Goal: Task Accomplishment & Management: Manage account settings

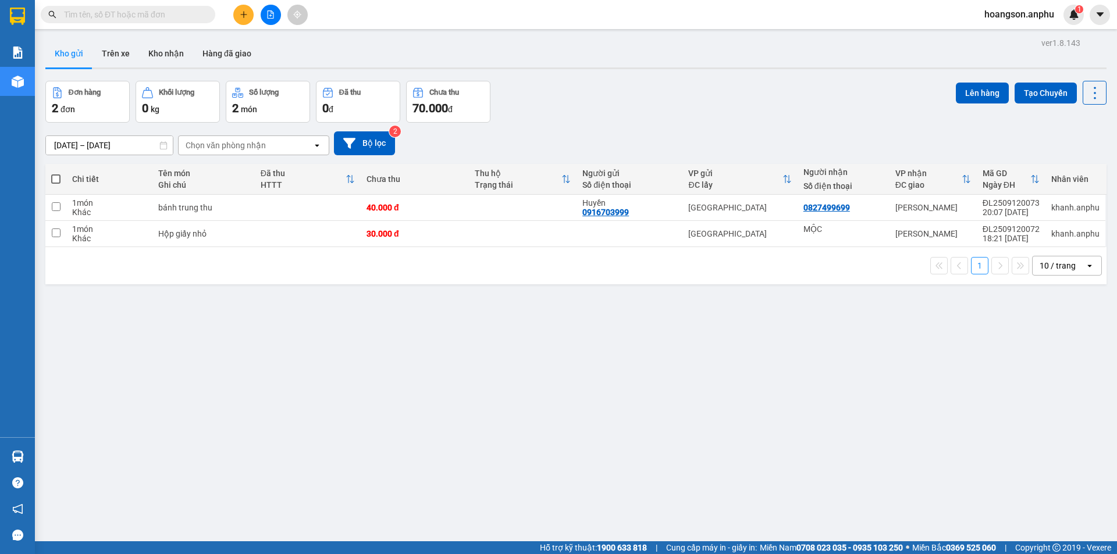
click at [163, 11] on input "text" at bounding box center [132, 14] width 137 height 13
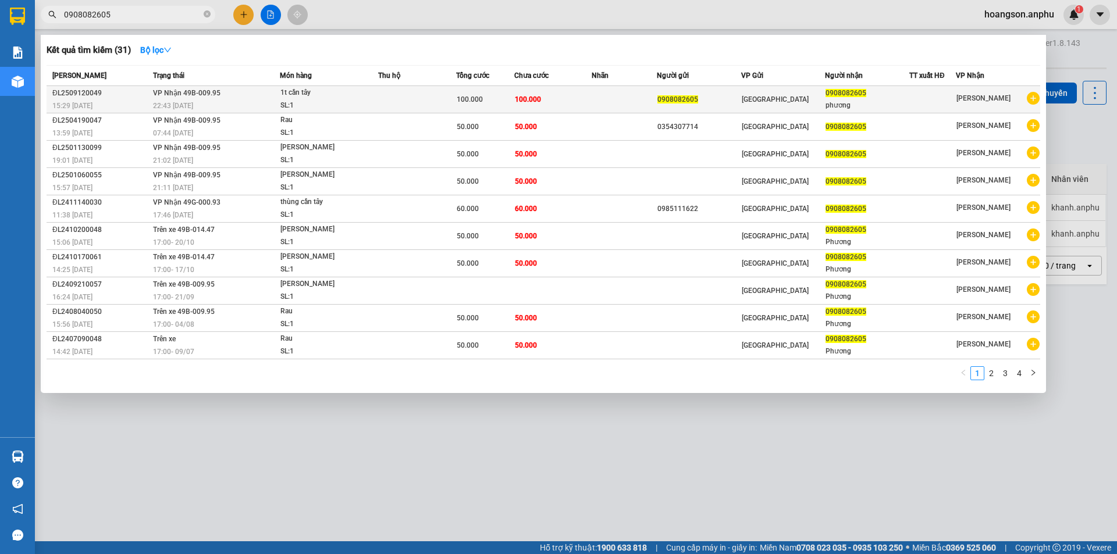
type input "0908082605"
click at [305, 97] on div "1t cần tây" at bounding box center [323, 93] width 87 height 13
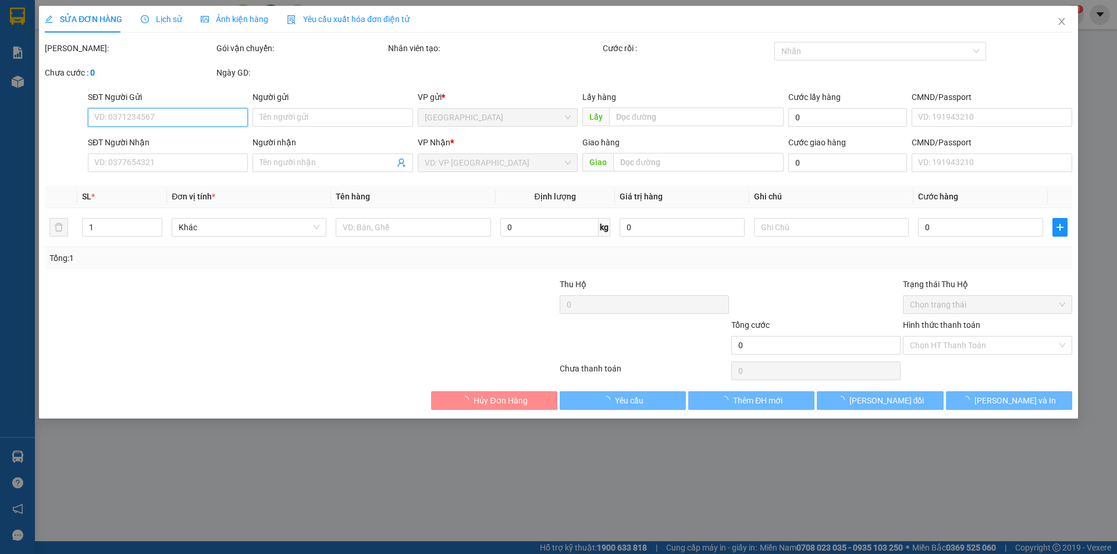
type input "0908082605"
type input "phương"
type input "100.000"
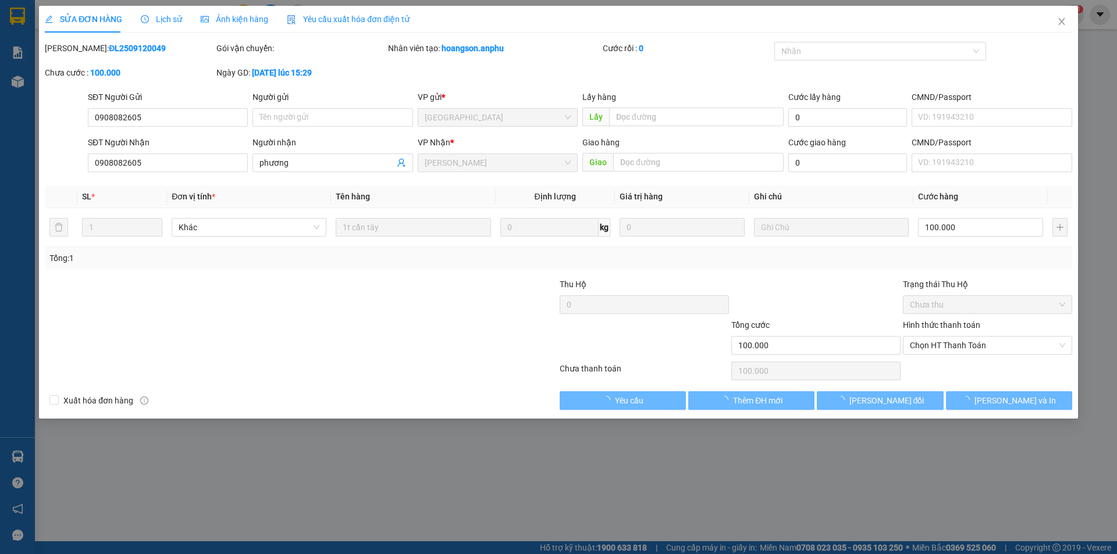
click at [173, 15] on span "Lịch sử" at bounding box center [161, 19] width 41 height 9
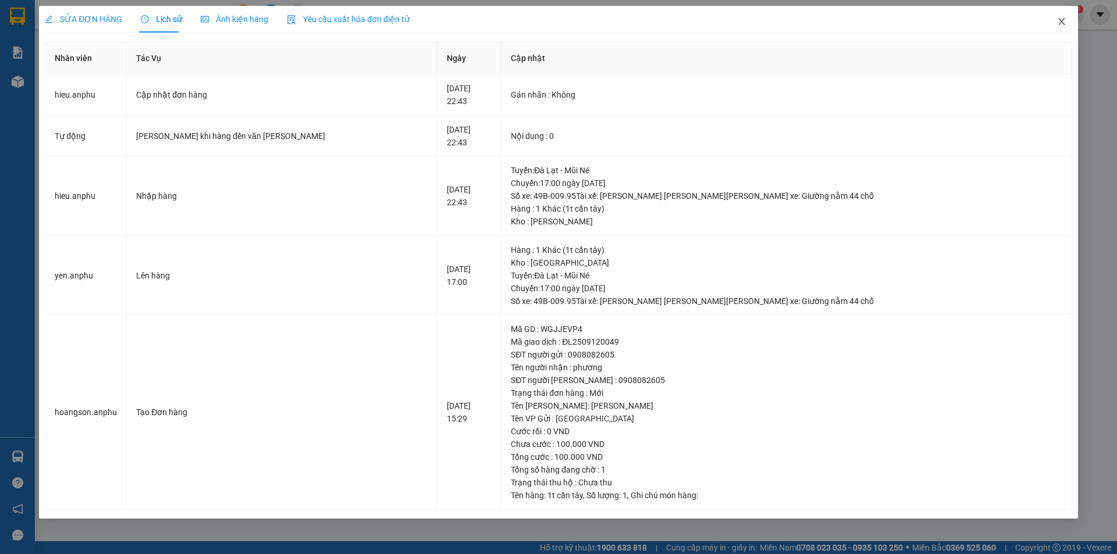
click at [1064, 20] on icon "close" at bounding box center [1061, 21] width 9 height 9
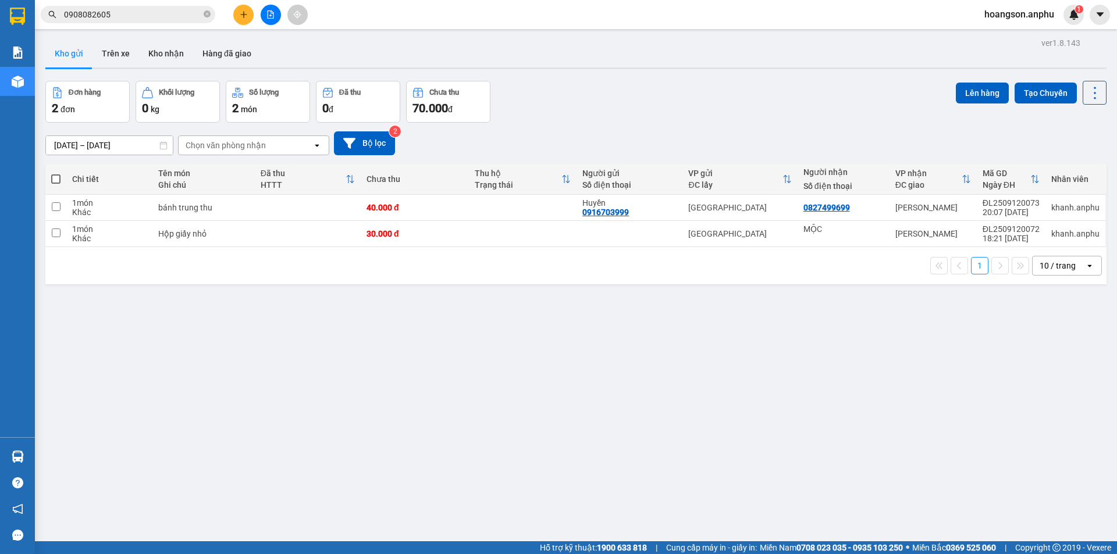
click at [1035, 11] on span "hoangson.anphu" at bounding box center [1019, 14] width 88 height 15
click at [1023, 34] on span "Đăng xuất" at bounding box center [1024, 36] width 64 height 13
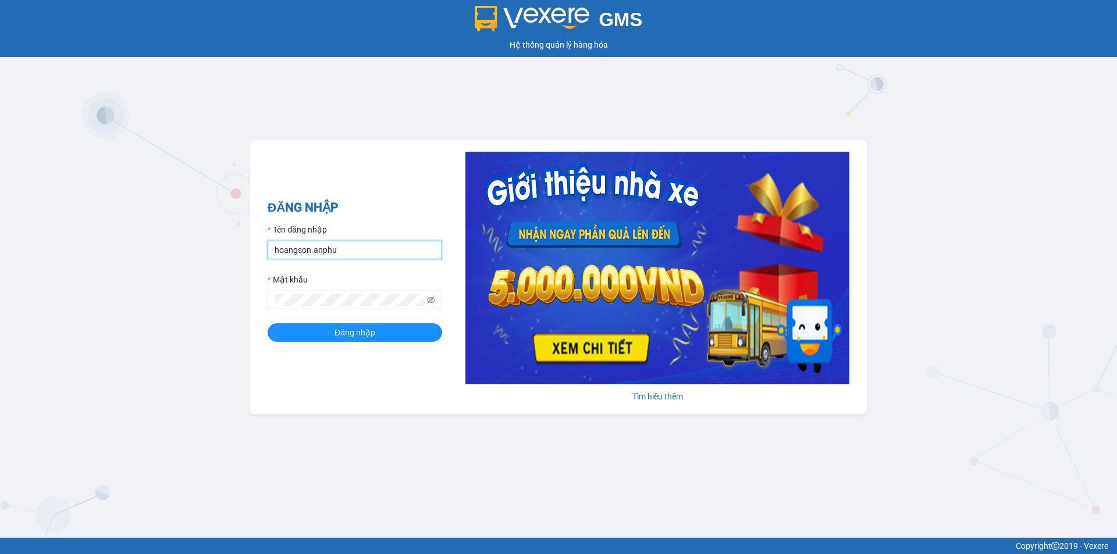
click at [345, 244] on input "hoangson.anphu" at bounding box center [354, 250] width 174 height 19
type input "duyen.anphu"
click at [359, 333] on span "Đăng nhập" at bounding box center [354, 332] width 41 height 13
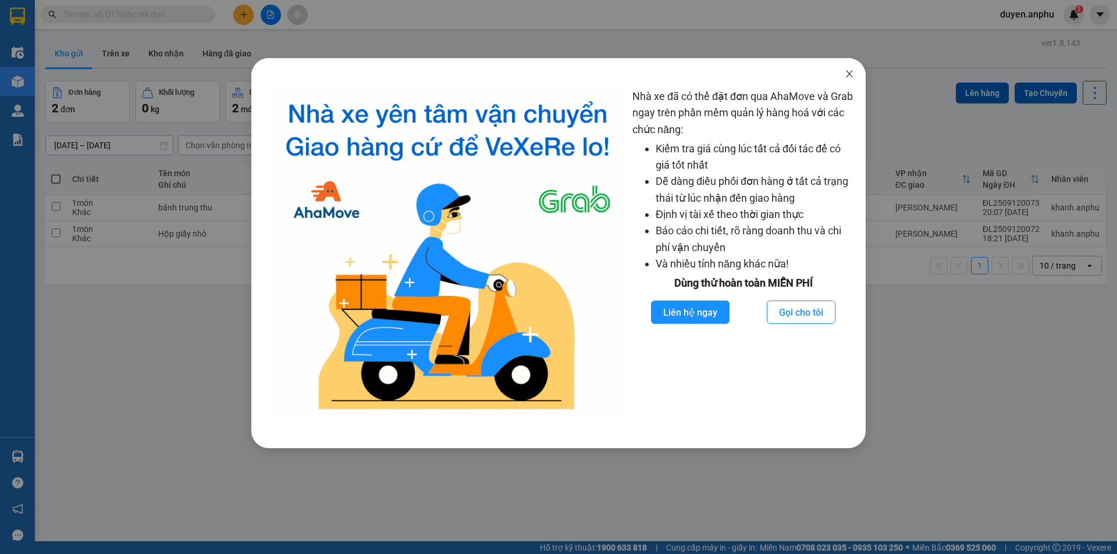
drag, startPoint x: 846, startPoint y: 75, endPoint x: 627, endPoint y: 16, distance: 227.0
click at [844, 75] on icon "close" at bounding box center [848, 73] width 9 height 9
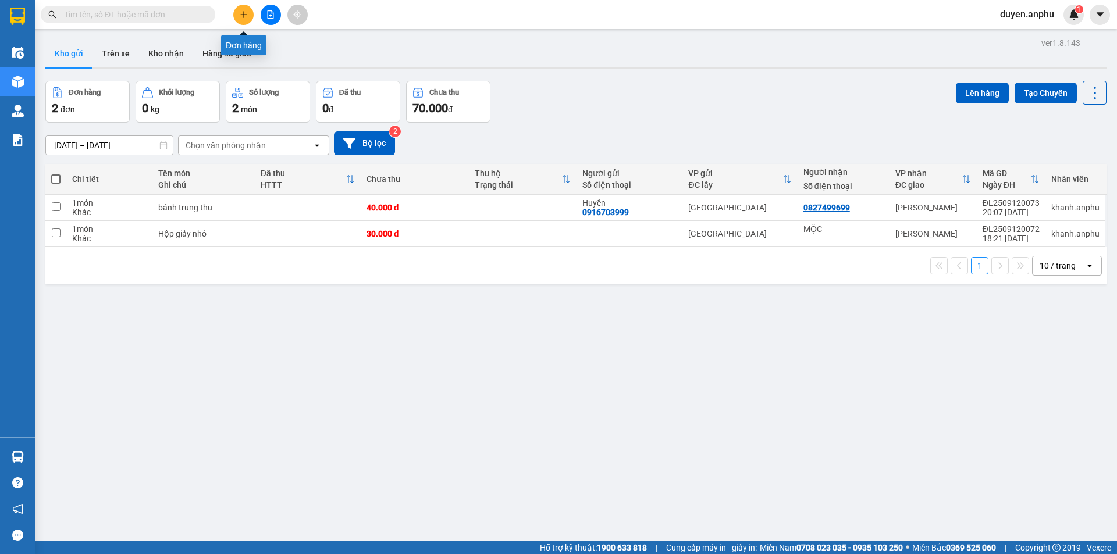
click at [248, 14] on button at bounding box center [243, 15] width 20 height 20
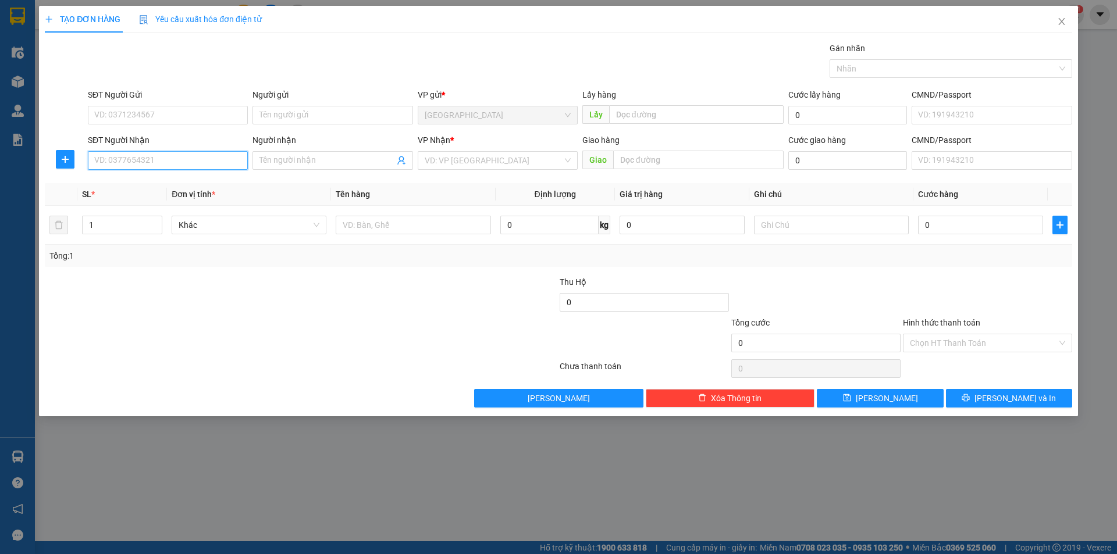
click at [198, 167] on input "SĐT Người Nhận" at bounding box center [168, 160] width 160 height 19
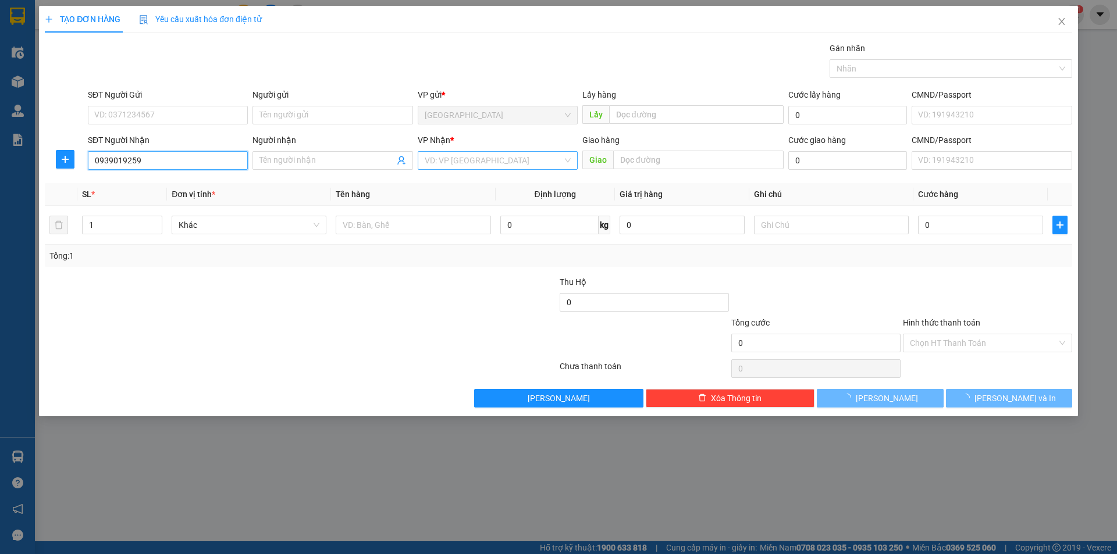
type input "0939019259"
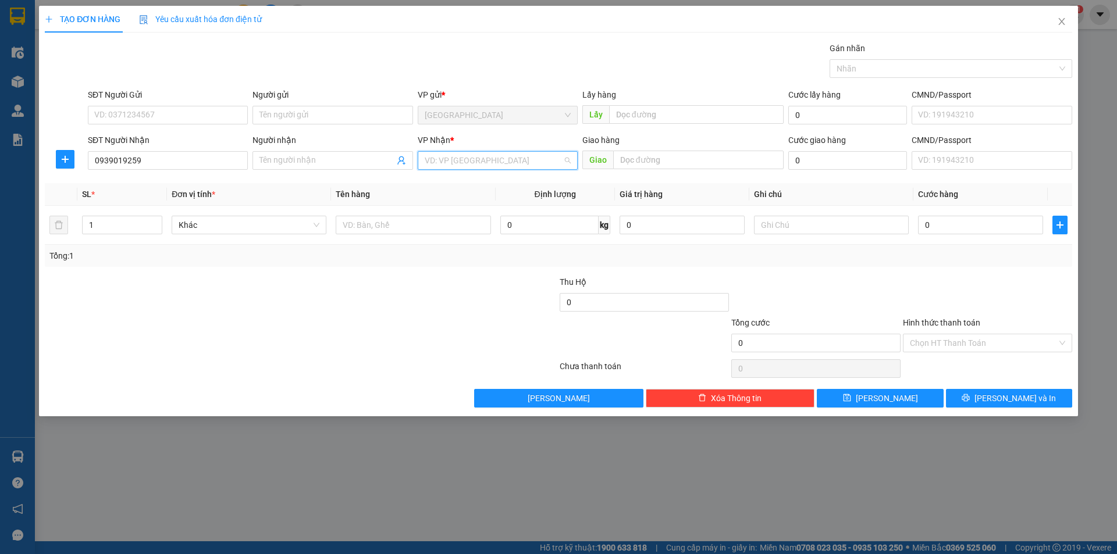
drag, startPoint x: 477, startPoint y: 158, endPoint x: 467, endPoint y: 204, distance: 46.4
click at [477, 159] on input "search" at bounding box center [494, 160] width 138 height 17
click at [172, 163] on input "0939019259" at bounding box center [168, 160] width 160 height 19
click at [158, 181] on div "0939019259" at bounding box center [168, 183] width 146 height 13
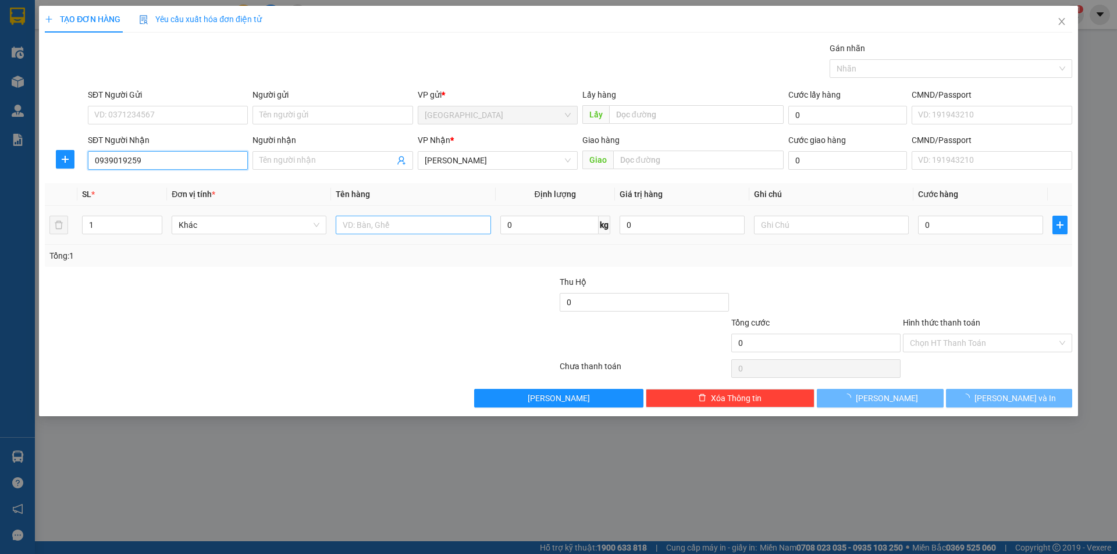
type input "70.000"
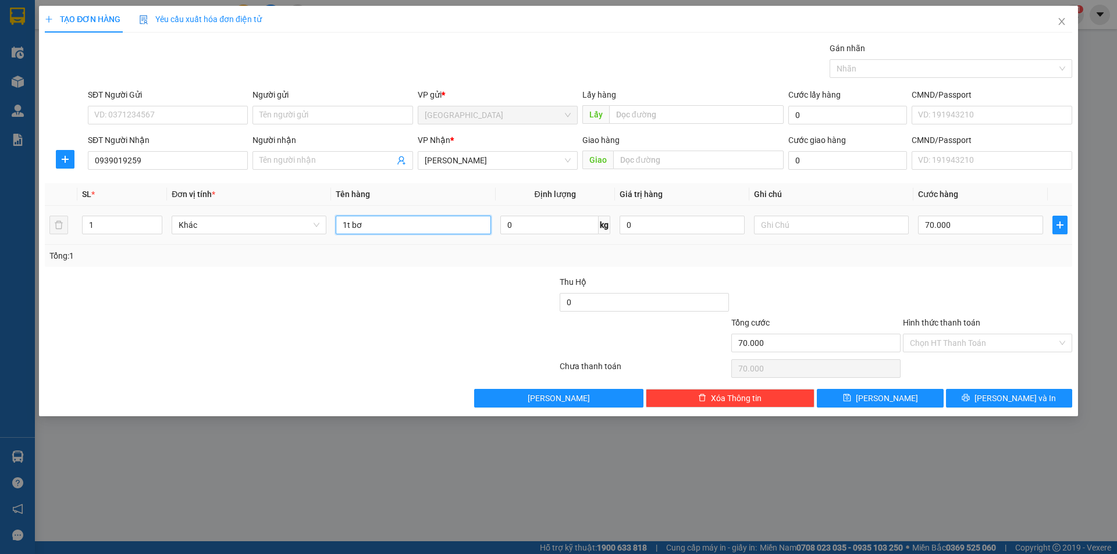
click at [432, 225] on input "1t bơ" at bounding box center [413, 225] width 155 height 19
drag, startPoint x: 362, startPoint y: 231, endPoint x: 451, endPoint y: 228, distance: 89.0
click at [451, 228] on input "1t bơ1t bơ" at bounding box center [413, 225] width 155 height 19
type input "1t bơ"
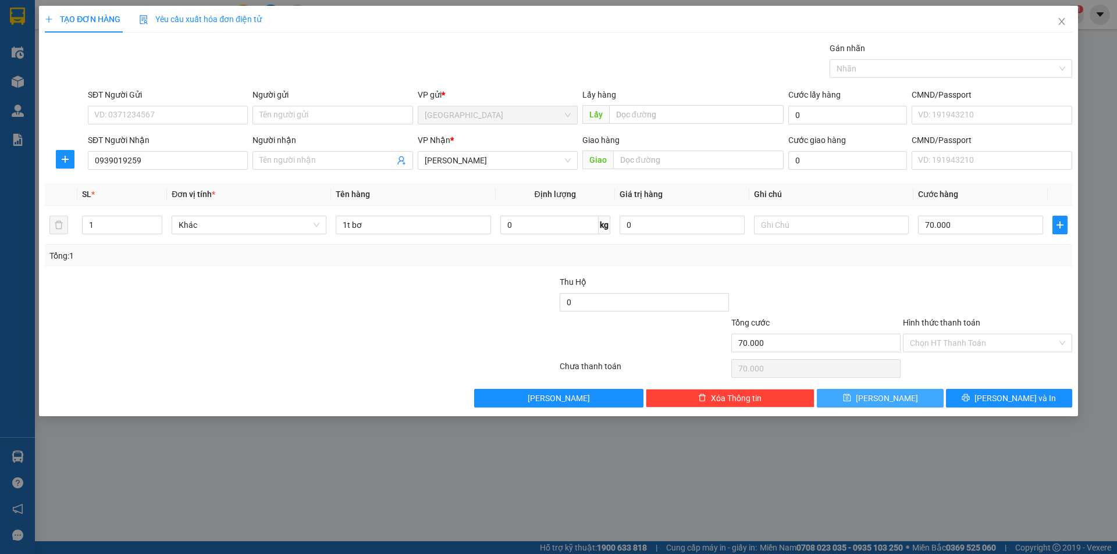
click at [858, 395] on button "[PERSON_NAME]" at bounding box center [879, 398] width 126 height 19
type input "0"
click at [1060, 22] on icon "close" at bounding box center [1061, 21] width 9 height 9
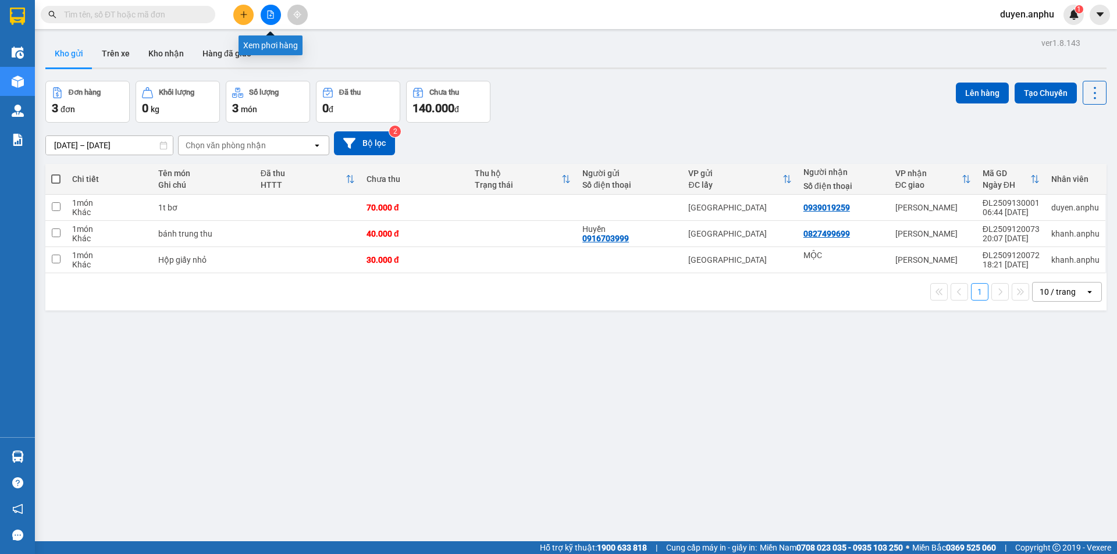
click at [263, 18] on button at bounding box center [271, 15] width 20 height 20
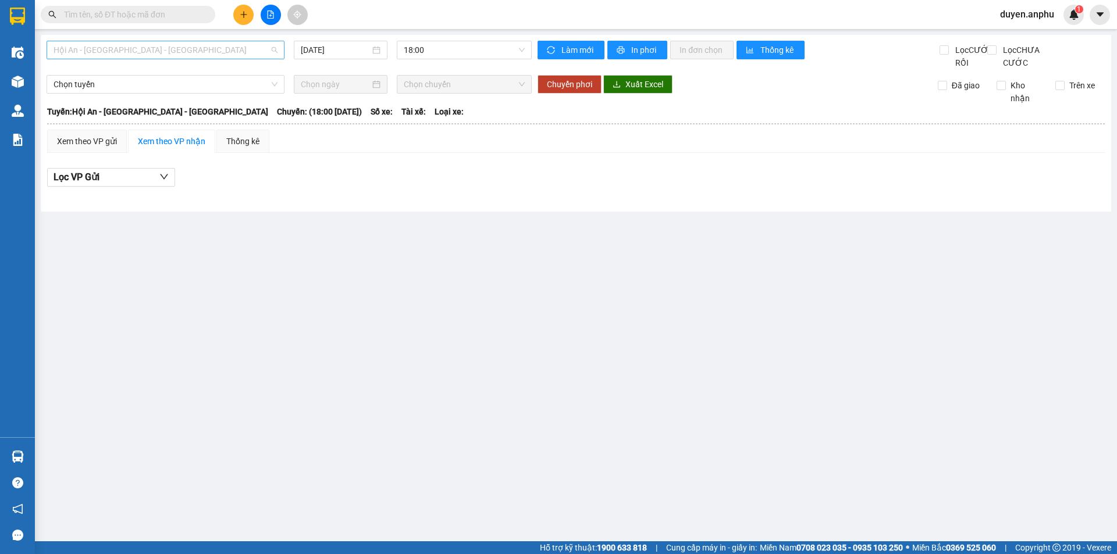
click at [169, 53] on span "Hội An - [GEOGRAPHIC_DATA] - [GEOGRAPHIC_DATA]" at bounding box center [165, 49] width 224 height 17
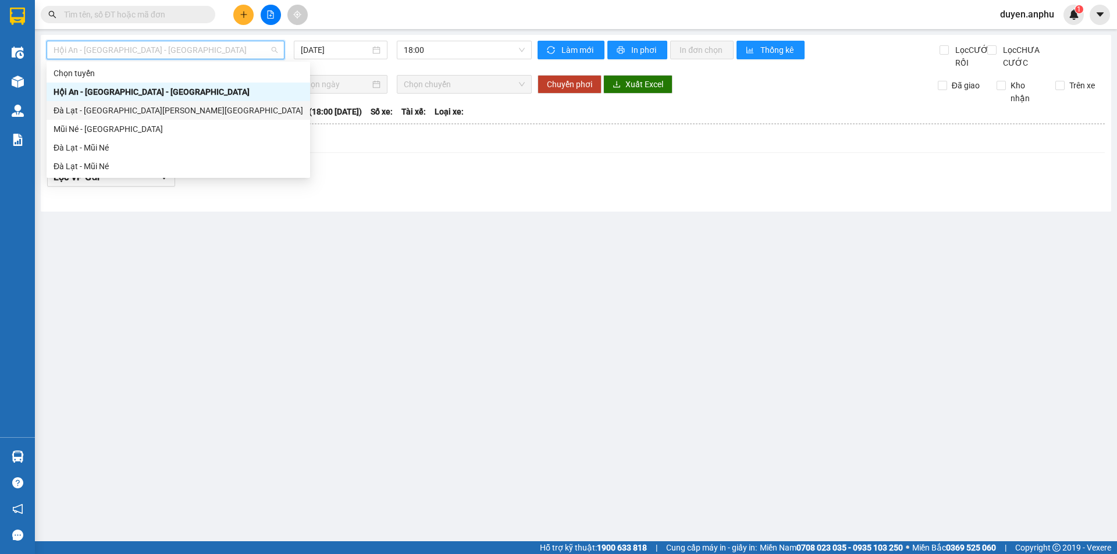
click at [136, 106] on div "Đà Lạt - [GEOGRAPHIC_DATA][PERSON_NAME][GEOGRAPHIC_DATA]" at bounding box center [177, 110] width 249 height 13
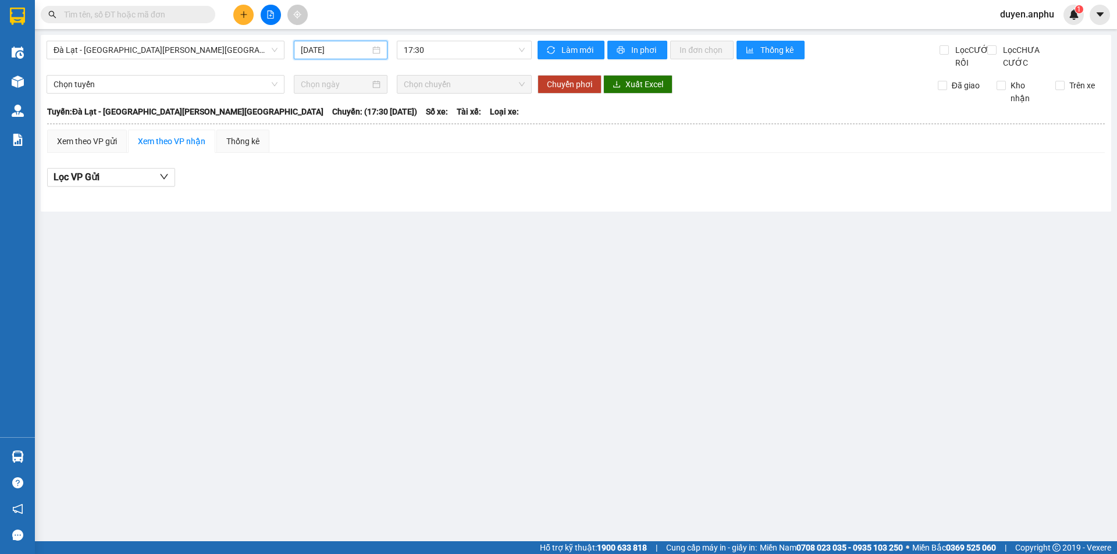
click at [314, 54] on input "[DATE]" at bounding box center [335, 50] width 69 height 13
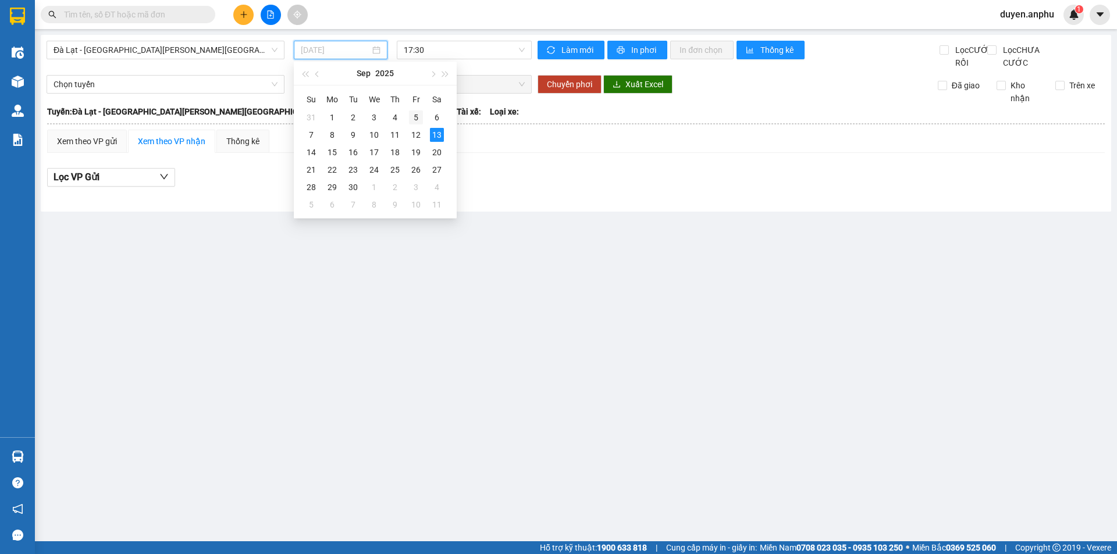
click at [419, 119] on div "5" at bounding box center [416, 117] width 14 height 14
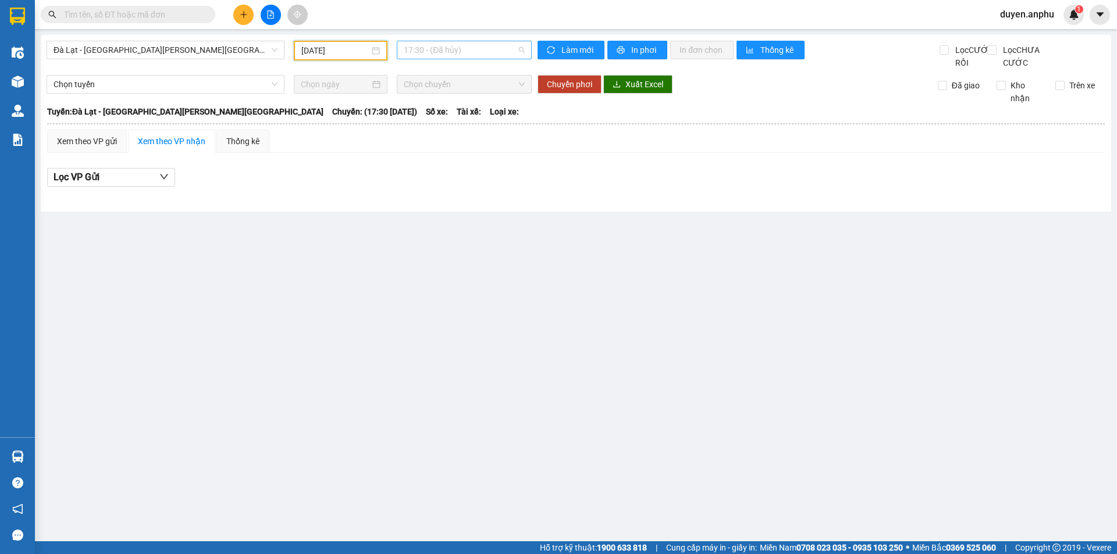
click at [455, 53] on span "17:30 - (Đã [PERSON_NAME])" at bounding box center [464, 49] width 121 height 17
click at [438, 129] on div "17:32 (TC) - 72A-354.78" at bounding box center [449, 129] width 91 height 13
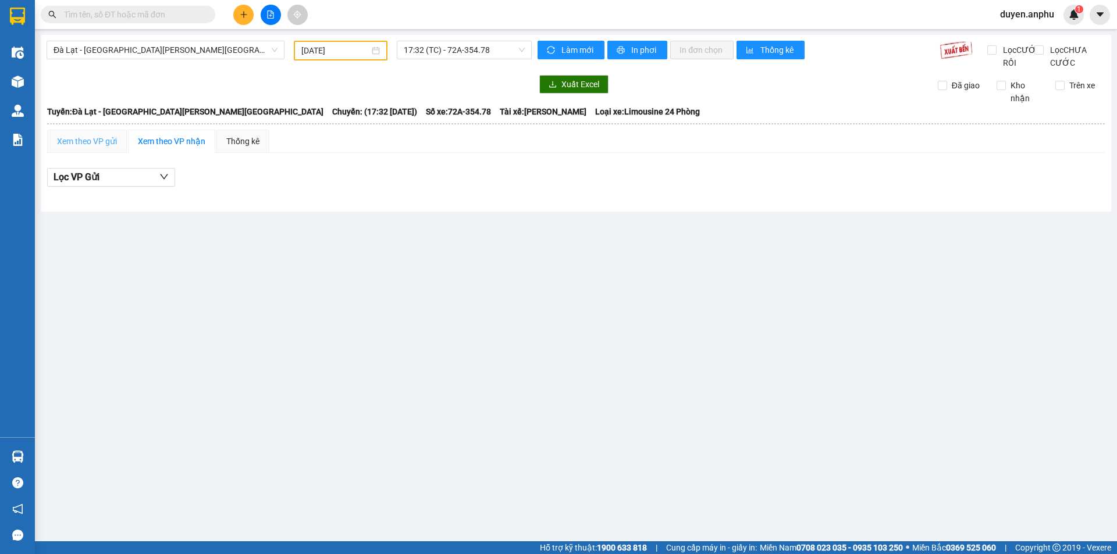
click at [93, 153] on div "Xem theo VP gửi" at bounding box center [87, 141] width 80 height 23
click at [451, 56] on span "17:32 (TC) - 72A-354.78" at bounding box center [464, 49] width 121 height 17
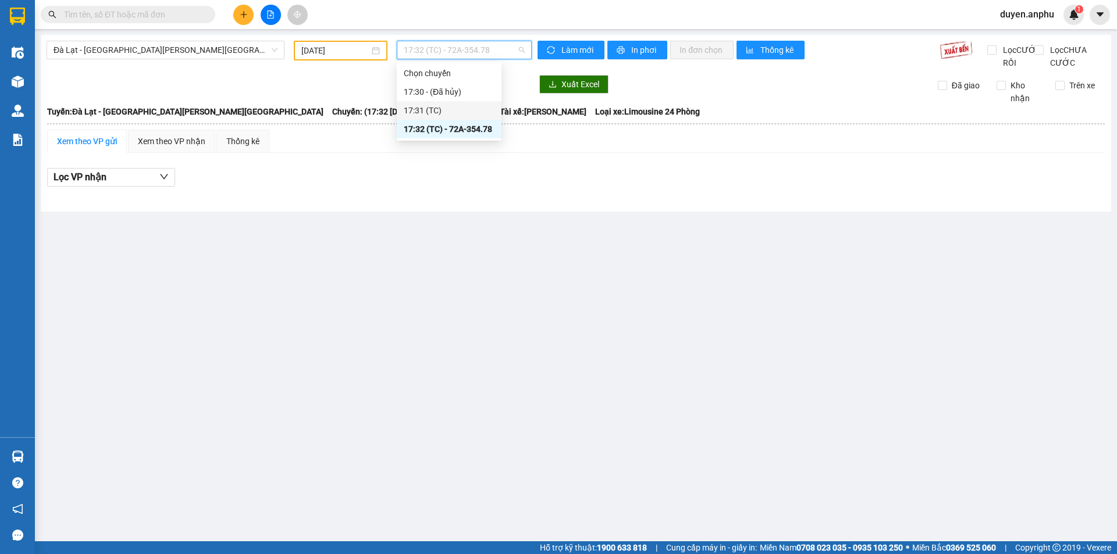
click at [433, 108] on div "17:31 (TC)" at bounding box center [449, 110] width 91 height 13
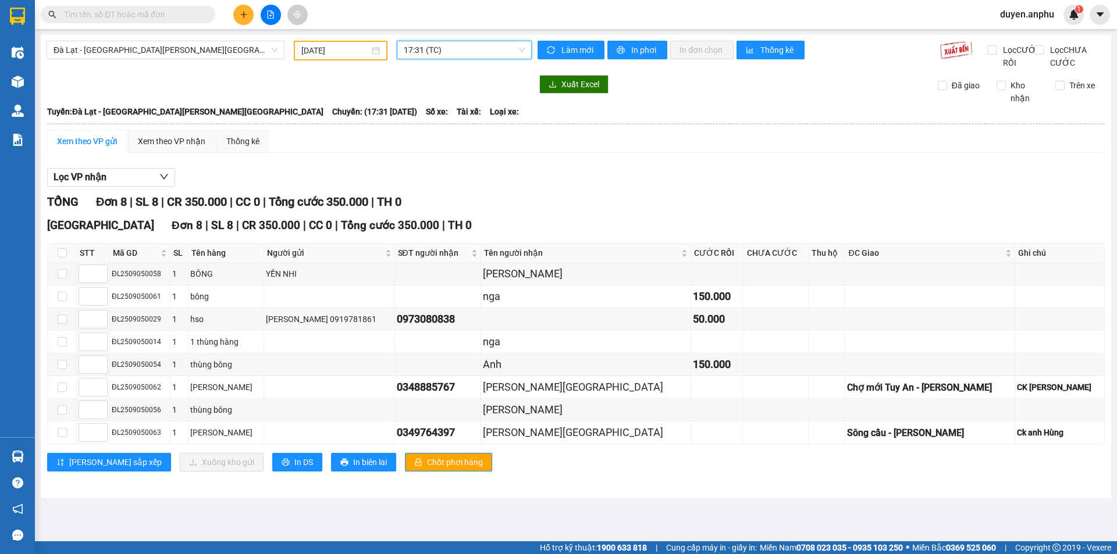
click at [87, 153] on div "Xem theo VP gửi" at bounding box center [87, 141] width 80 height 23
click at [180, 148] on div "Xem theo VP nhận" at bounding box center [171, 141] width 67 height 13
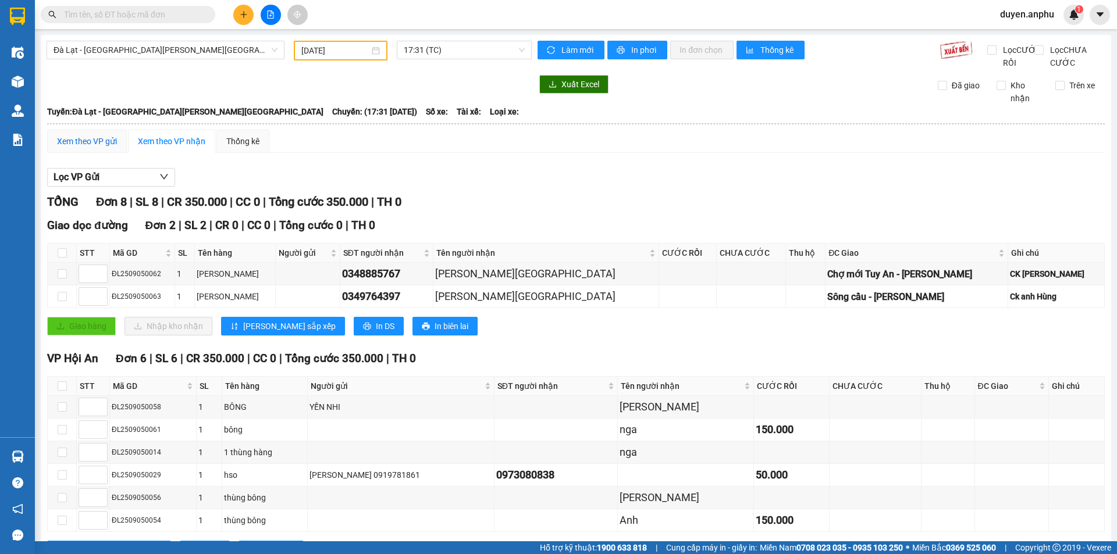
click at [97, 148] on div "Xem theo VP gửi" at bounding box center [87, 141] width 60 height 13
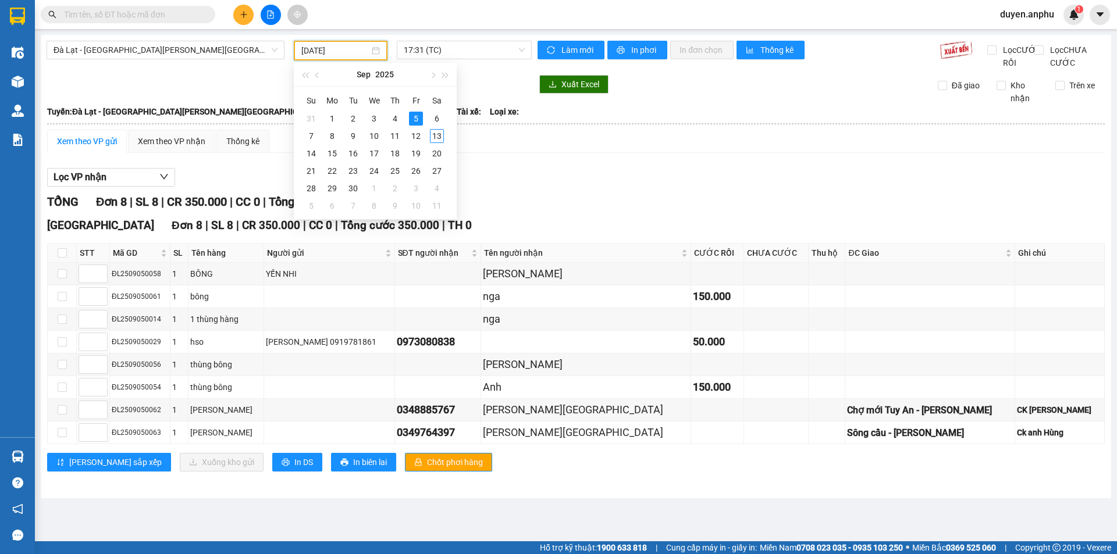
click at [322, 50] on input "[DATE]" at bounding box center [335, 50] width 68 height 13
click at [435, 120] on div "6" at bounding box center [437, 119] width 14 height 14
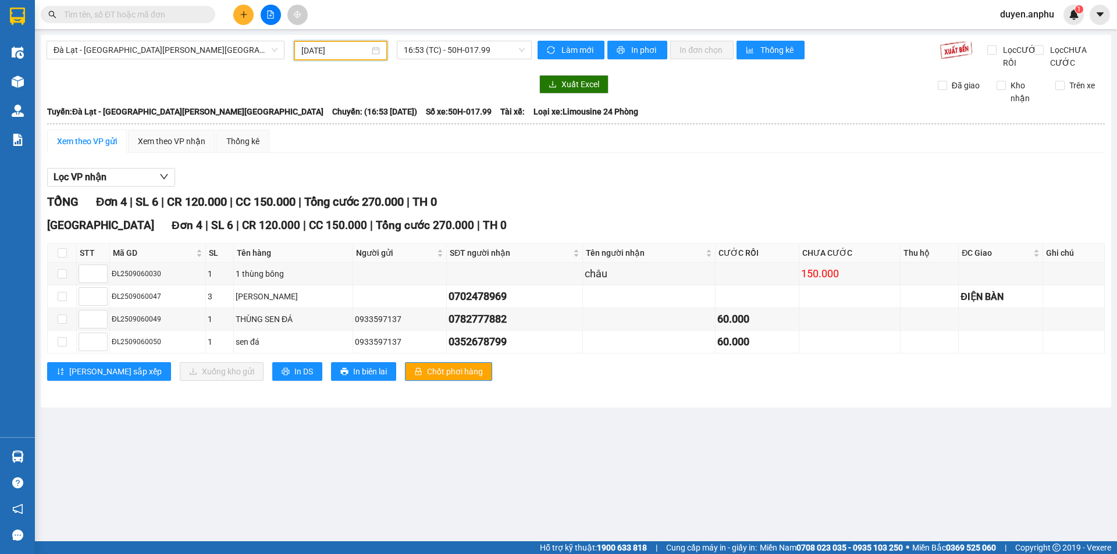
click at [330, 48] on input "[DATE]" at bounding box center [335, 50] width 68 height 13
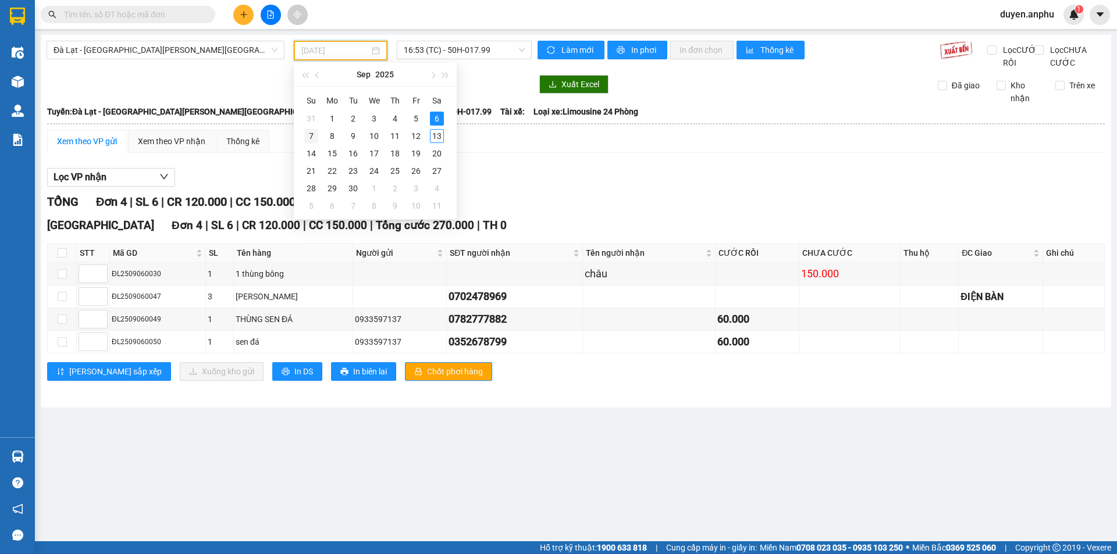
click at [312, 136] on div "7" at bounding box center [311, 136] width 14 height 14
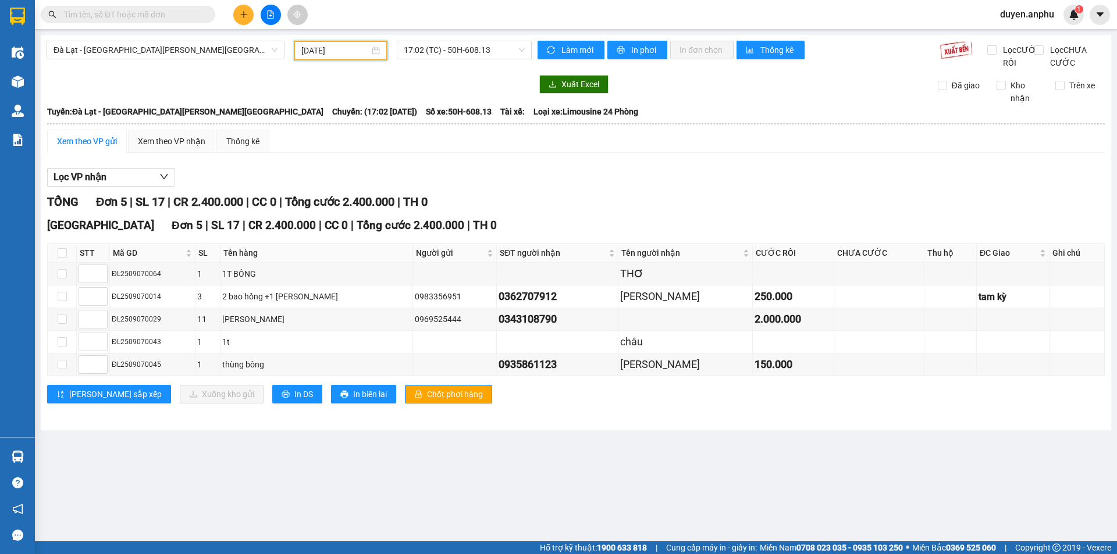
click at [330, 49] on input "[DATE]" at bounding box center [335, 50] width 68 height 13
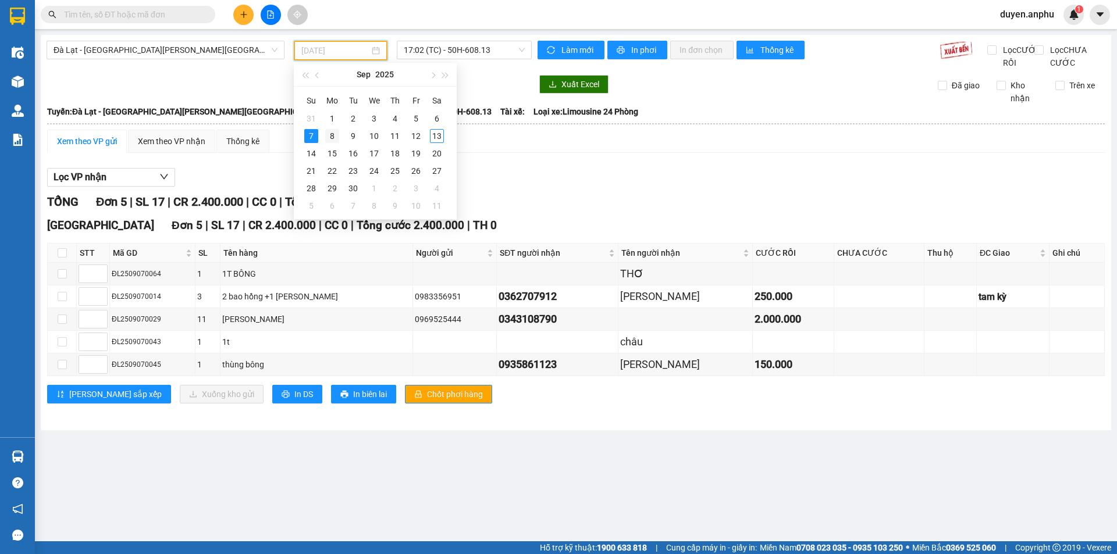
click at [324, 137] on td "8" at bounding box center [332, 135] width 21 height 17
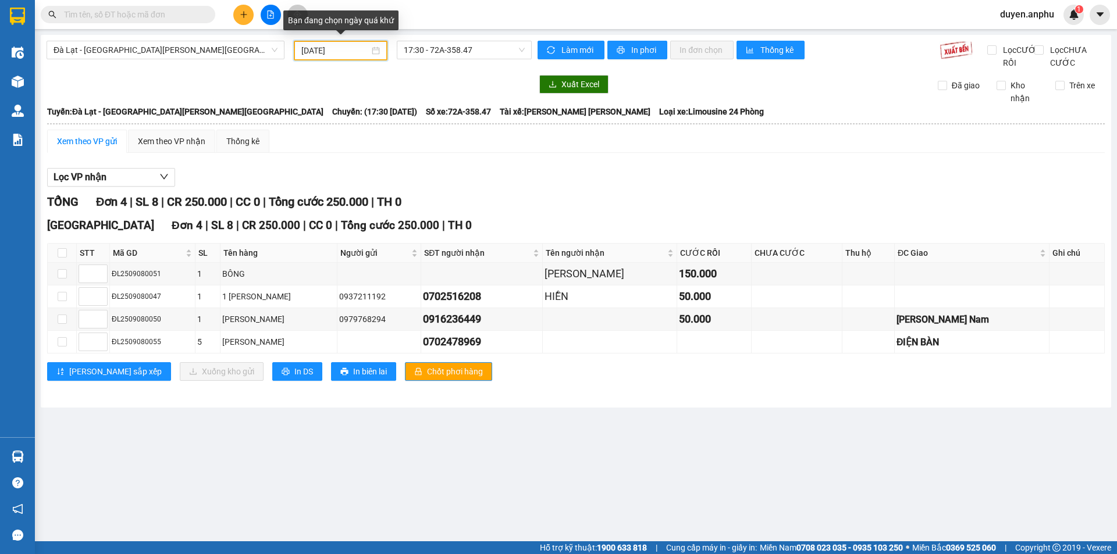
click at [337, 47] on input "[DATE]" at bounding box center [335, 50] width 68 height 13
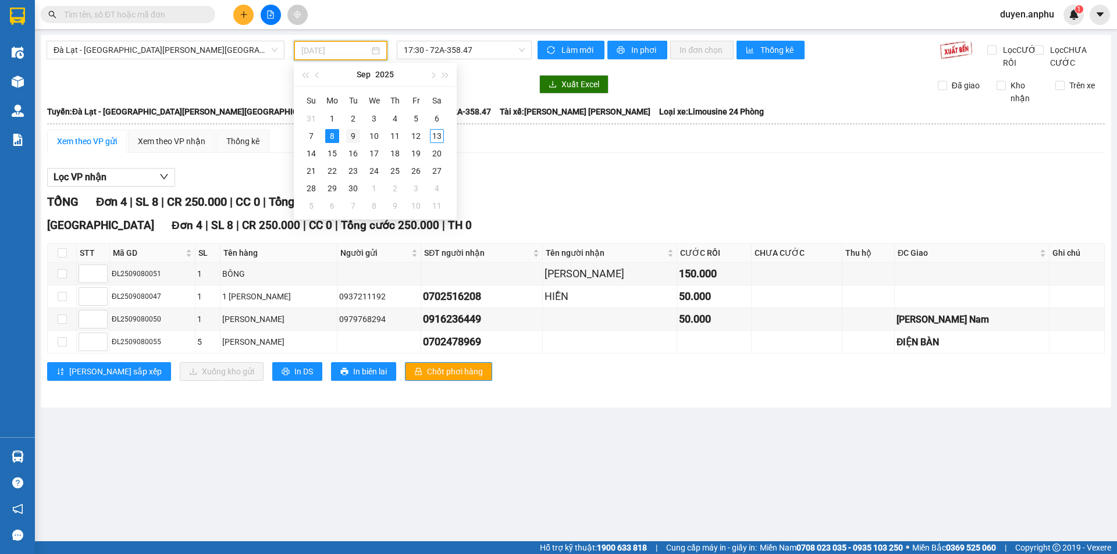
click at [349, 133] on div "9" at bounding box center [353, 136] width 14 height 14
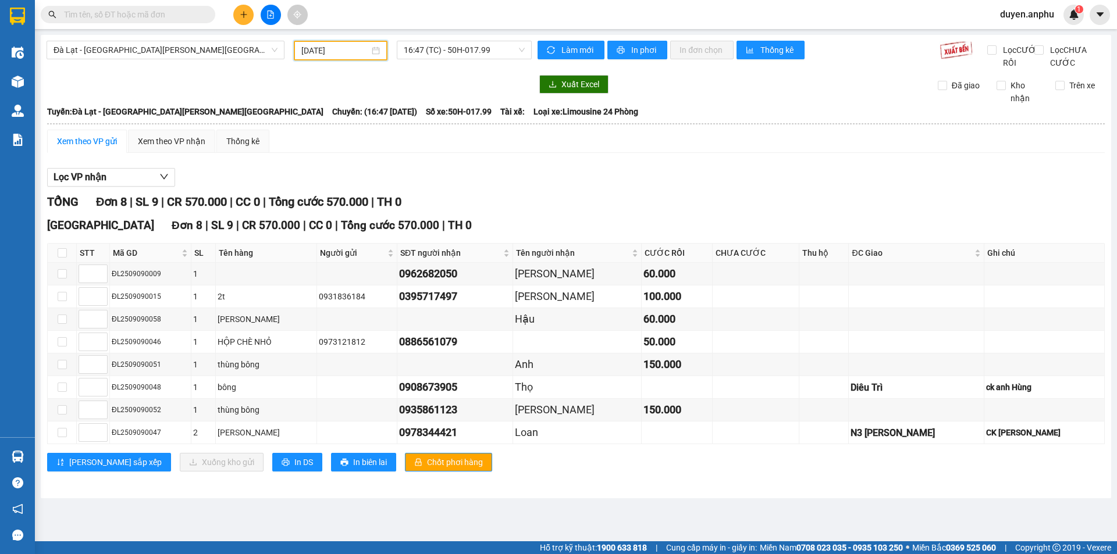
click at [88, 148] on div "Xem theo VP gửi" at bounding box center [87, 141] width 60 height 13
click at [447, 53] on span "16:47 (TC) - 50H-017.99" at bounding box center [464, 49] width 121 height 17
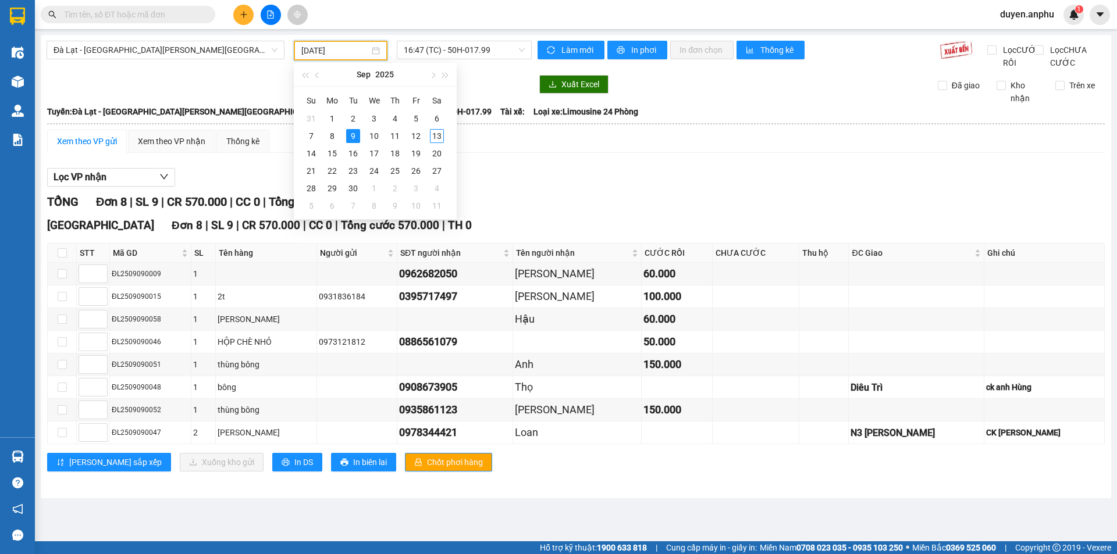
click at [313, 54] on input "[DATE]" at bounding box center [335, 50] width 68 height 13
click at [377, 135] on div "10" at bounding box center [374, 136] width 14 height 14
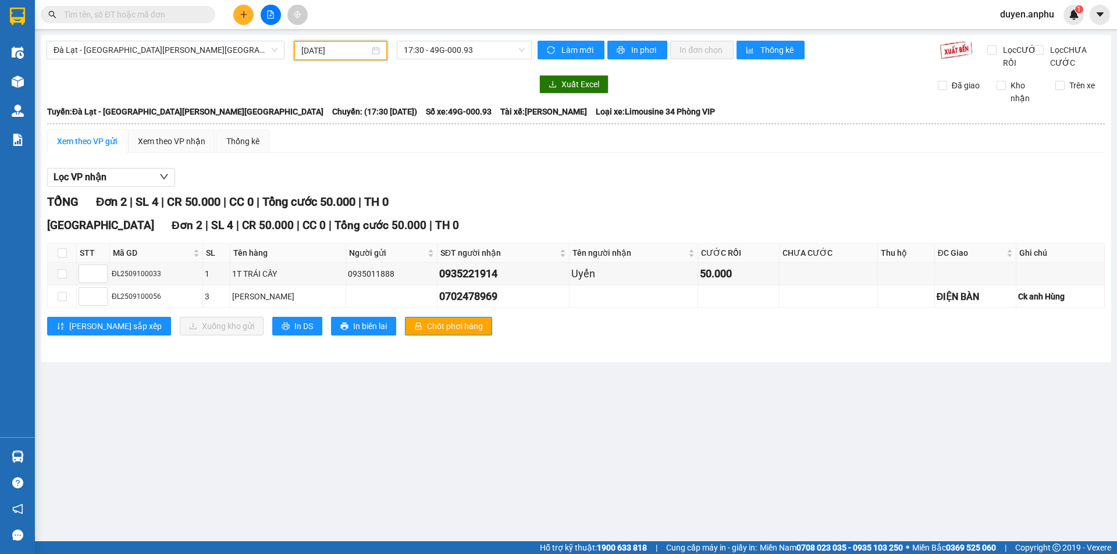
click at [343, 51] on input "[DATE]" at bounding box center [335, 50] width 68 height 13
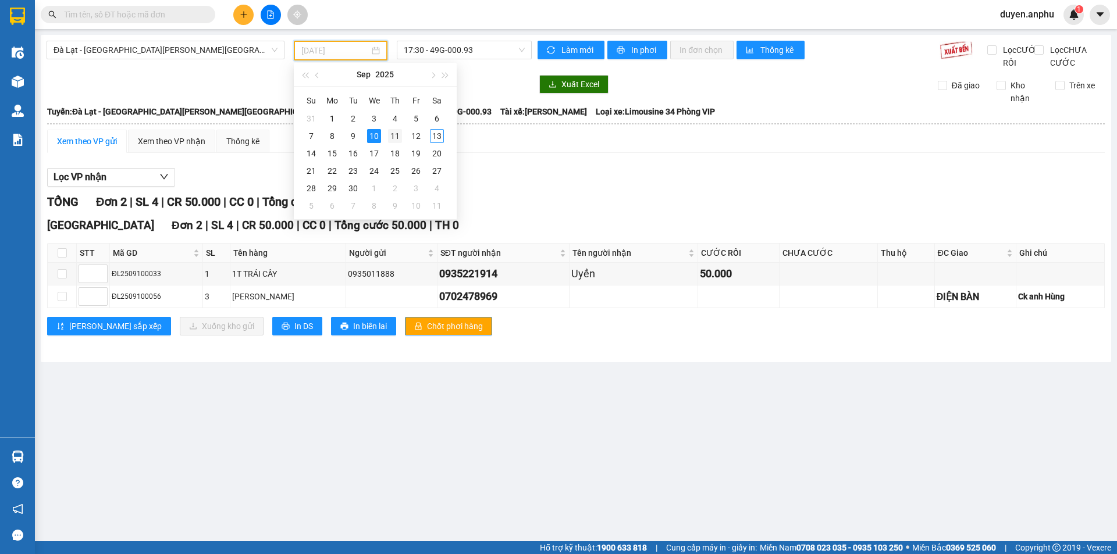
click at [392, 135] on div "11" at bounding box center [395, 136] width 14 height 14
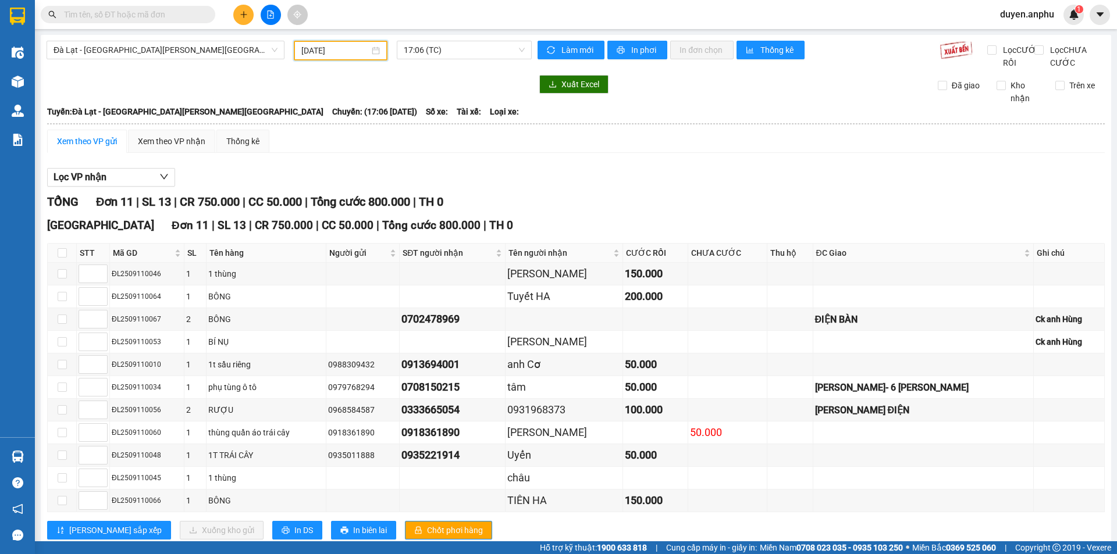
scroll to position [44, 0]
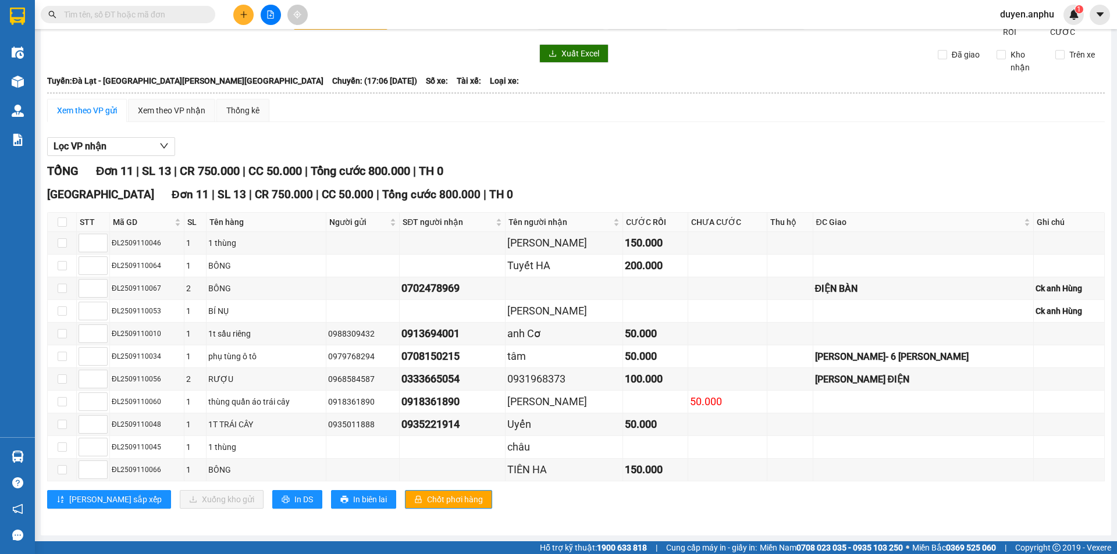
click at [94, 105] on div "Xem theo VP gửi" at bounding box center [87, 110] width 60 height 13
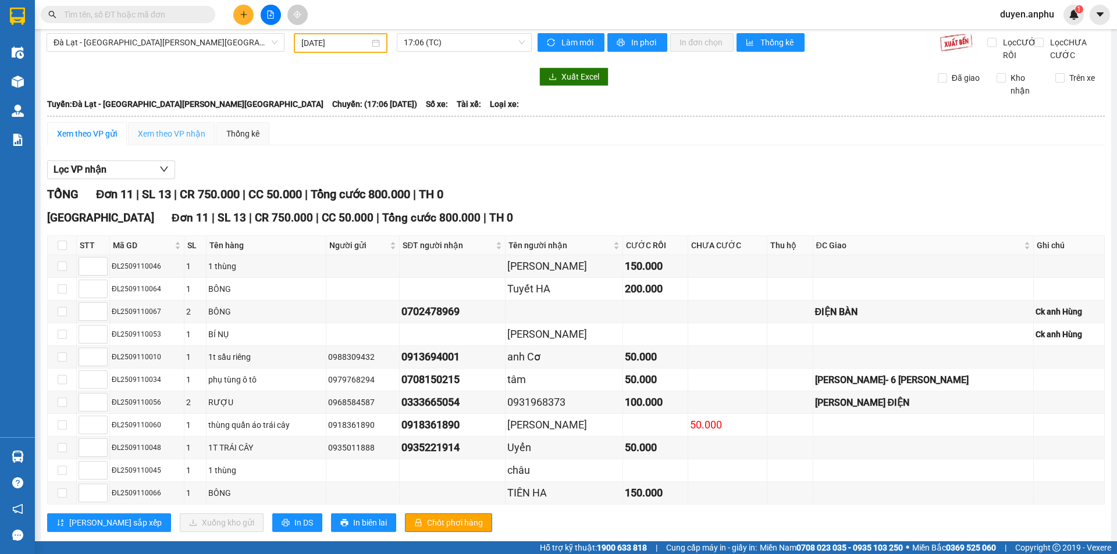
scroll to position [0, 0]
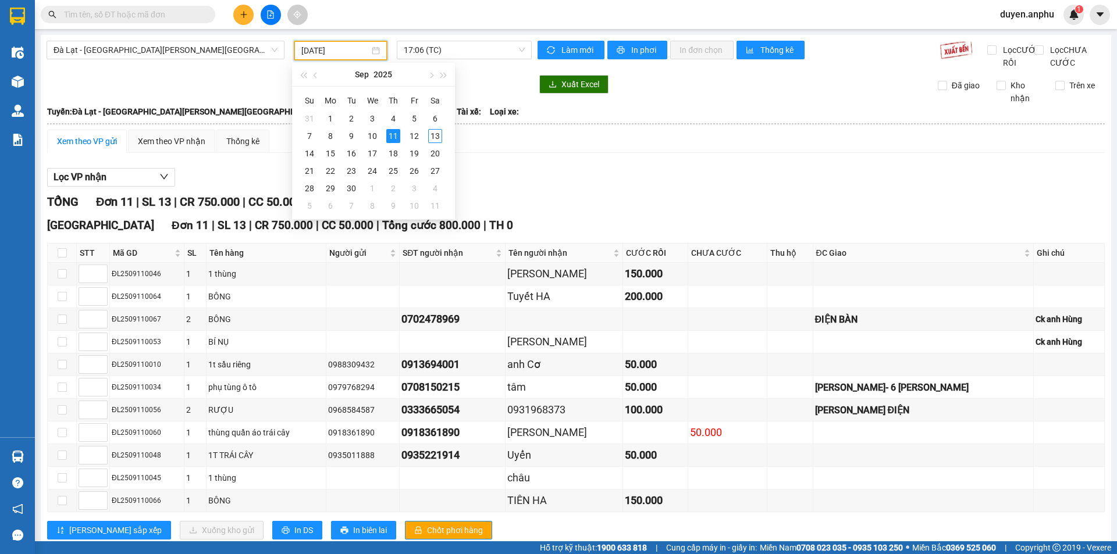
click at [324, 46] on input "[DATE]" at bounding box center [335, 50] width 68 height 13
click at [409, 134] on div "12" at bounding box center [414, 136] width 14 height 14
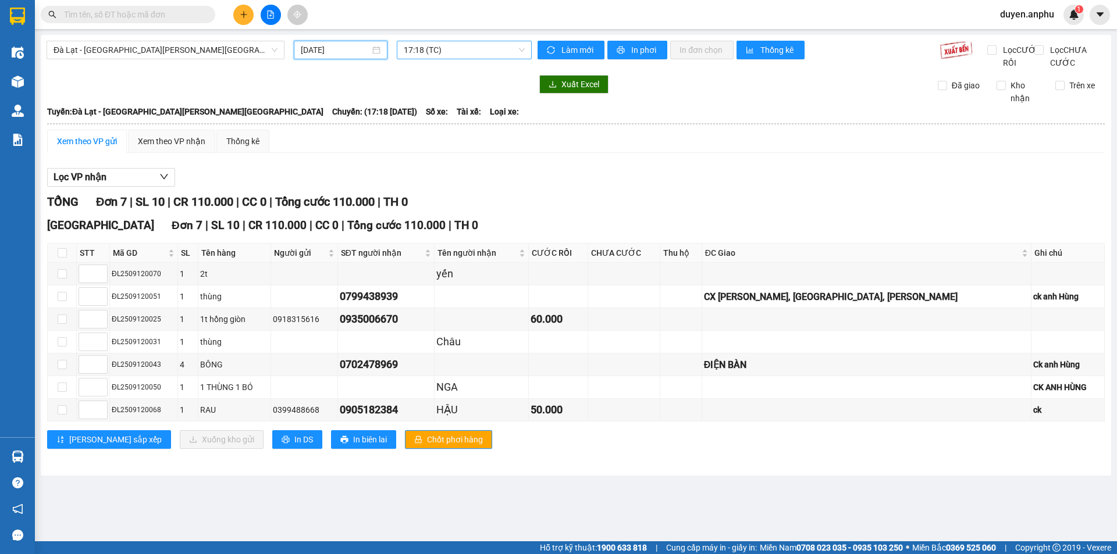
click at [414, 53] on span "17:18 (TC)" at bounding box center [464, 49] width 121 height 17
click at [332, 52] on input "[DATE]" at bounding box center [335, 50] width 69 height 13
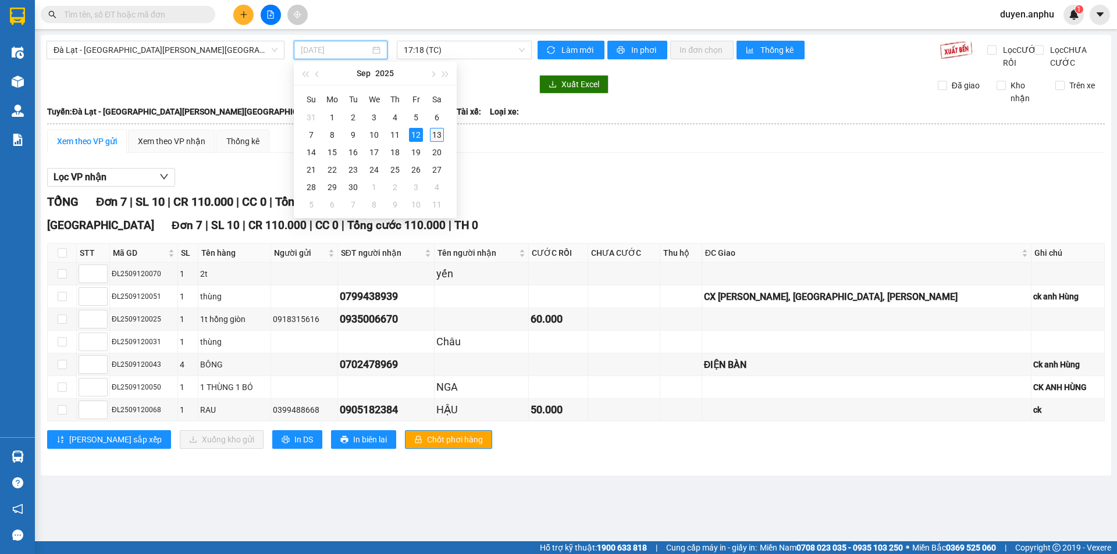
click at [434, 131] on div "13" at bounding box center [437, 135] width 14 height 14
type input "[DATE]"
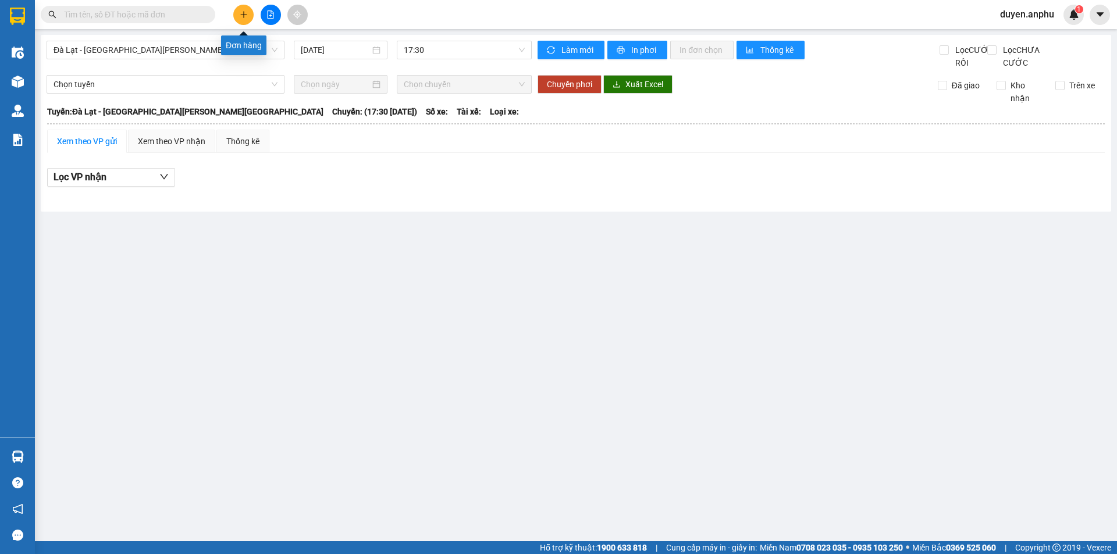
click at [246, 14] on icon "plus" at bounding box center [244, 14] width 8 height 8
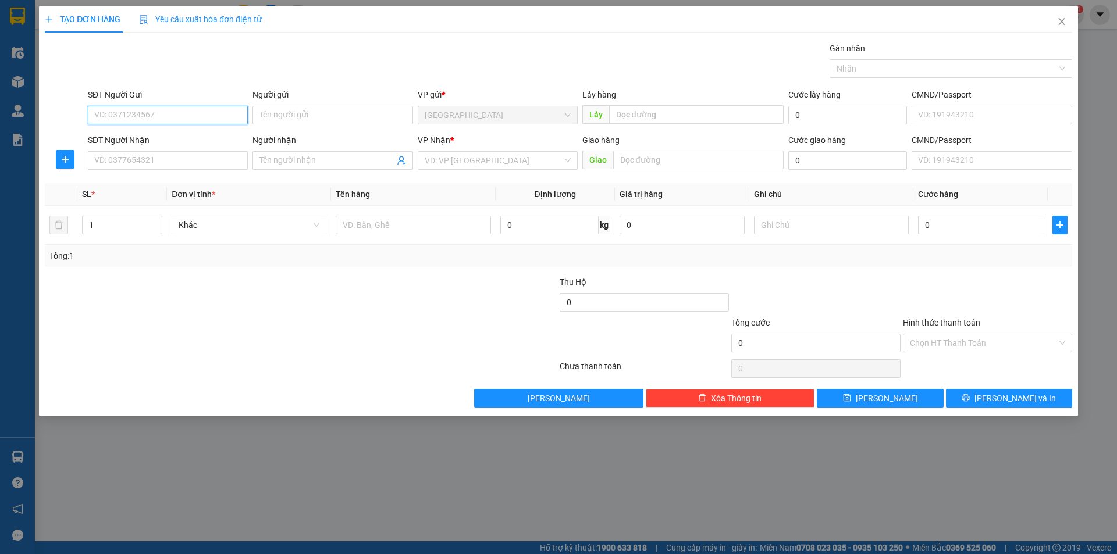
click at [135, 122] on input "SĐT Người Gửi" at bounding box center [168, 115] width 160 height 19
type input "0982105401"
click at [134, 139] on div "0982105401" at bounding box center [168, 138] width 146 height 13
type input "0918022879"
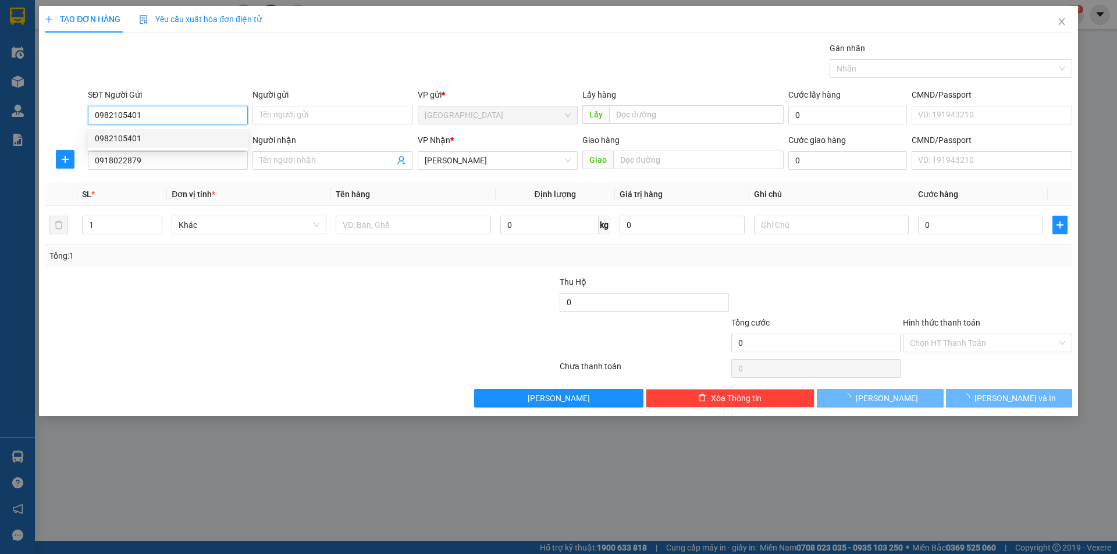
type input "80.000"
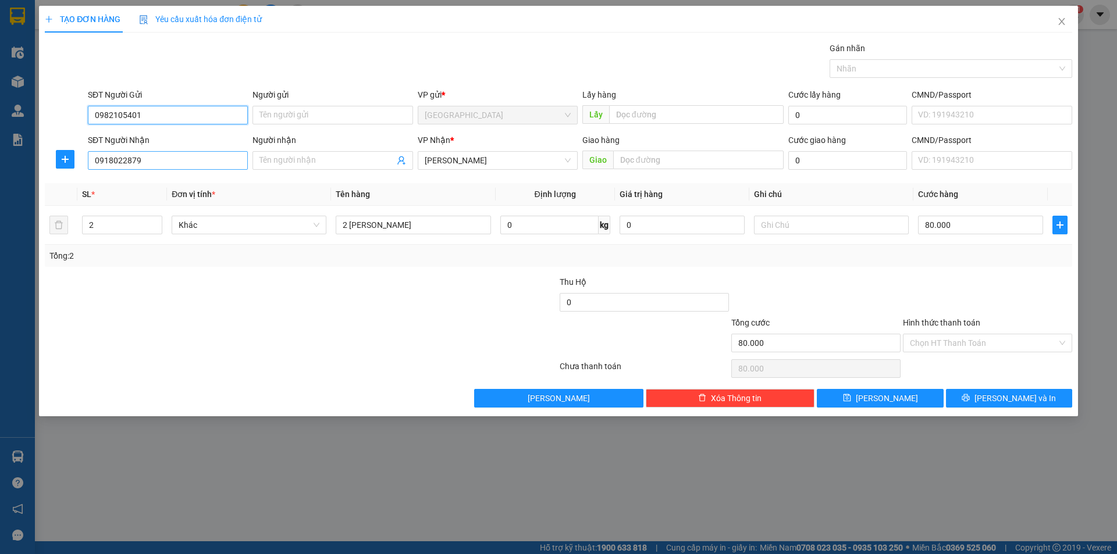
type input "0982105401"
drag, startPoint x: 166, startPoint y: 162, endPoint x: 0, endPoint y: 181, distance: 166.9
click at [0, 181] on div "TẠO ĐƠN HÀNG Yêu cầu xuất [PERSON_NAME] điện tử Transit Pickup Surcharge Ids Tr…" at bounding box center [558, 277] width 1117 height 554
click at [143, 188] on div "0975986167" at bounding box center [168, 183] width 146 height 13
type input "0975986167"
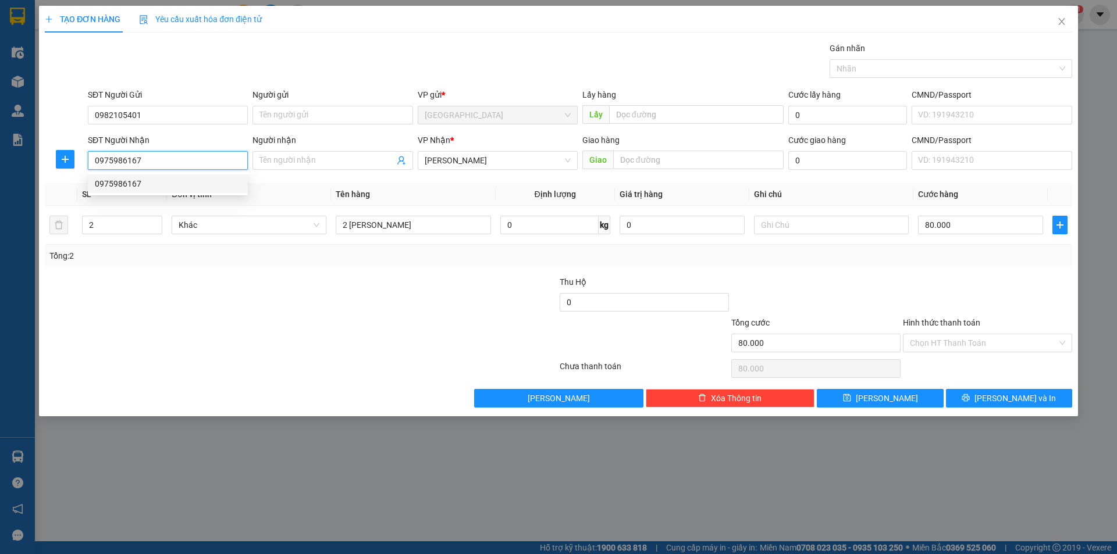
type input "300.000"
type input "0975986167"
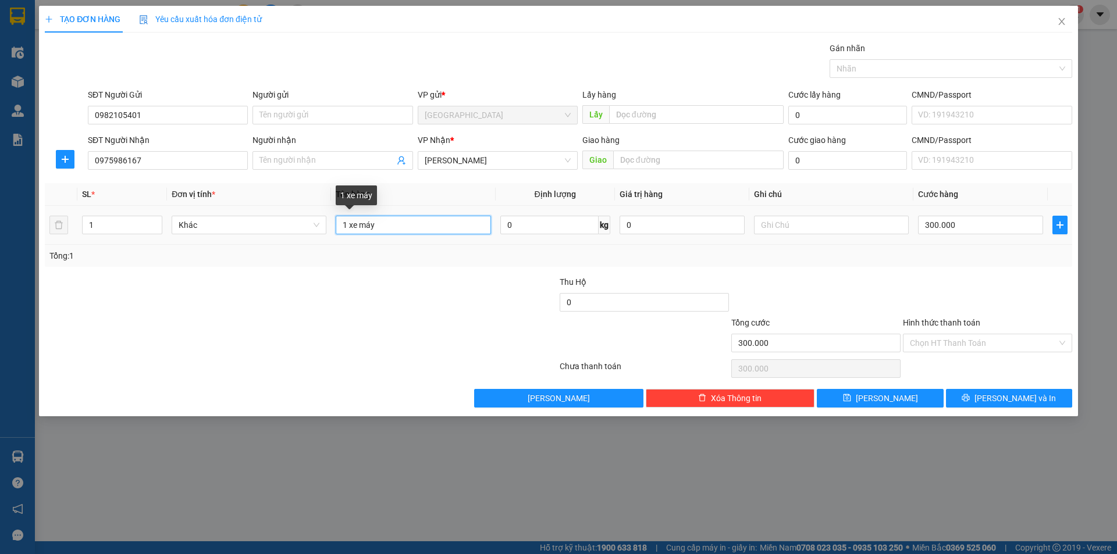
drag, startPoint x: 390, startPoint y: 228, endPoint x: 73, endPoint y: 223, distance: 316.4
click at [73, 223] on tr "1 Khác 1 xe máy 0 kg 0 300.000" at bounding box center [558, 225] width 1027 height 39
type input "1"
drag, startPoint x: 120, startPoint y: 226, endPoint x: 0, endPoint y: 212, distance: 121.2
click at [0, 212] on div "TẠO ĐƠN HÀNG Yêu cầu xuất [PERSON_NAME] điện tử Transit Pickup Surcharge Ids Tr…" at bounding box center [558, 277] width 1117 height 554
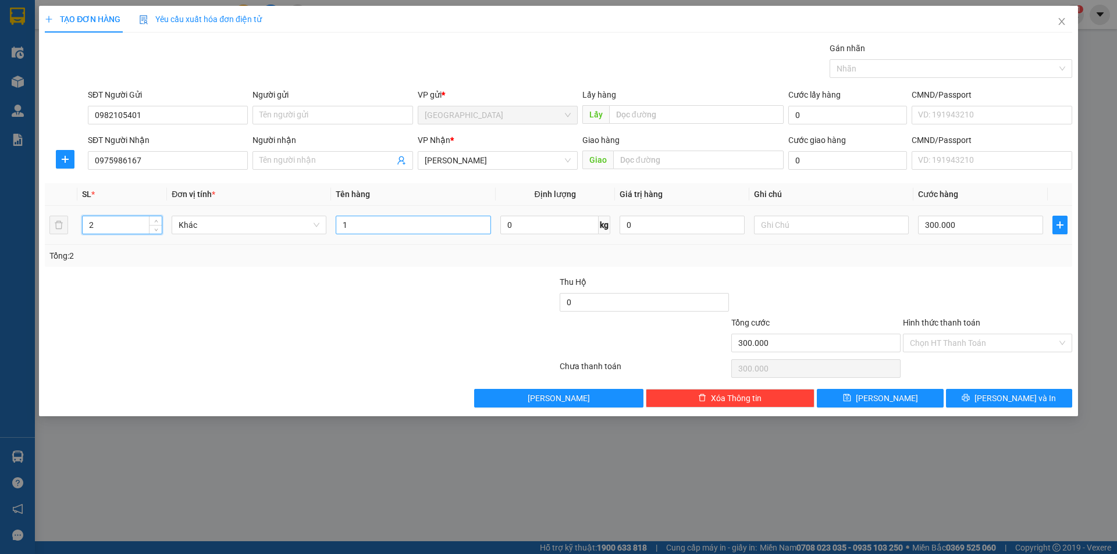
type input "2"
drag, startPoint x: 349, startPoint y: 227, endPoint x: 101, endPoint y: 240, distance: 248.1
click at [101, 240] on tr "2 Khác 1 0 kg 0 300.000" at bounding box center [558, 225] width 1027 height 39
type input "2b nấm"
type input "0"
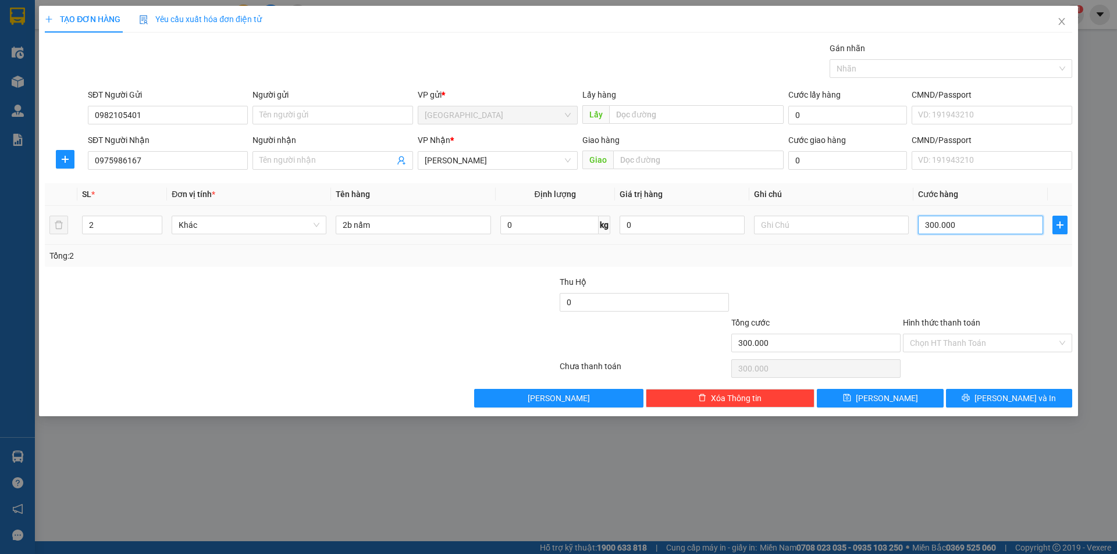
click at [976, 225] on input "300.000" at bounding box center [980, 225] width 125 height 19
type input "8"
type input "80"
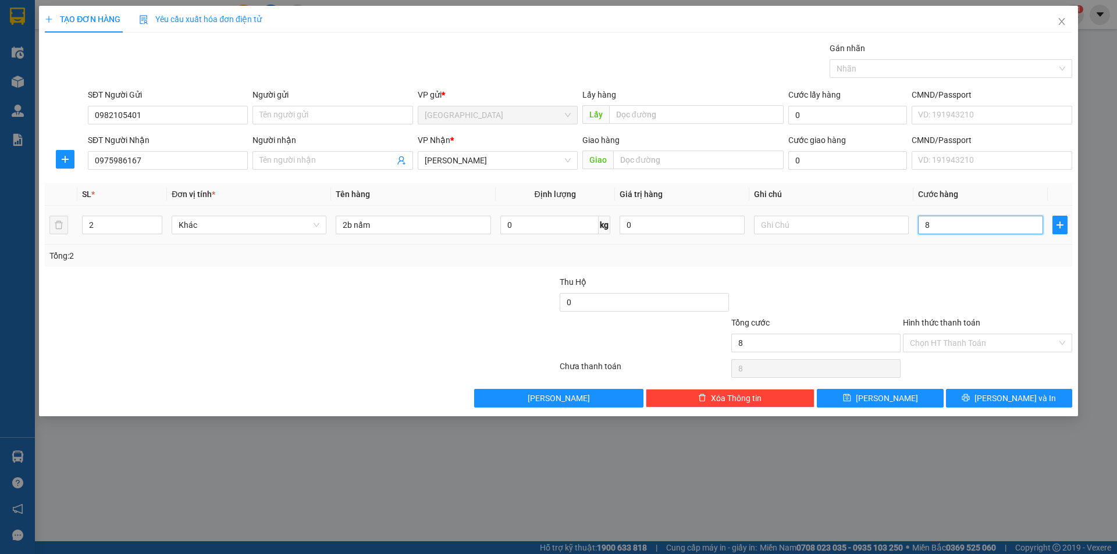
type input "80"
type input "80.000"
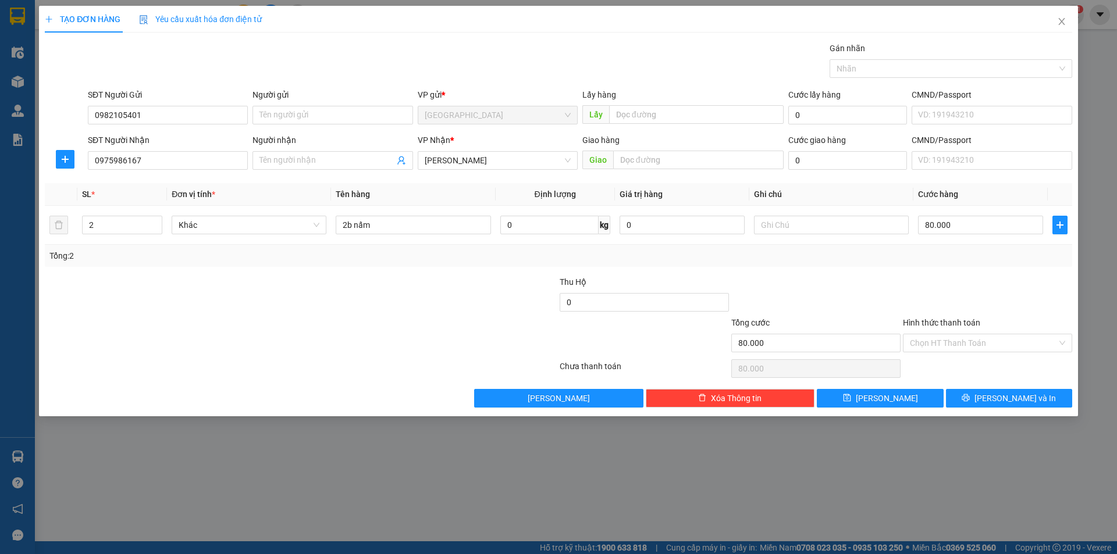
click at [946, 272] on div "Transit Pickup Surcharge Ids Transit Deliver Surcharge Ids Transit Deliver Surc…" at bounding box center [558, 225] width 1027 height 366
click at [981, 344] on input "Hình thức thanh toán" at bounding box center [982, 342] width 147 height 17
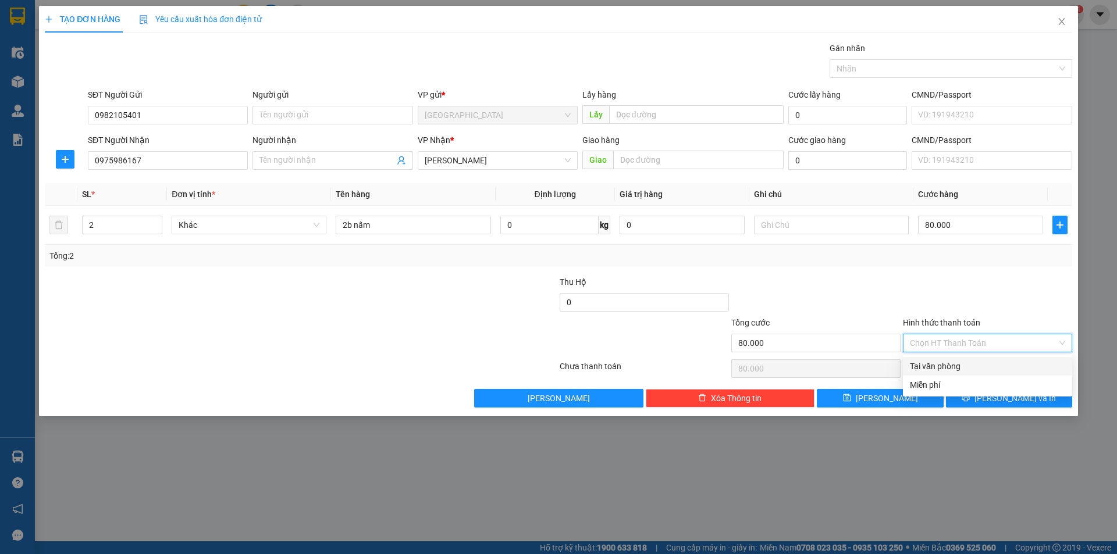
click at [965, 368] on div "Tại văn phòng" at bounding box center [986, 366] width 155 height 13
type input "0"
click at [969, 398] on icon "printer" at bounding box center [965, 398] width 8 height 8
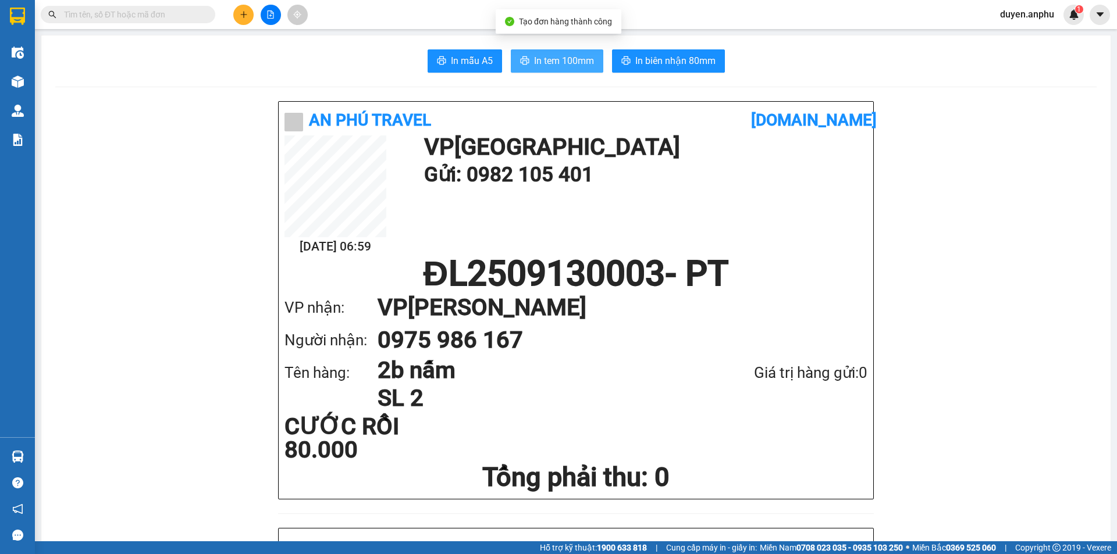
click at [532, 69] on button "In tem 100mm" at bounding box center [557, 60] width 92 height 23
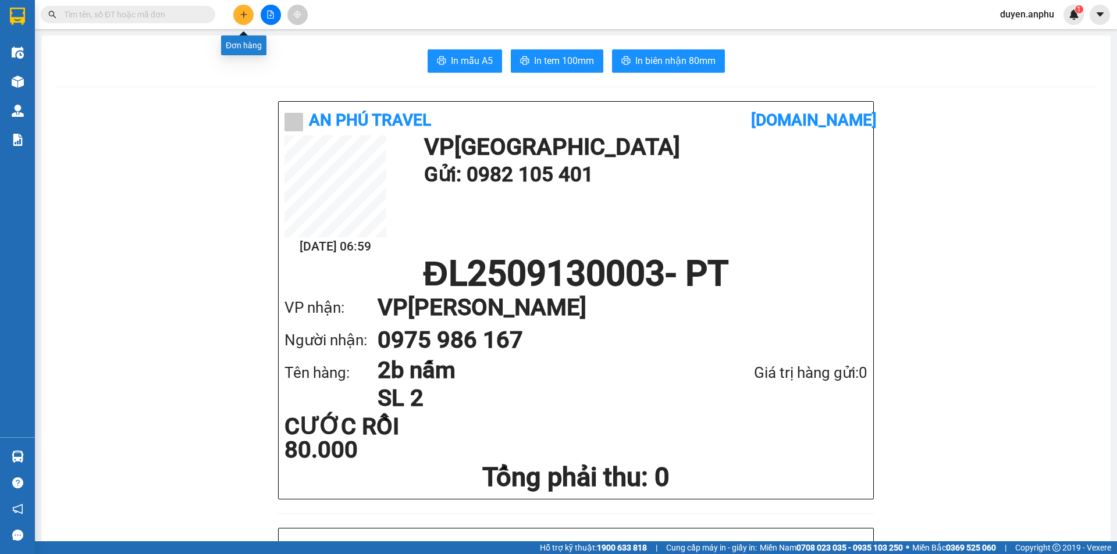
click at [244, 15] on icon "plus" at bounding box center [244, 14] width 8 height 8
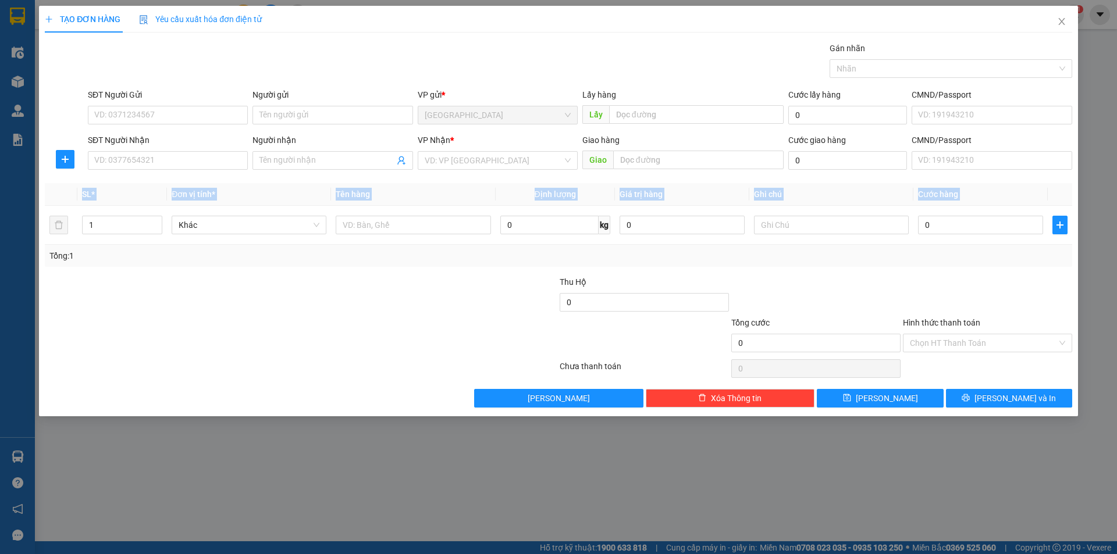
drag, startPoint x: 124, startPoint y: 215, endPoint x: 0, endPoint y: 244, distance: 127.1
click at [0, 244] on div "TẠO ĐƠN HÀNG Yêu cầu xuất [PERSON_NAME] điện tử Transit Pickup Surcharge Ids Tr…" at bounding box center [558, 277] width 1117 height 554
drag, startPoint x: 113, startPoint y: 222, endPoint x: 0, endPoint y: 249, distance: 115.9
click at [0, 249] on div "TẠO ĐƠN HÀNG Yêu cầu xuất [PERSON_NAME] điện tử Transit Pickup Surcharge Ids Tr…" at bounding box center [558, 277] width 1117 height 554
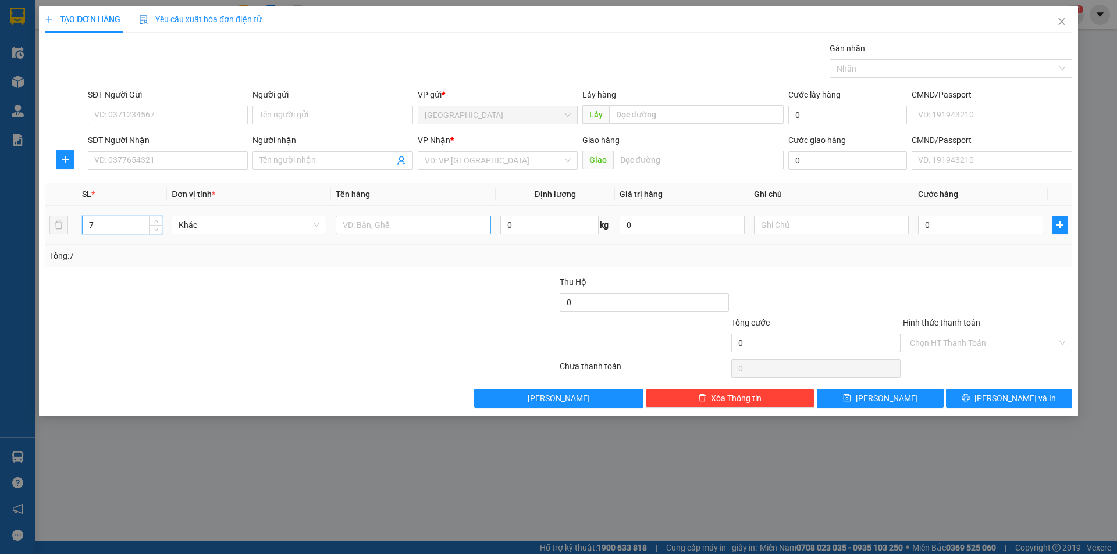
type input "7"
click at [380, 230] on input "text" at bounding box center [413, 225] width 155 height 19
type input "7 ki không"
click at [476, 165] on input "search" at bounding box center [494, 160] width 138 height 17
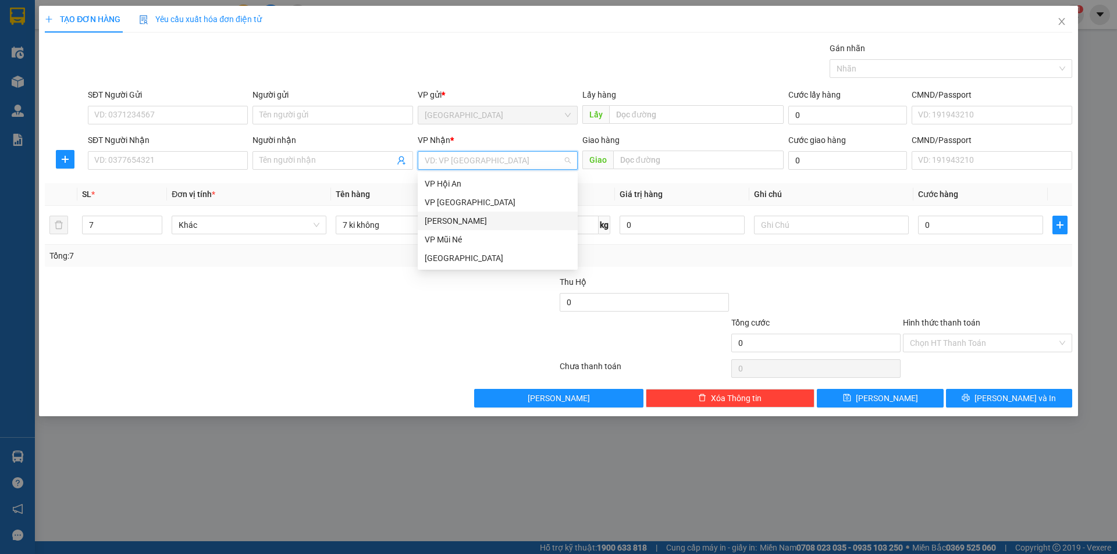
click at [456, 219] on div "[PERSON_NAME]" at bounding box center [498, 221] width 146 height 13
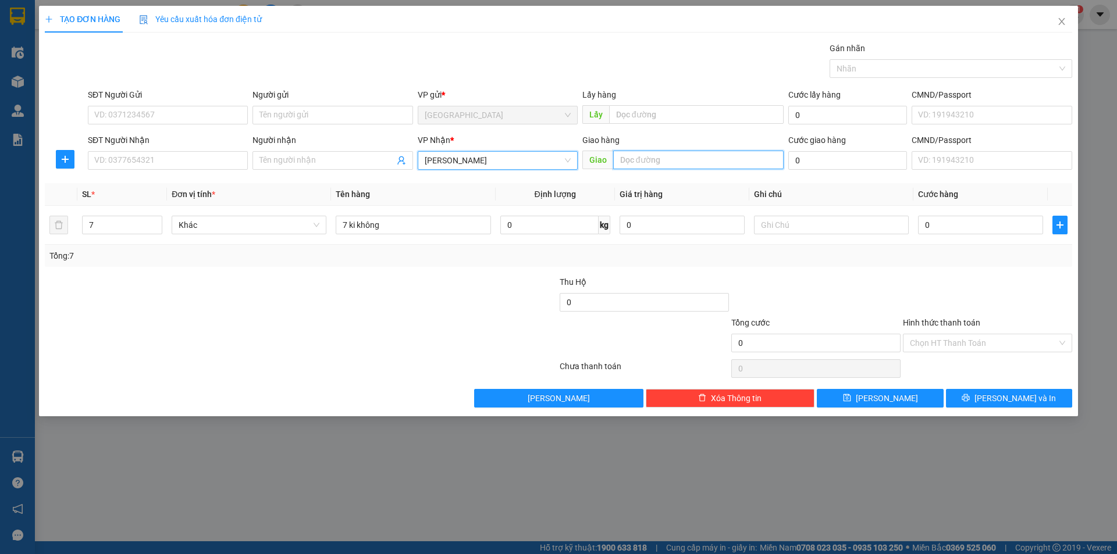
click at [668, 159] on input "text" at bounding box center [698, 160] width 170 height 19
type input "cầu ông tằm"
click at [338, 166] on input "Người nhận" at bounding box center [326, 160] width 134 height 13
type input "bà năm"
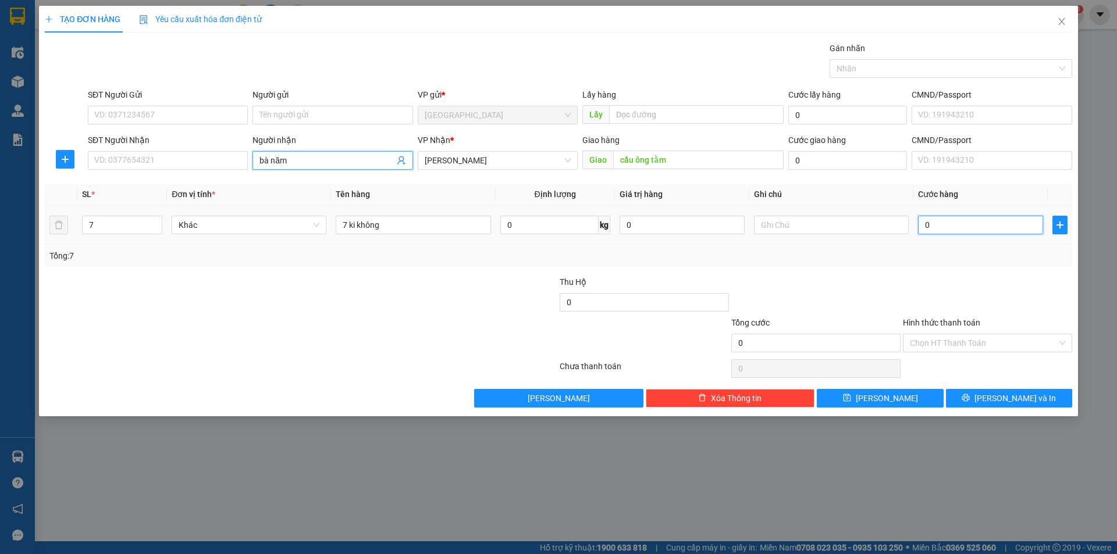
click at [968, 230] on input "0" at bounding box center [980, 225] width 125 height 19
type input "3"
type input "34"
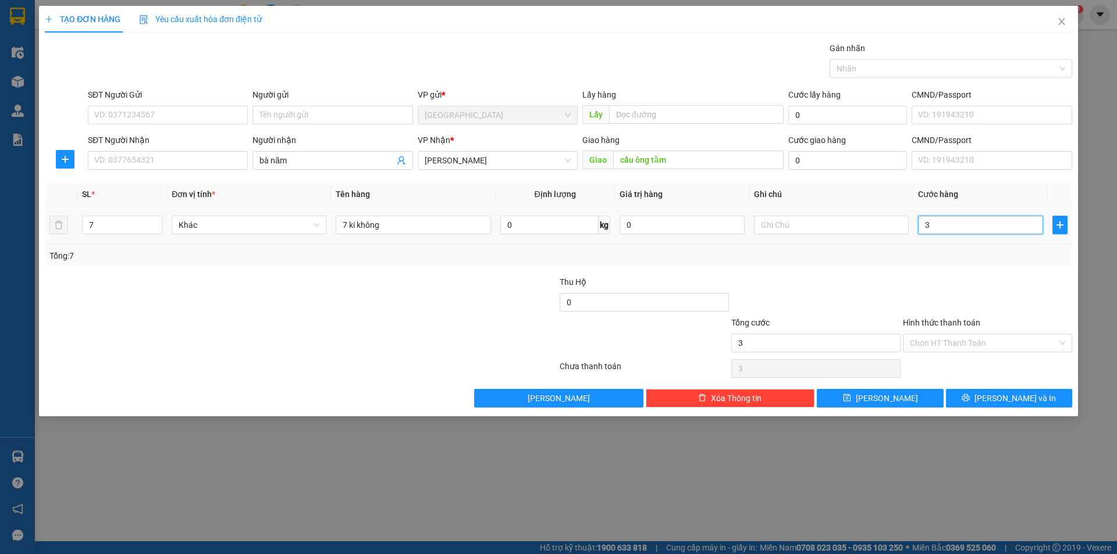
type input "34"
type input "3"
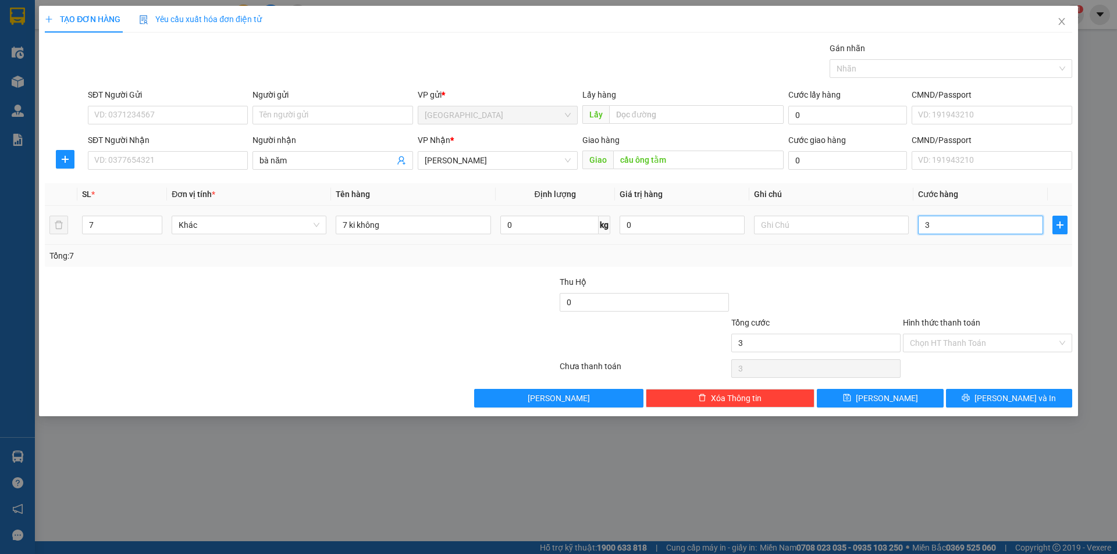
type input "35"
type input "35.000"
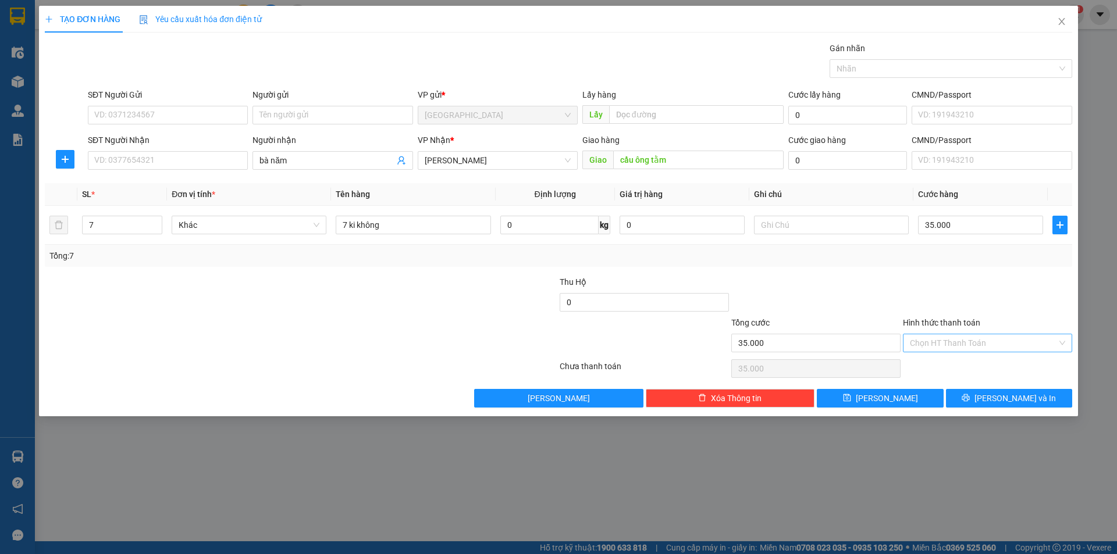
click at [962, 341] on input "Hình thức thanh toán" at bounding box center [982, 342] width 147 height 17
click at [946, 365] on div "Tại văn phòng" at bounding box center [986, 366] width 155 height 13
type input "0"
click at [900, 398] on button "[PERSON_NAME]" at bounding box center [879, 398] width 126 height 19
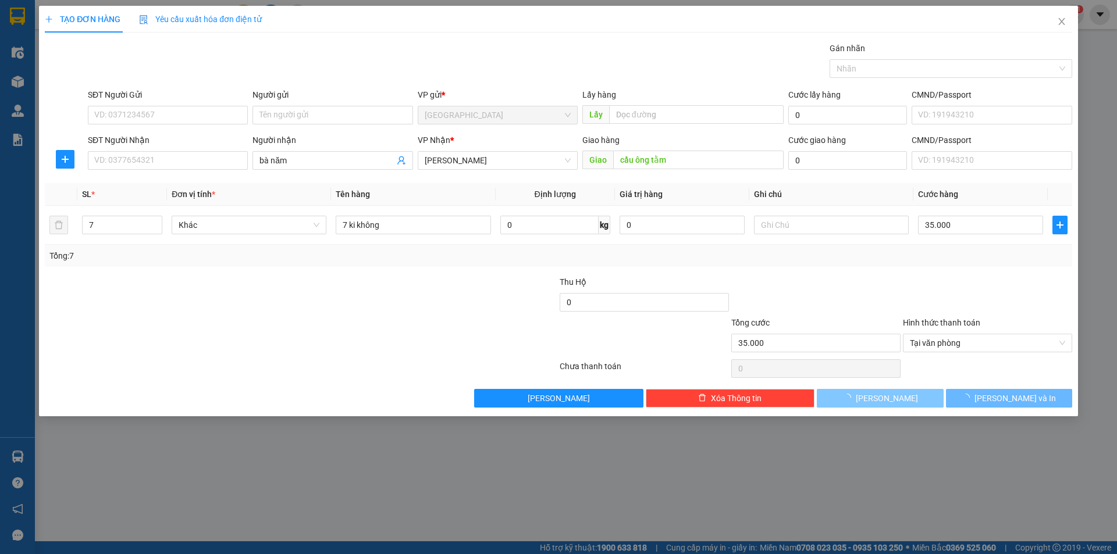
type input "1"
type input "0"
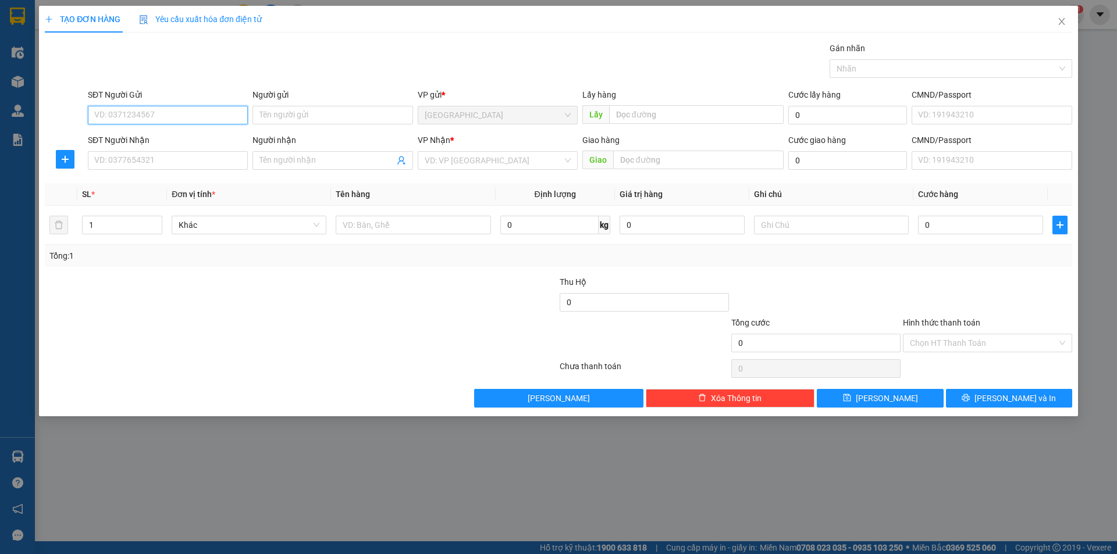
click at [167, 120] on input "SĐT Người Gửi" at bounding box center [168, 115] width 160 height 19
type input "0976355456"
click at [169, 140] on div "0976355456 - [PERSON_NAME]" at bounding box center [168, 138] width 146 height 13
type input "[PERSON_NAME]"
type input "0909055015"
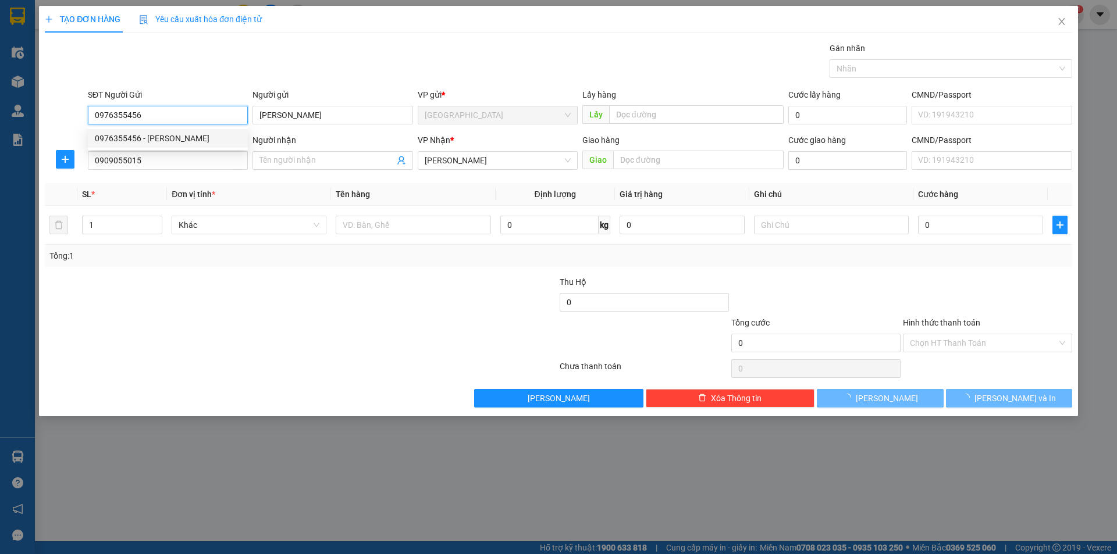
type input "60.000"
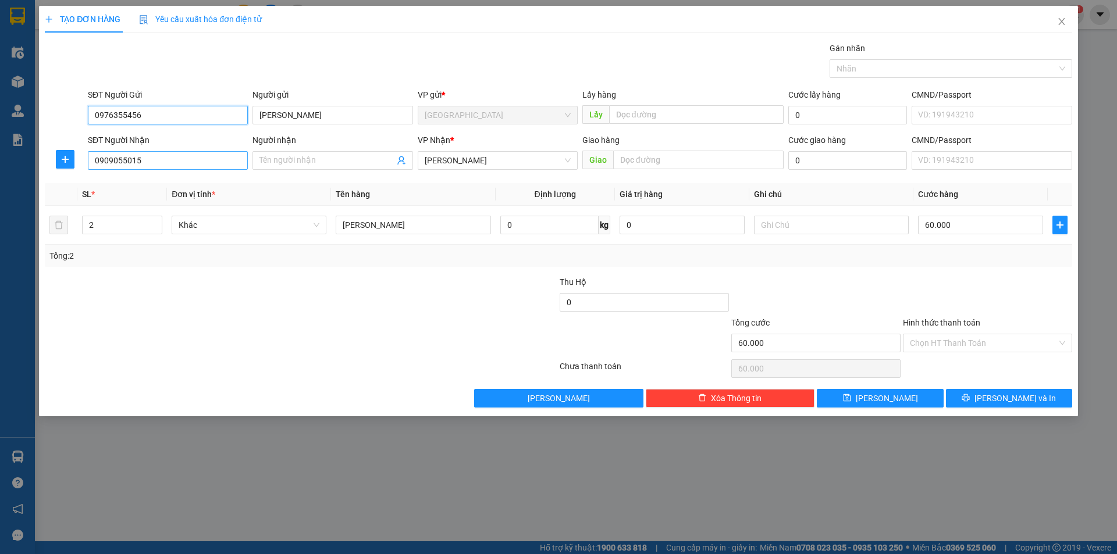
type input "0976355456"
drag, startPoint x: 166, startPoint y: 162, endPoint x: 0, endPoint y: 160, distance: 166.3
click at [0, 160] on div "TẠO ĐƠN HÀNG Yêu cầu xuất [PERSON_NAME] điện tử Transit Pickup Surcharge Ids Tr…" at bounding box center [558, 277] width 1117 height 554
type input "0949486811"
click at [147, 180] on div "0949486811 - trâm" at bounding box center [168, 183] width 146 height 13
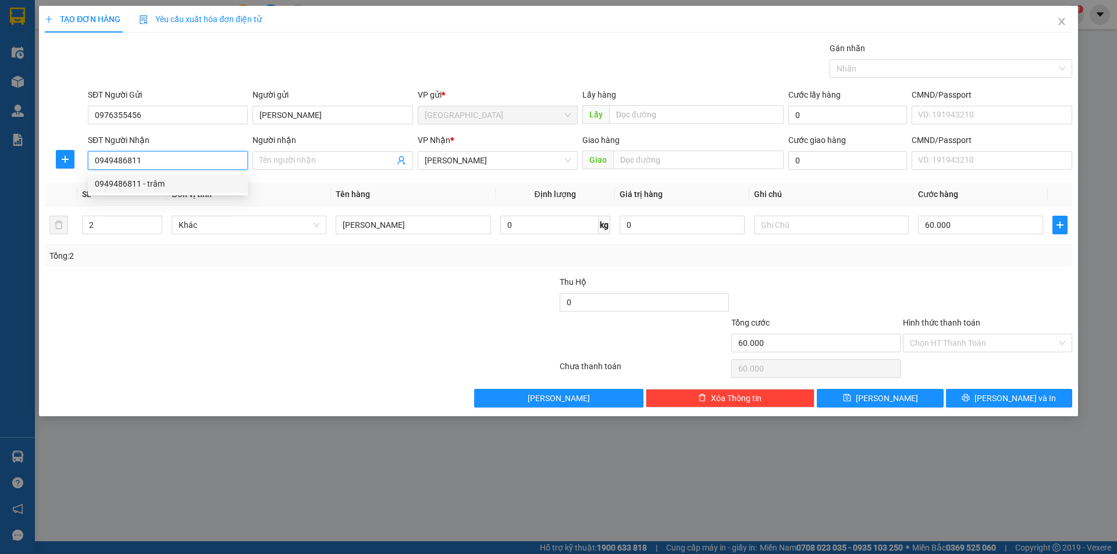
type input "trâm"
type input "40.000"
type input "0949486811"
click at [973, 347] on input "Hình thức thanh toán" at bounding box center [982, 342] width 147 height 17
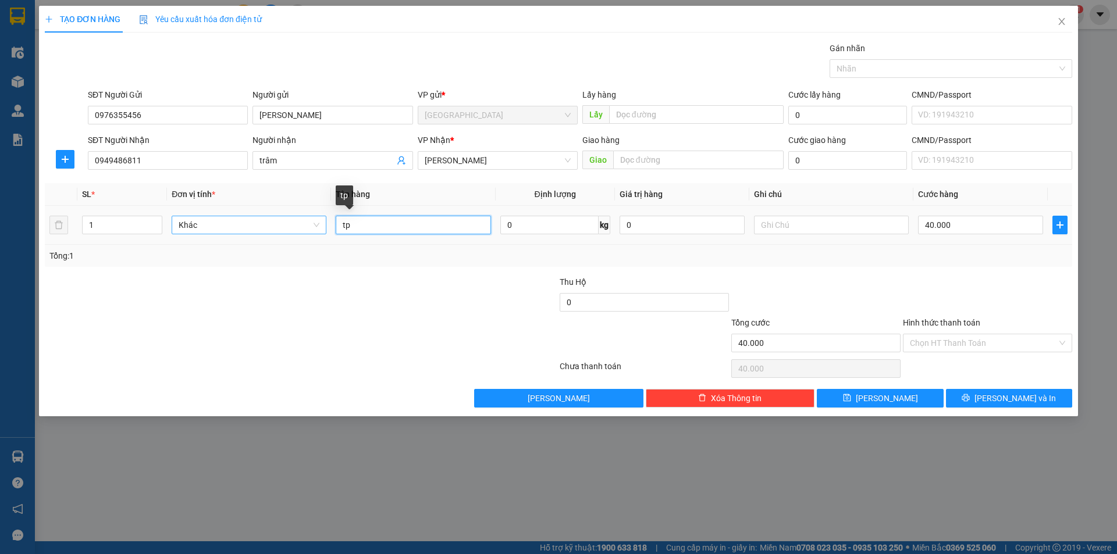
drag, startPoint x: 356, startPoint y: 228, endPoint x: 292, endPoint y: 229, distance: 63.4
click at [292, 229] on tr "1 Khác tp 0 kg 0 40.000" at bounding box center [558, 225] width 1027 height 39
type input "thùng thịt nướng"
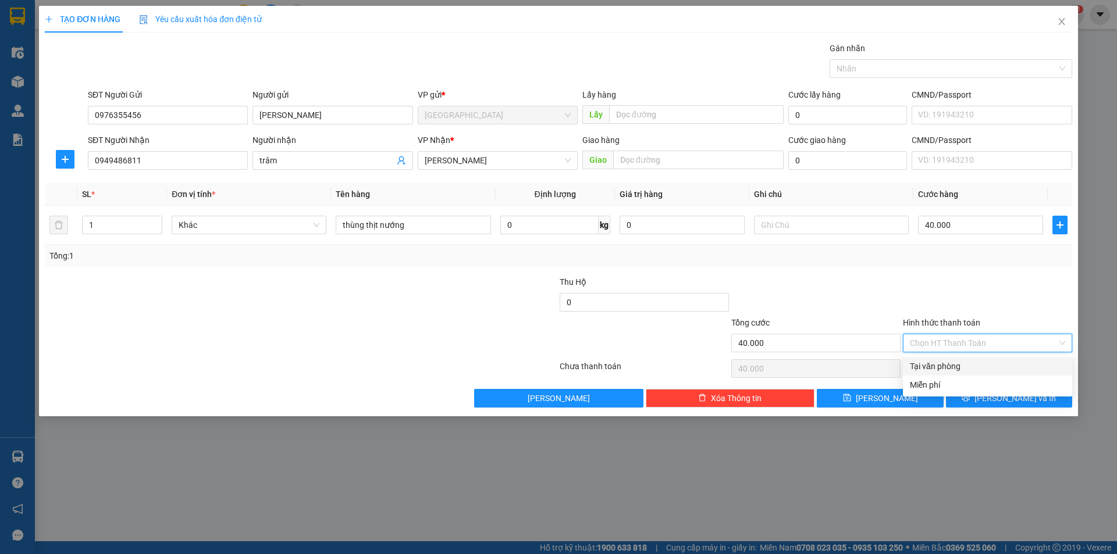
click at [961, 343] on input "Hình thức thanh toán" at bounding box center [982, 342] width 147 height 17
drag, startPoint x: 940, startPoint y: 365, endPoint x: 984, endPoint y: 381, distance: 46.6
click at [941, 365] on div "Tại văn phòng" at bounding box center [986, 366] width 155 height 13
type input "0"
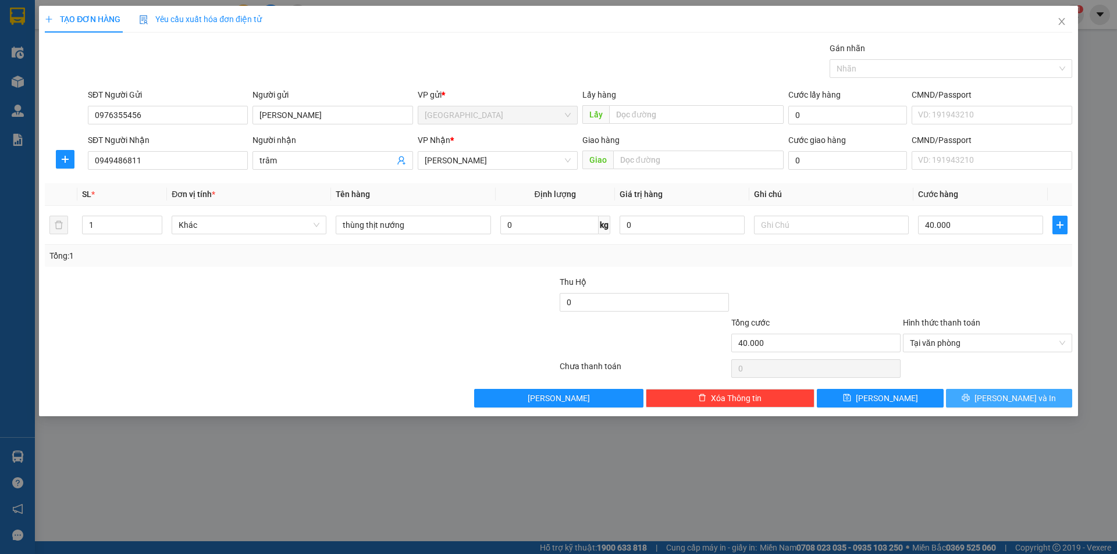
click at [983, 400] on button "[PERSON_NAME] và In" at bounding box center [1009, 398] width 126 height 19
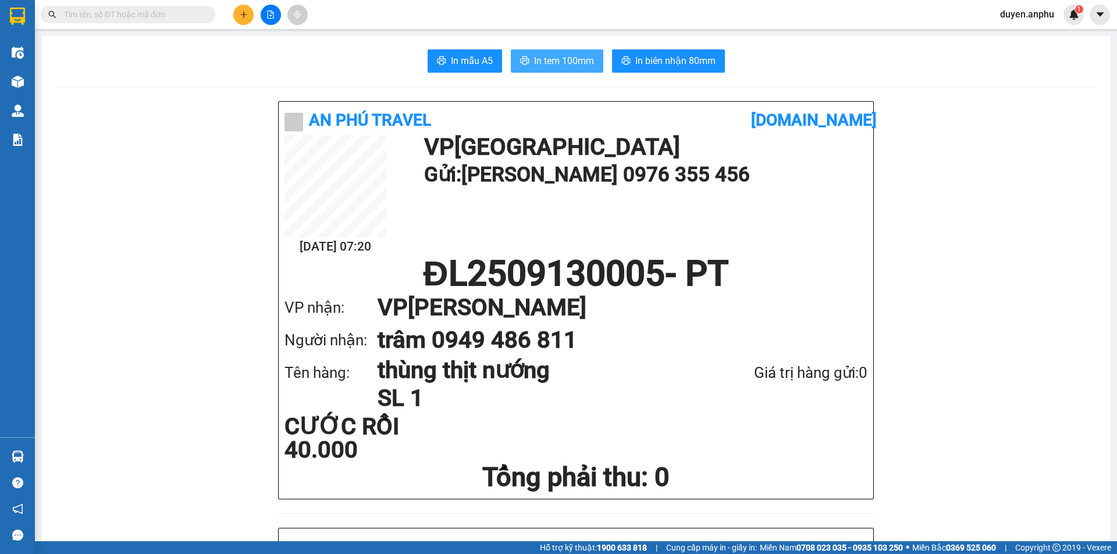
click at [544, 66] on span "In tem 100mm" at bounding box center [564, 60] width 60 height 15
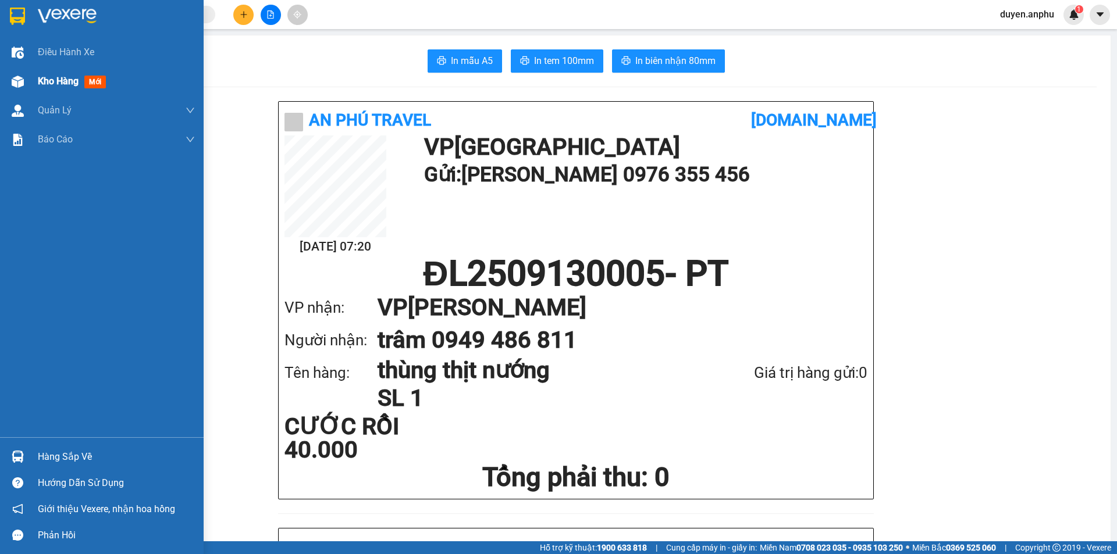
click at [72, 81] on span "Kho hàng" at bounding box center [58, 81] width 41 height 11
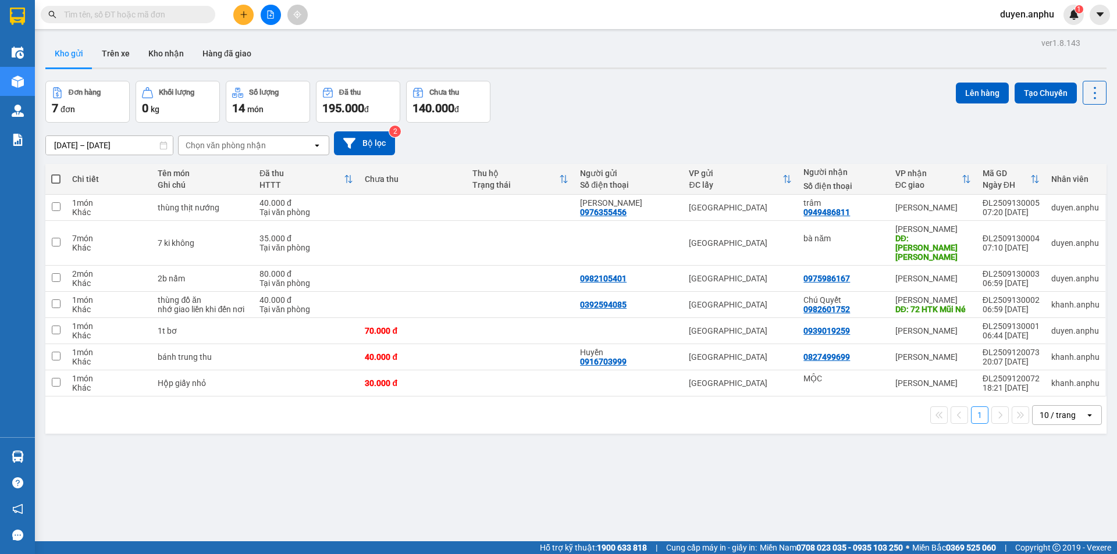
click at [241, 13] on button at bounding box center [243, 15] width 20 height 20
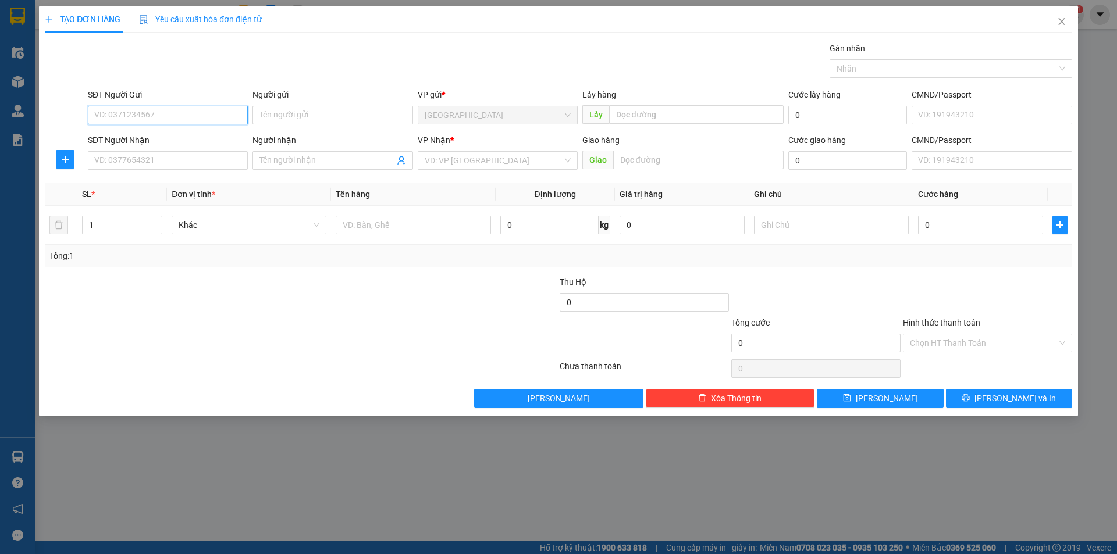
click at [178, 117] on input "SĐT Người Gửi" at bounding box center [168, 115] width 160 height 19
click at [1064, 23] on icon "close" at bounding box center [1061, 21] width 9 height 9
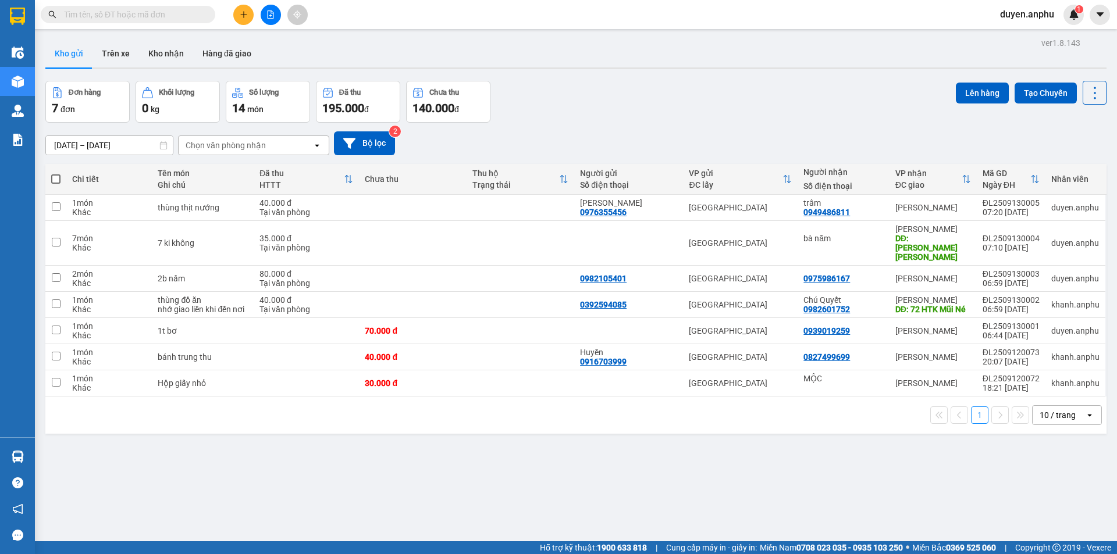
click at [245, 145] on div "Chọn văn phòng nhận" at bounding box center [226, 146] width 80 height 12
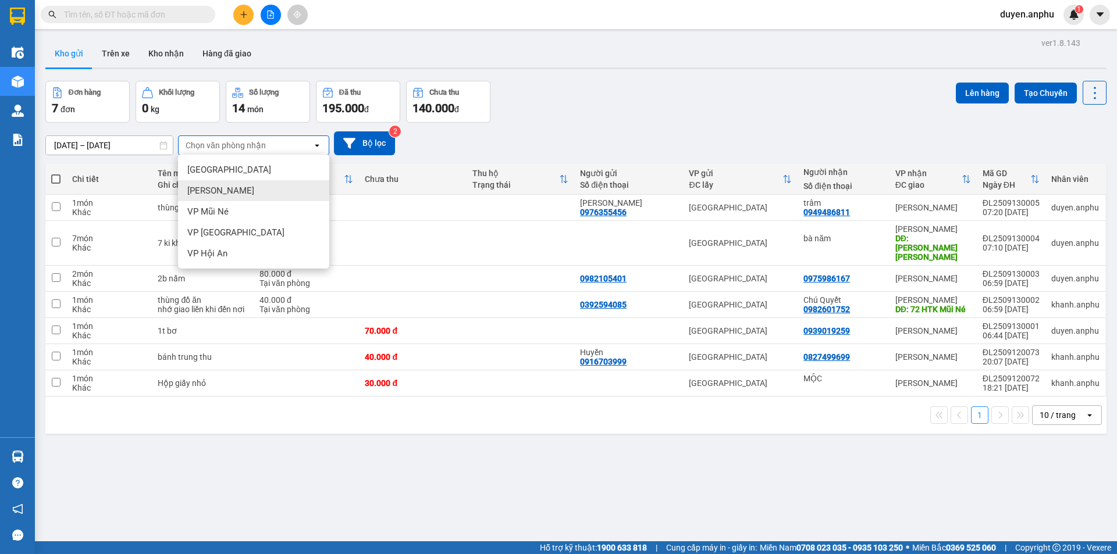
click at [228, 192] on span "[PERSON_NAME]" at bounding box center [220, 191] width 67 height 12
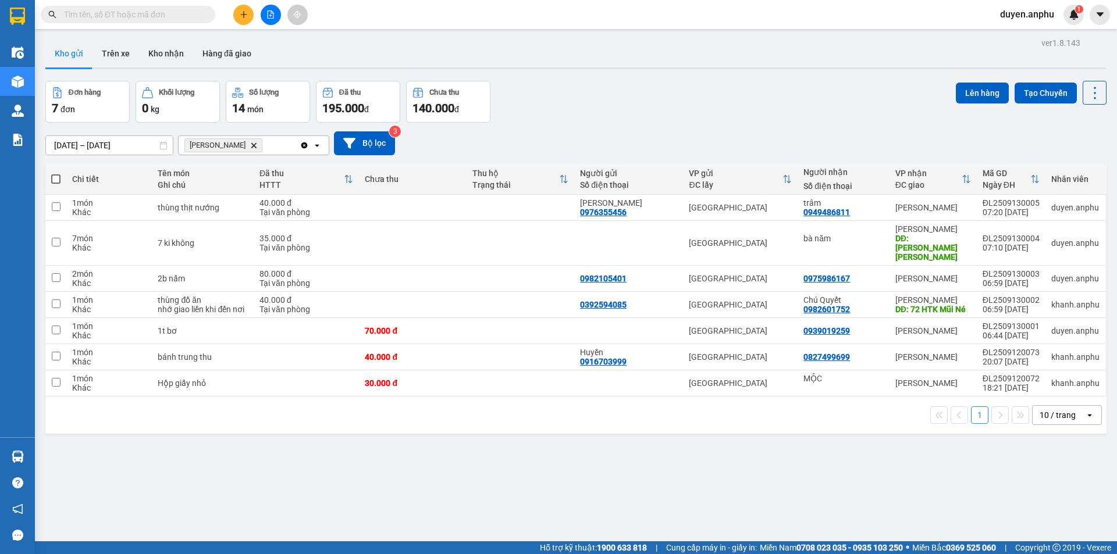
click at [228, 192] on th "Tên món Ghi chú" at bounding box center [203, 179] width 102 height 31
click at [58, 181] on span at bounding box center [55, 178] width 9 height 9
click at [56, 173] on input "checkbox" at bounding box center [56, 173] width 0 height 0
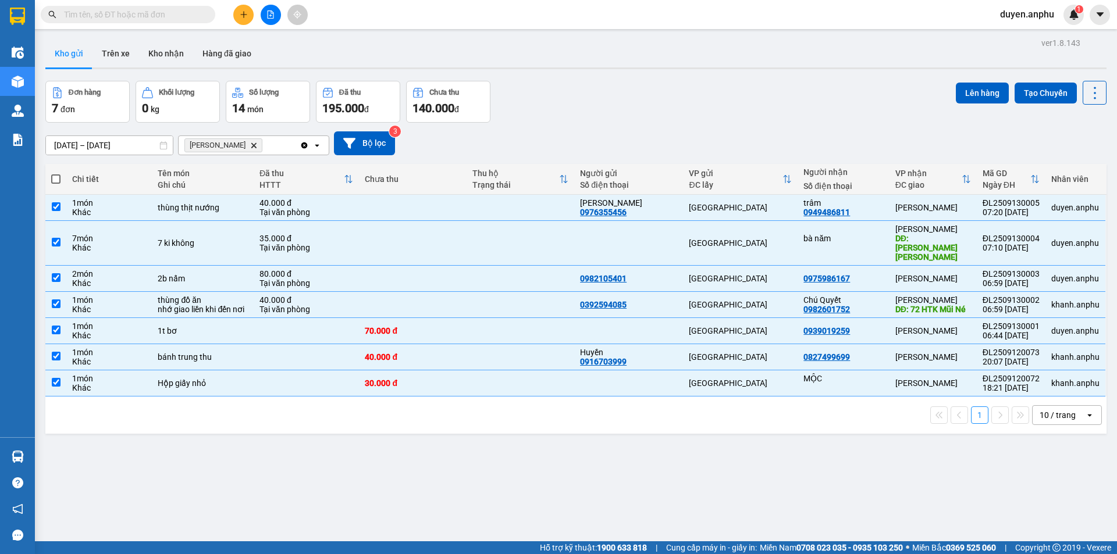
checkbox input "true"
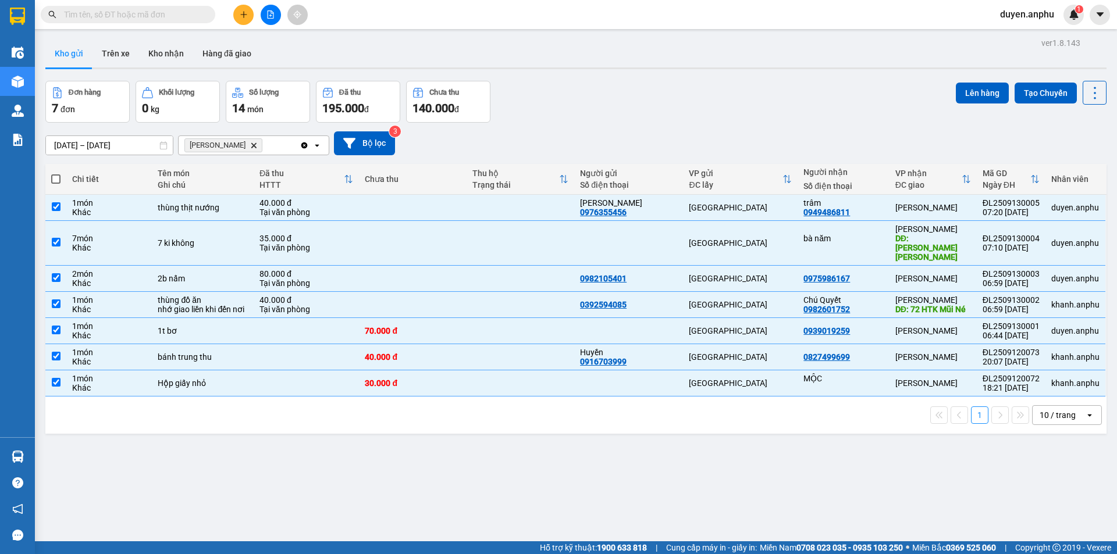
checkbox input "true"
click at [58, 181] on span at bounding box center [55, 178] width 9 height 9
click at [56, 173] on input "checkbox" at bounding box center [56, 173] width 0 height 0
click at [977, 95] on button "Lên hàng" at bounding box center [981, 93] width 53 height 21
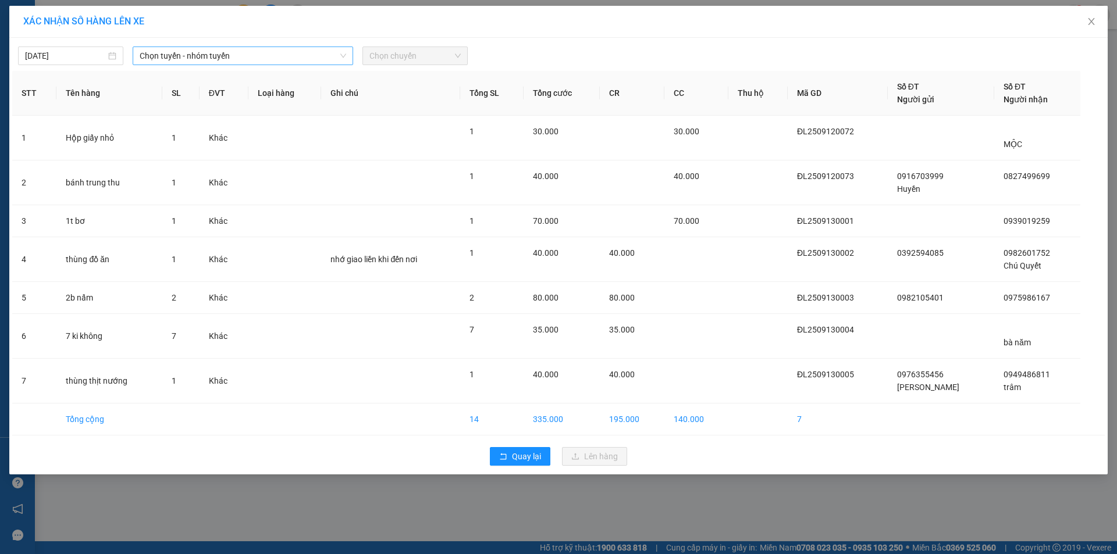
click at [176, 60] on span "Chọn tuyến - nhóm tuyến" at bounding box center [243, 55] width 206 height 17
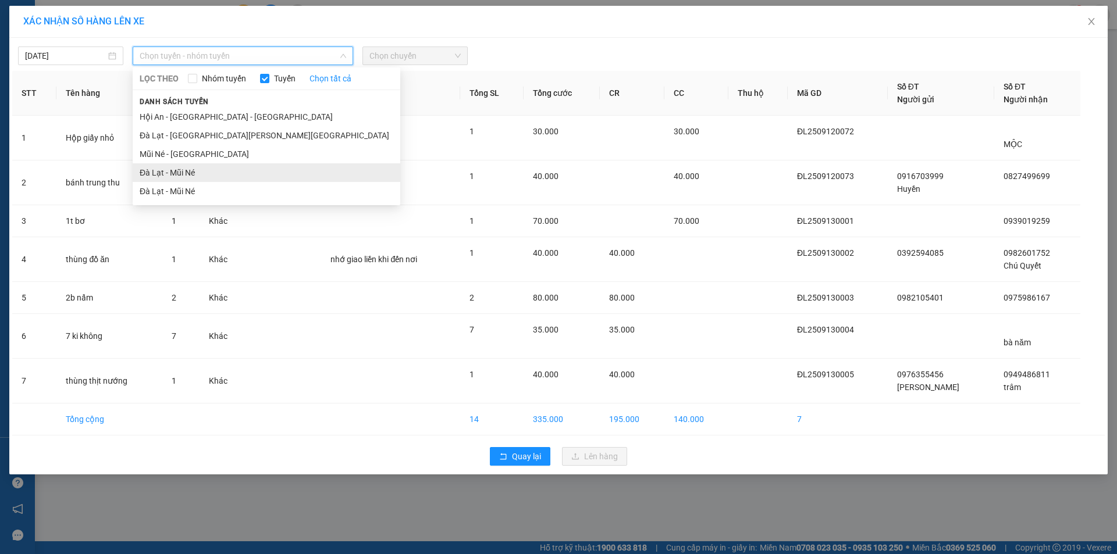
click at [159, 172] on li "Đà Lạt - Mũi Né" at bounding box center [266, 172] width 267 height 19
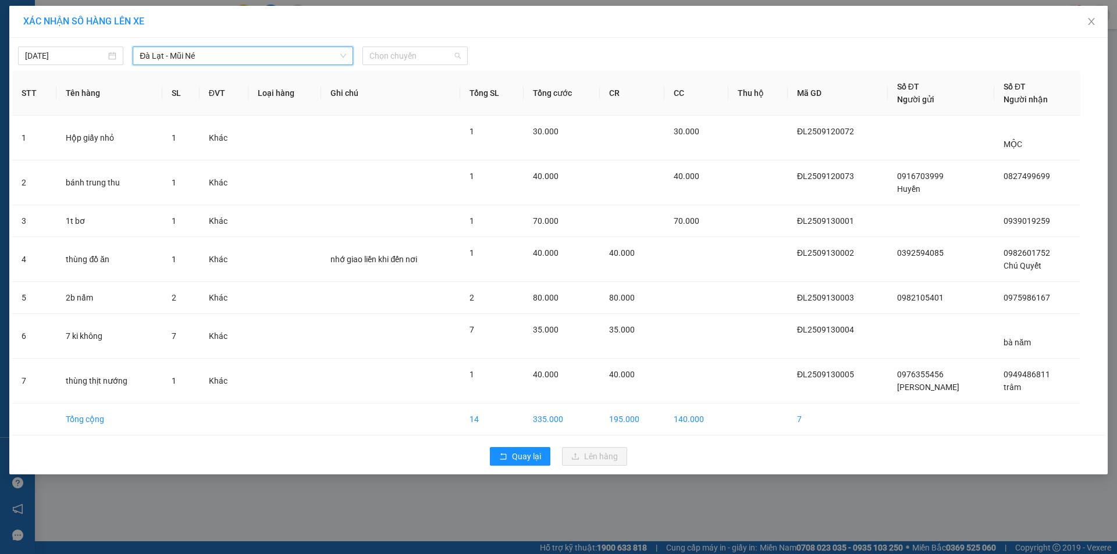
drag, startPoint x: 421, startPoint y: 59, endPoint x: 411, endPoint y: 98, distance: 39.8
click at [421, 60] on span "Chọn chuyến" at bounding box center [414, 55] width 91 height 17
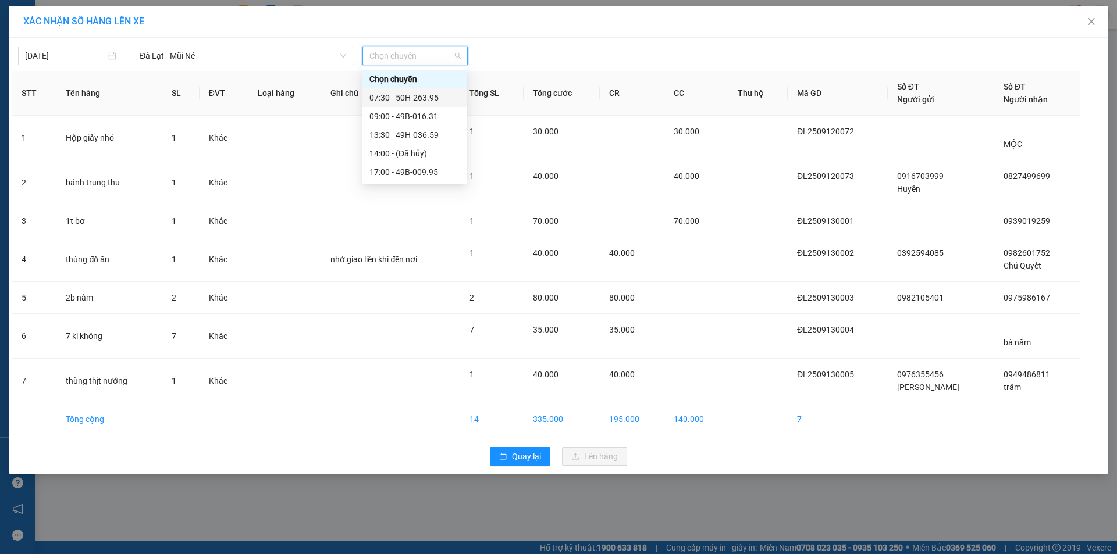
click at [404, 95] on div "07:30 - 50H-263.95" at bounding box center [414, 97] width 91 height 13
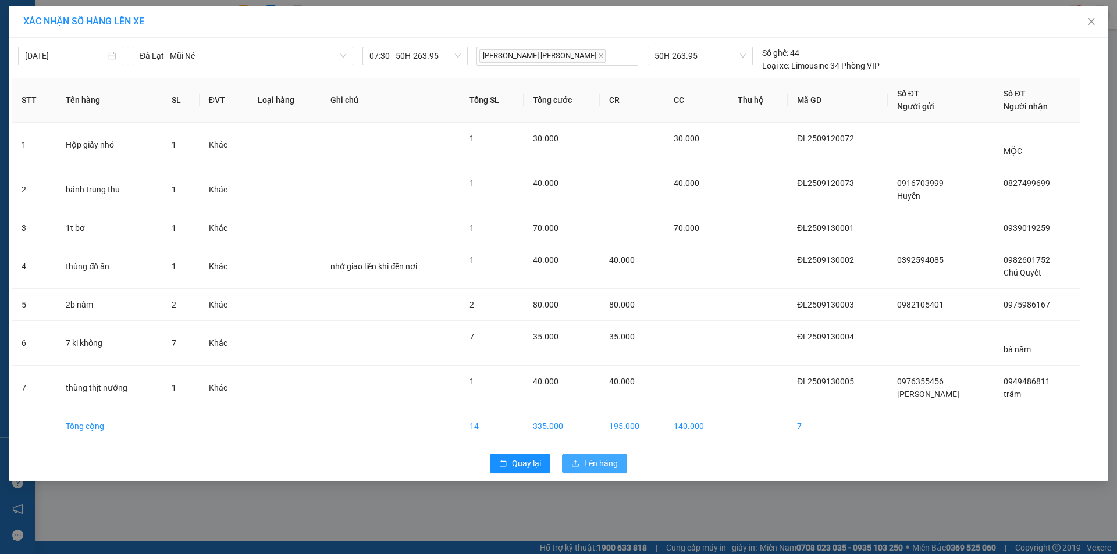
click at [586, 462] on span "Lên hàng" at bounding box center [601, 463] width 34 height 13
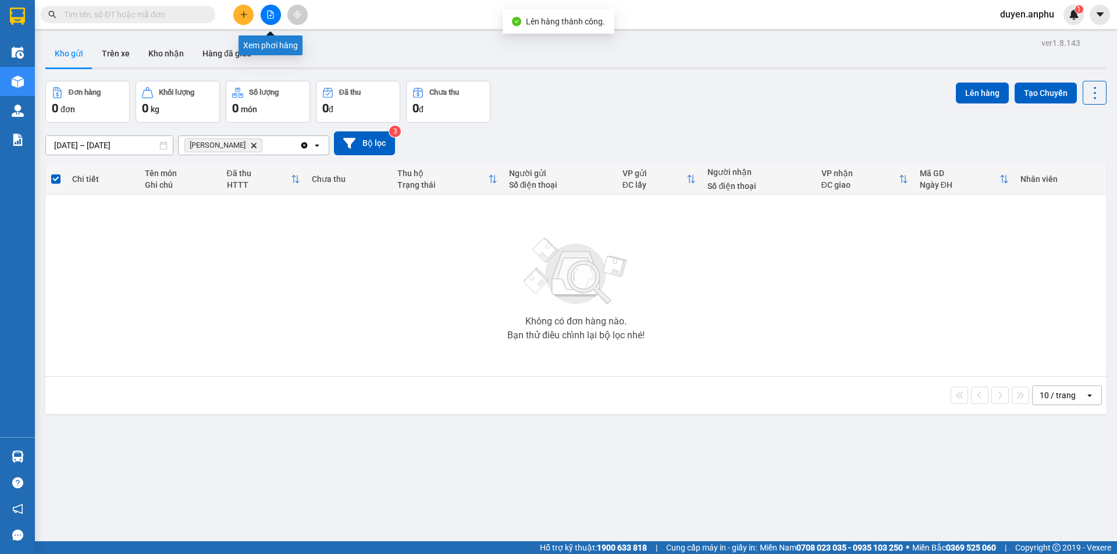
click at [275, 10] on button at bounding box center [271, 15] width 20 height 20
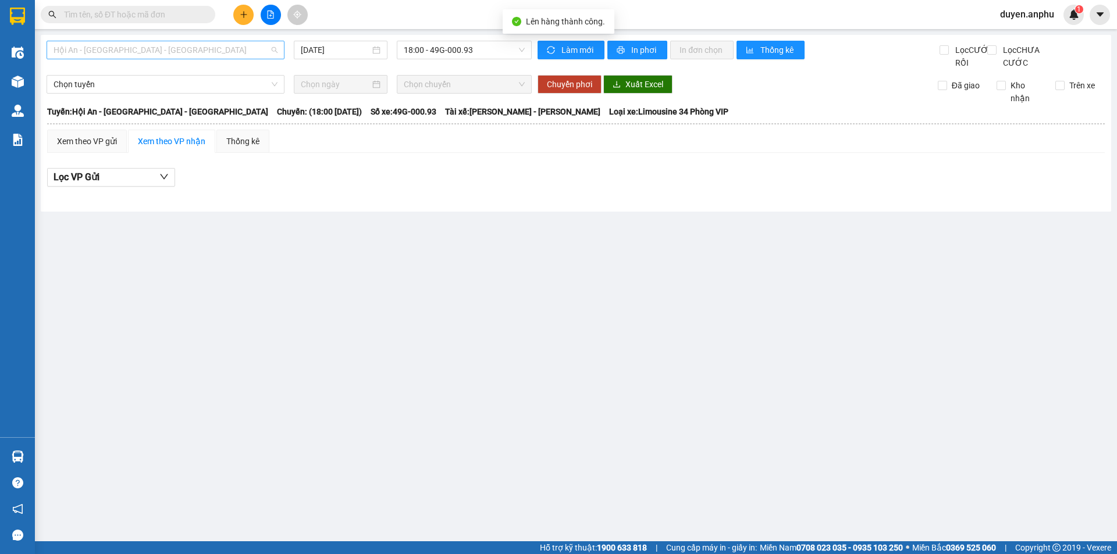
click at [155, 51] on span "Hội An - [GEOGRAPHIC_DATA] - [GEOGRAPHIC_DATA]" at bounding box center [165, 49] width 224 height 17
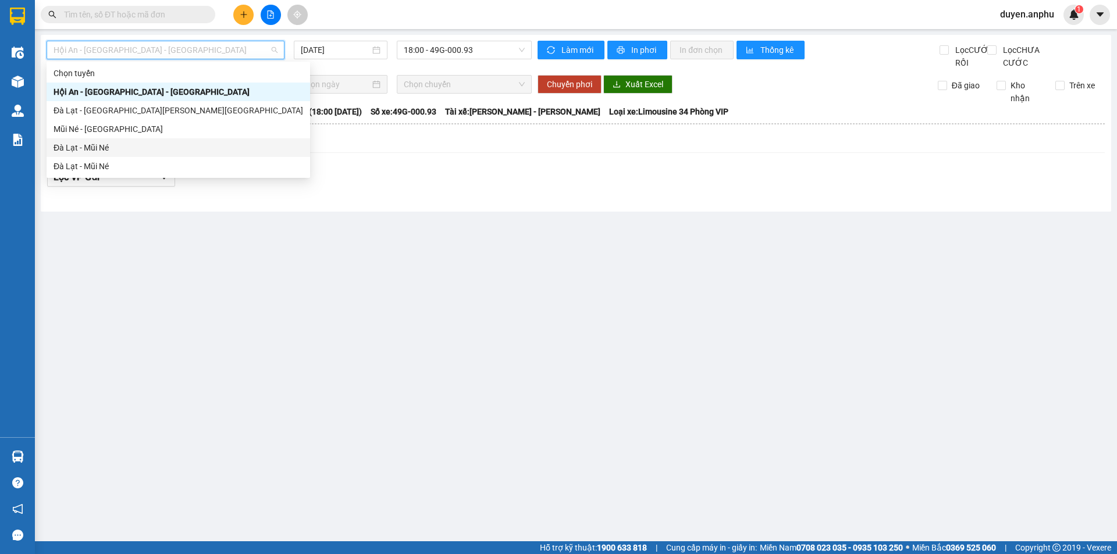
click at [117, 150] on div "Đà Lạt - Mũi Né" at bounding box center [177, 147] width 249 height 13
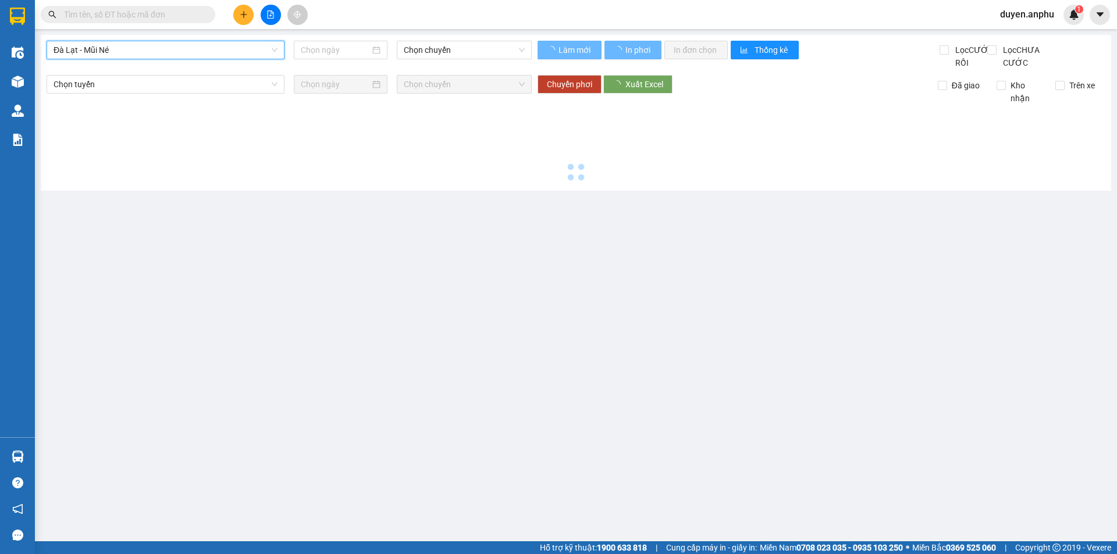
type input "[DATE]"
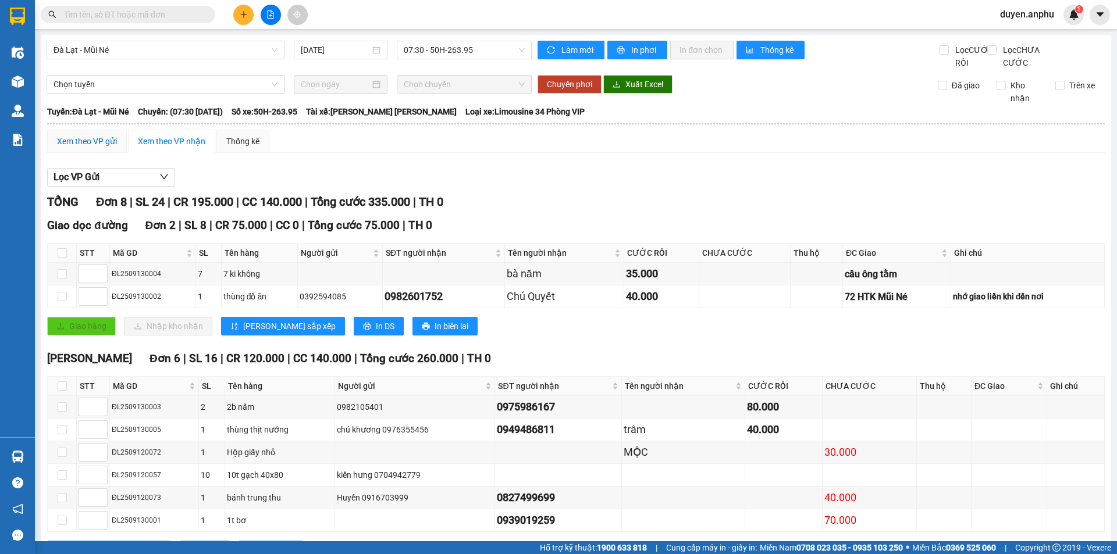
click at [94, 148] on div "Xem theo VP gửi" at bounding box center [87, 141] width 60 height 13
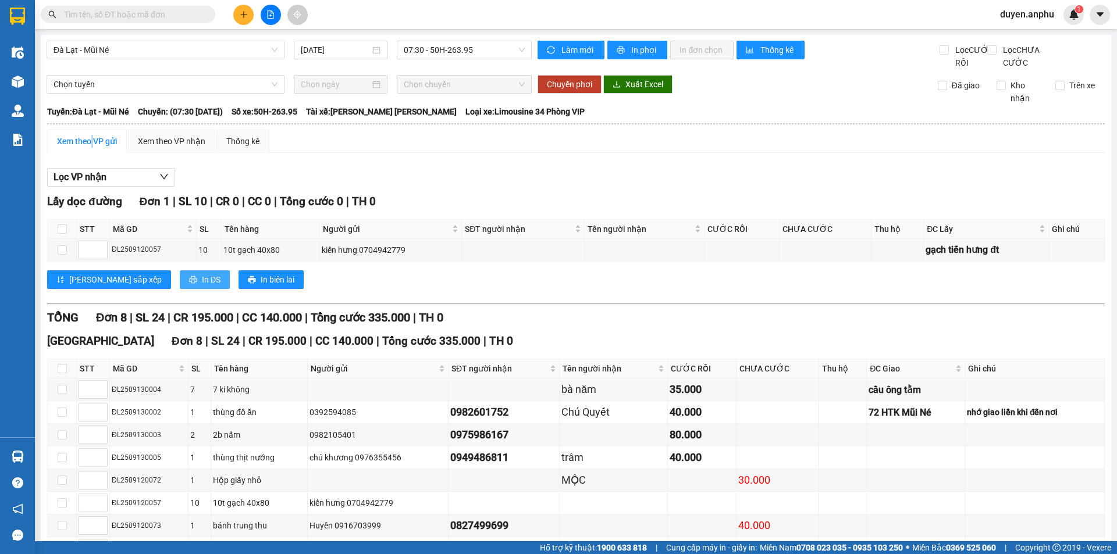
click at [202, 286] on span "In DS" at bounding box center [211, 279] width 19 height 13
click at [190, 148] on div "Xem theo VP nhận" at bounding box center [171, 141] width 67 height 13
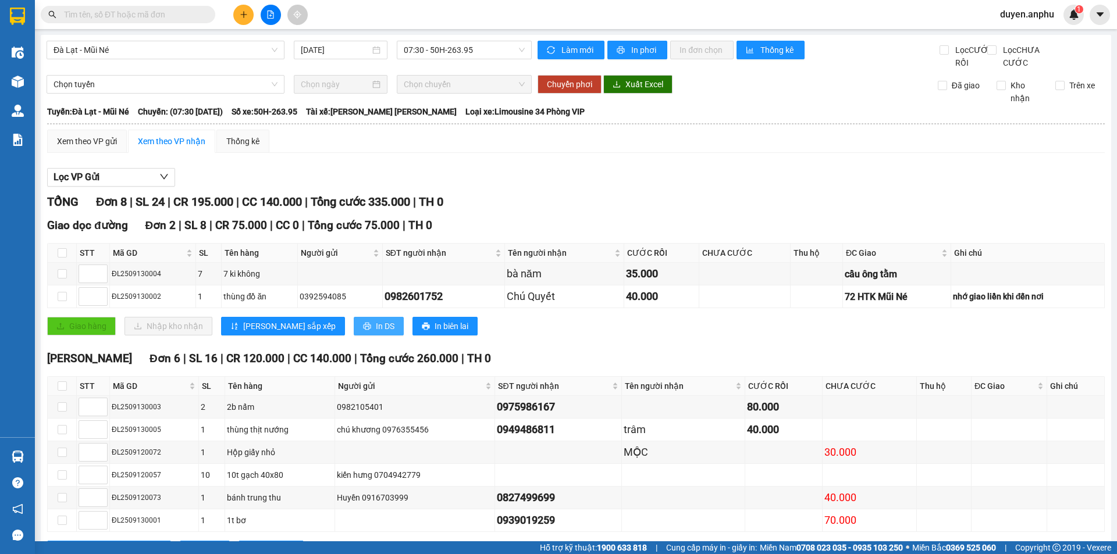
click at [376, 333] on span "In DS" at bounding box center [385, 326] width 19 height 13
click at [106, 148] on div "Xem theo VP gửi" at bounding box center [87, 141] width 60 height 13
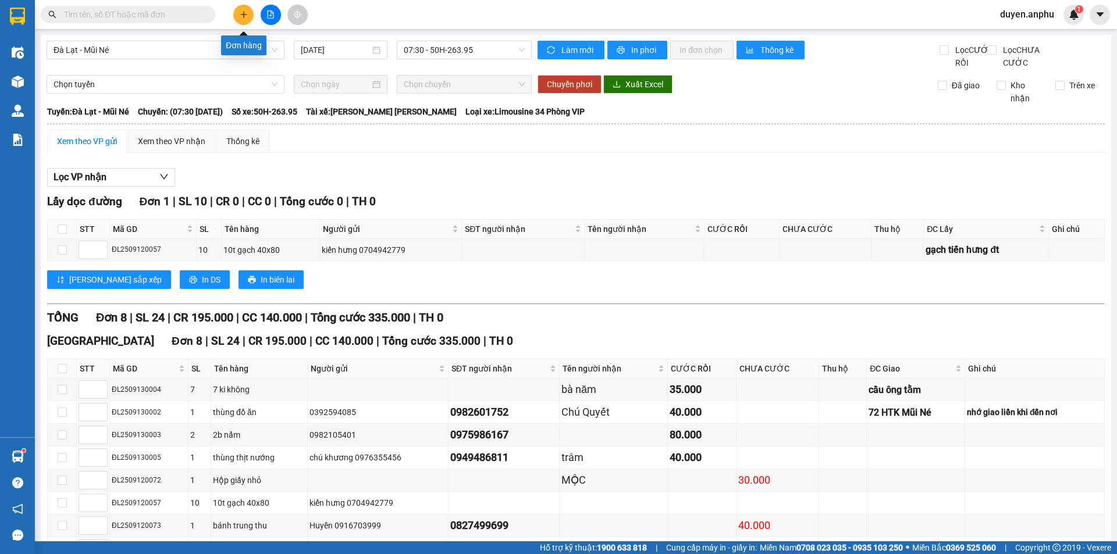
click at [248, 21] on button at bounding box center [243, 15] width 20 height 20
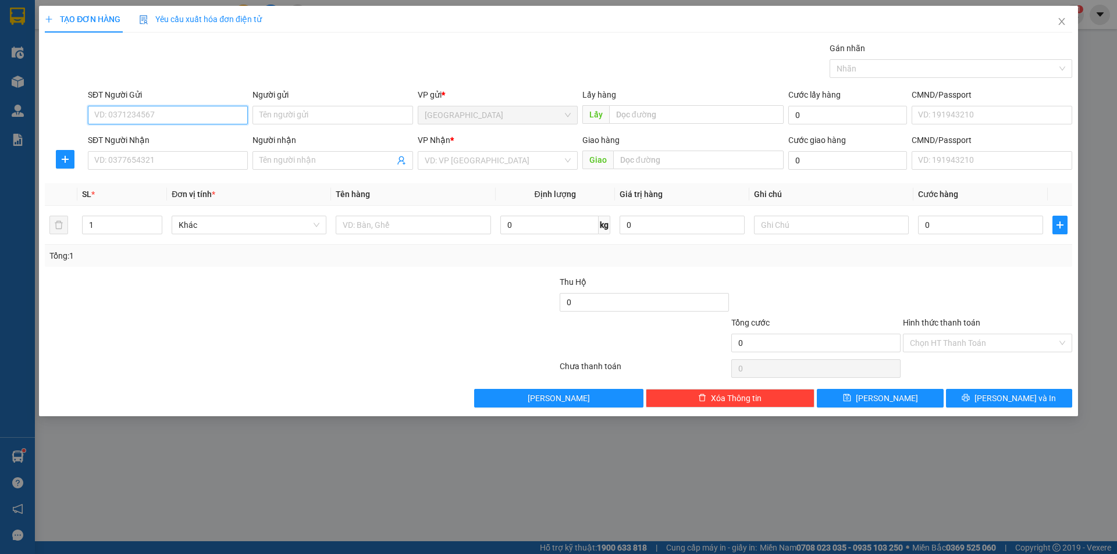
click at [158, 115] on input "SĐT Người Gửi" at bounding box center [168, 115] width 160 height 19
click at [170, 138] on div "0941861909 - [PERSON_NAME]" at bounding box center [168, 138] width 146 height 13
type input "0941861909"
type input "[PERSON_NAME]"
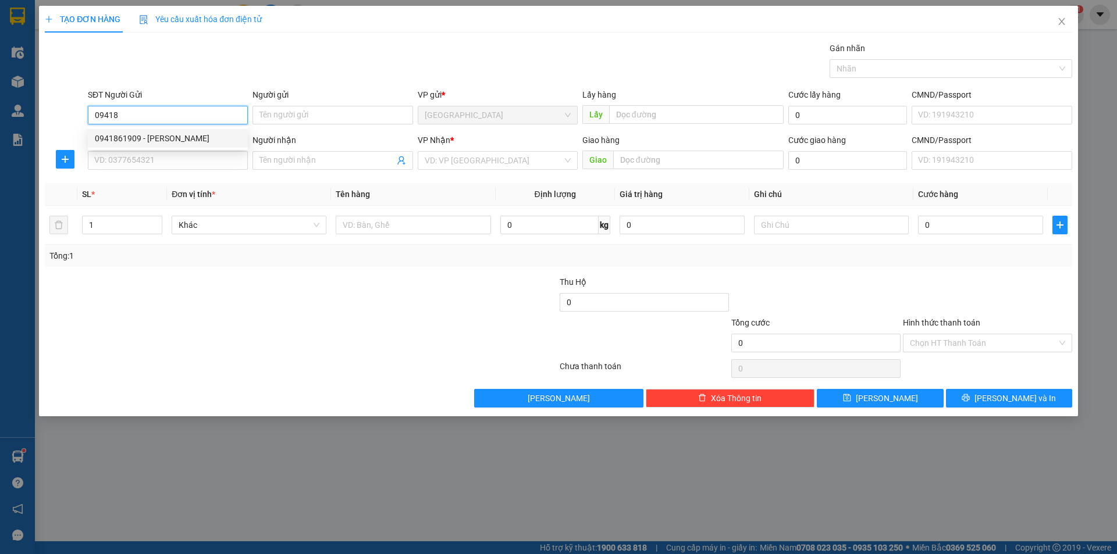
type input "cf Tuấn tain"
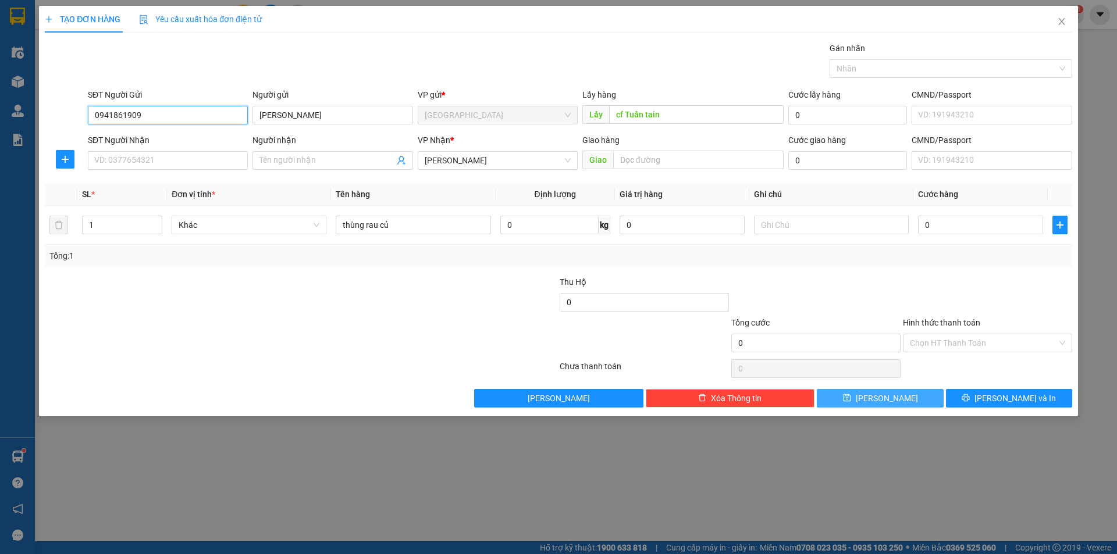
type input "0941861909"
click at [851, 401] on icon "save" at bounding box center [847, 398] width 8 height 8
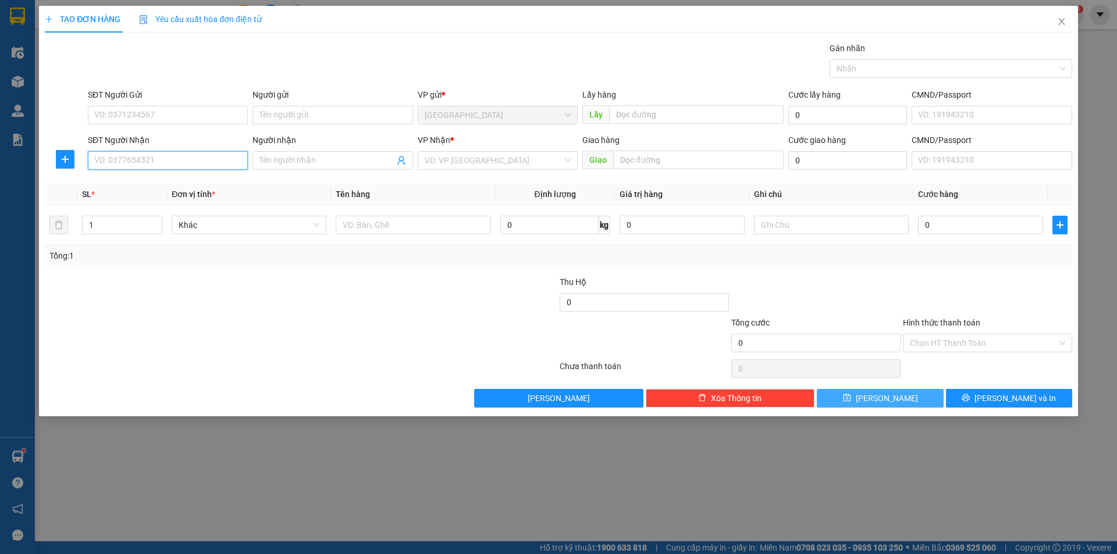
drag, startPoint x: 152, startPoint y: 160, endPoint x: 158, endPoint y: 156, distance: 7.9
click at [158, 156] on input "SĐT Người Nhận" at bounding box center [168, 160] width 160 height 19
click at [138, 188] on div "0973338815 - [PERSON_NAME] Tín" at bounding box center [168, 183] width 146 height 13
type input "0973338815"
type input "anh Tín"
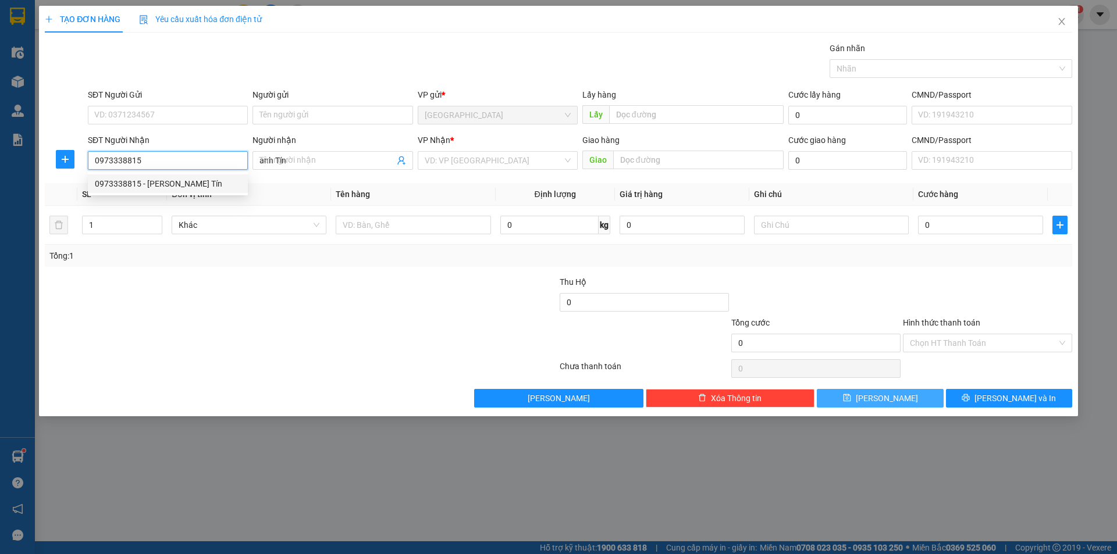
type input "100.000"
type input "0973338815"
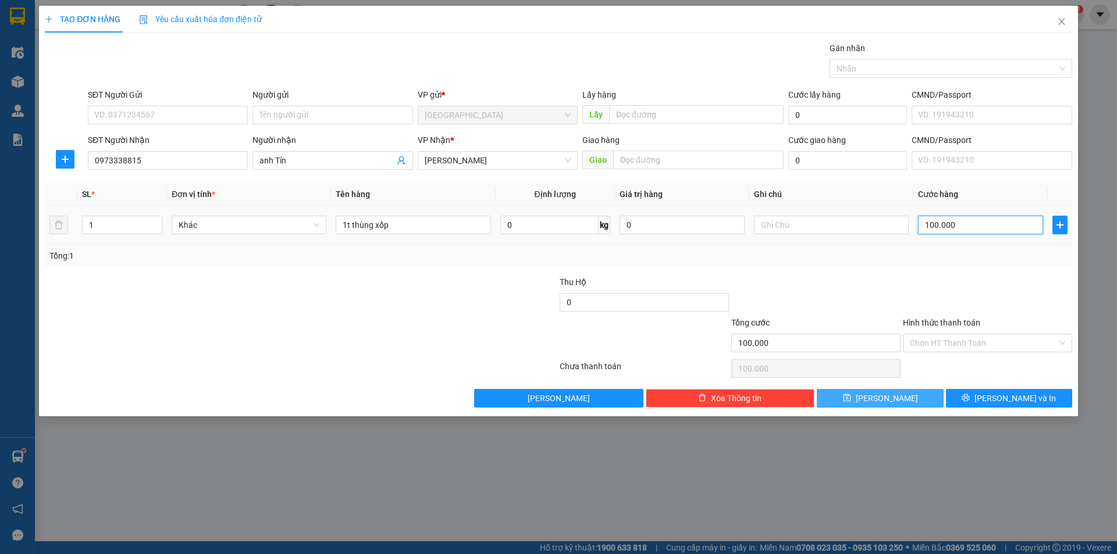
click at [950, 231] on input "100.000" at bounding box center [980, 225] width 125 height 19
type input "5"
type input "50"
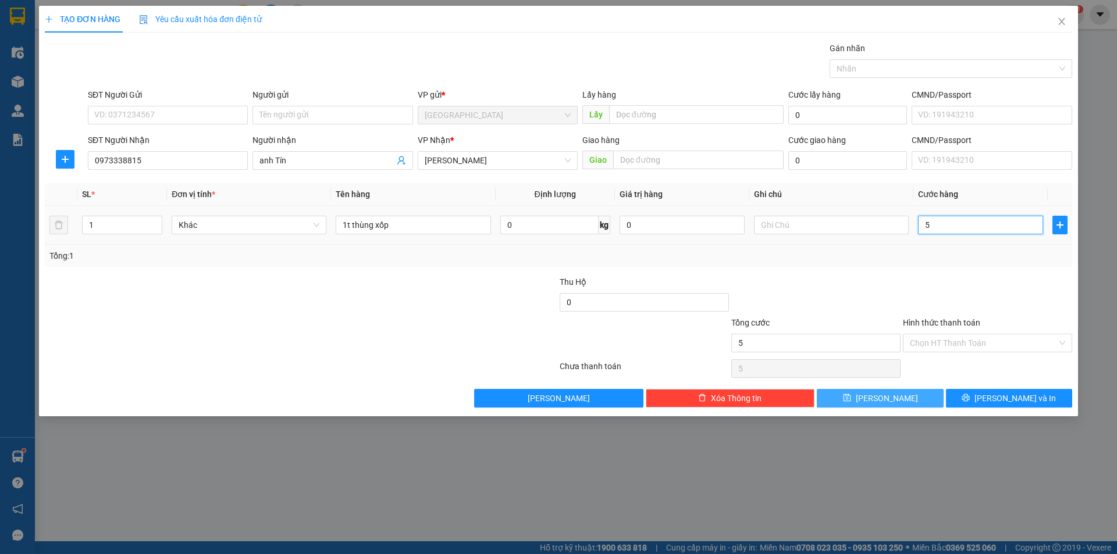
type input "50"
type input "50.000"
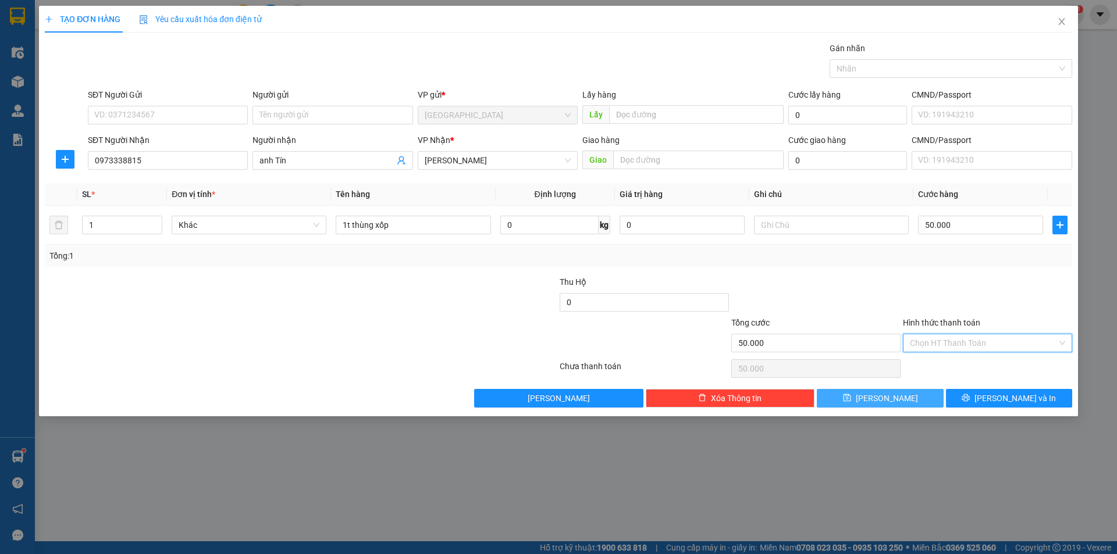
click at [946, 350] on input "Hình thức thanh toán" at bounding box center [982, 342] width 147 height 17
click at [928, 370] on div "Tại văn phòng" at bounding box center [986, 366] width 155 height 13
type input "0"
click at [1002, 390] on button "[PERSON_NAME] và In" at bounding box center [1009, 398] width 126 height 19
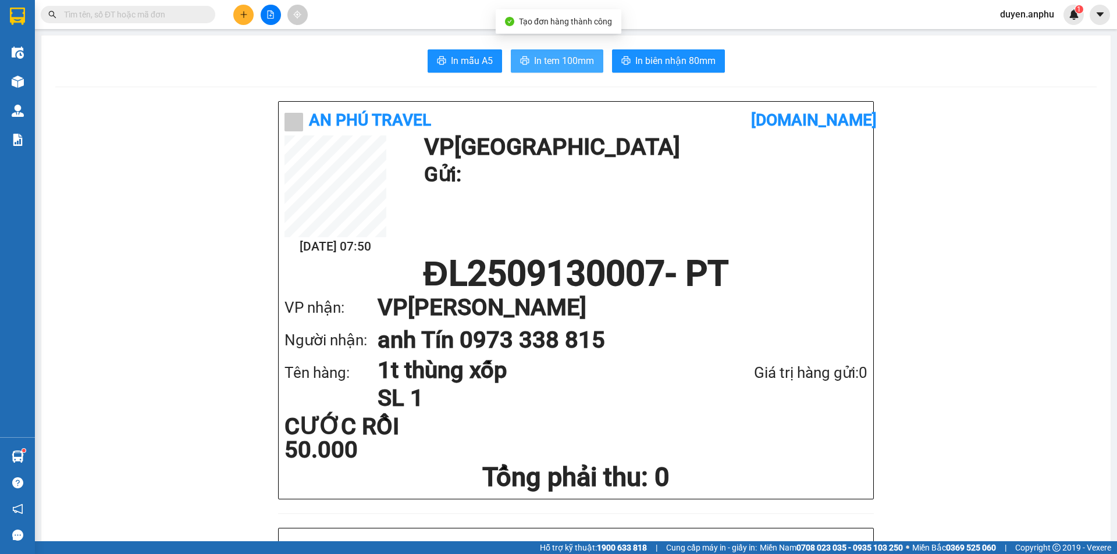
click at [557, 58] on span "In tem 100mm" at bounding box center [564, 60] width 60 height 15
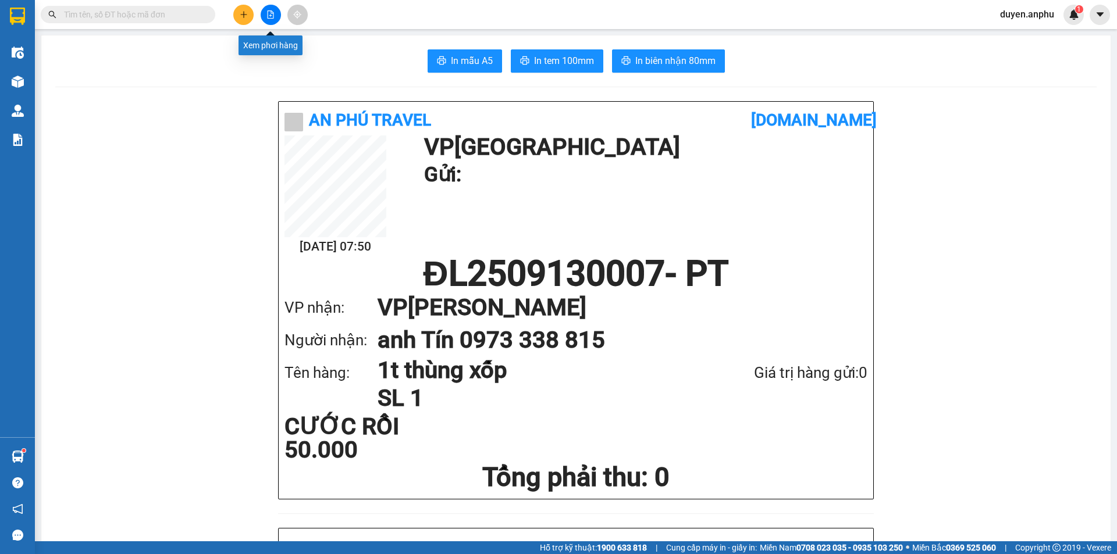
click at [266, 11] on icon "file-add" at bounding box center [270, 14] width 8 height 8
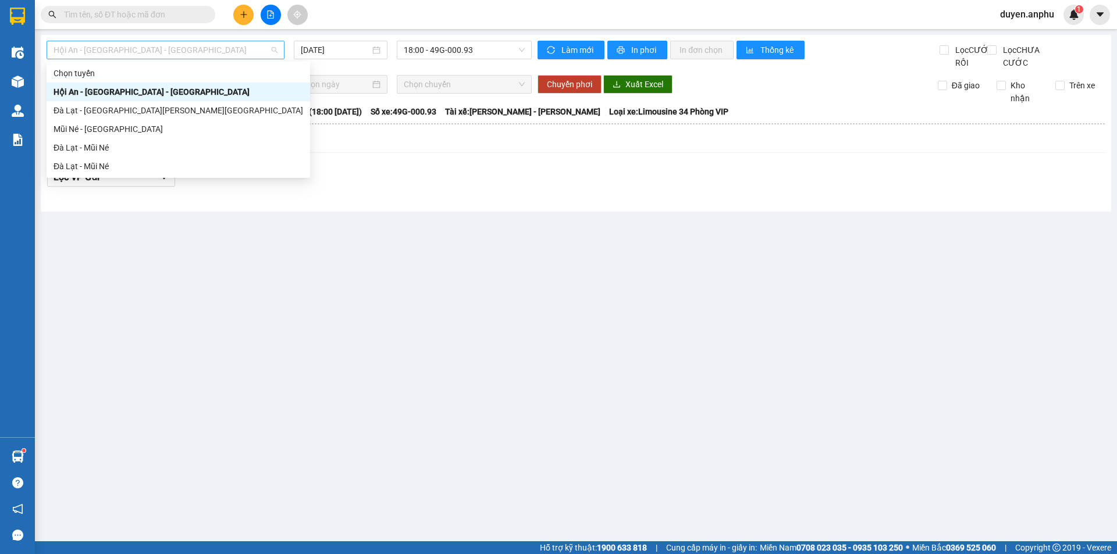
click at [159, 50] on span "Hội An - [GEOGRAPHIC_DATA] - [GEOGRAPHIC_DATA]" at bounding box center [165, 49] width 224 height 17
click at [101, 152] on div "Đà Lạt - Mũi Né" at bounding box center [177, 147] width 249 height 13
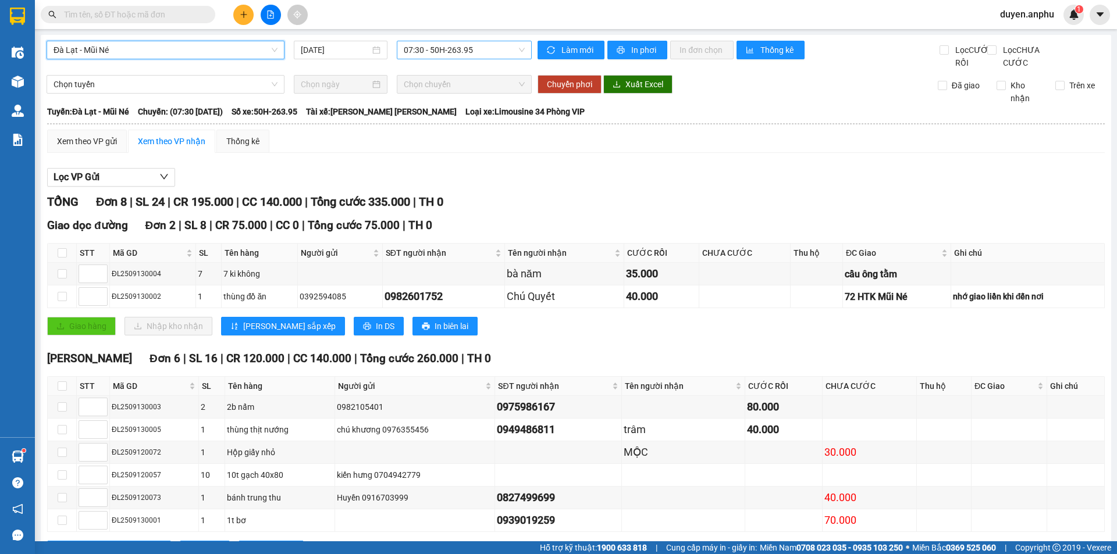
click at [427, 49] on span "07:30 - 50H-263.95" at bounding box center [464, 49] width 121 height 17
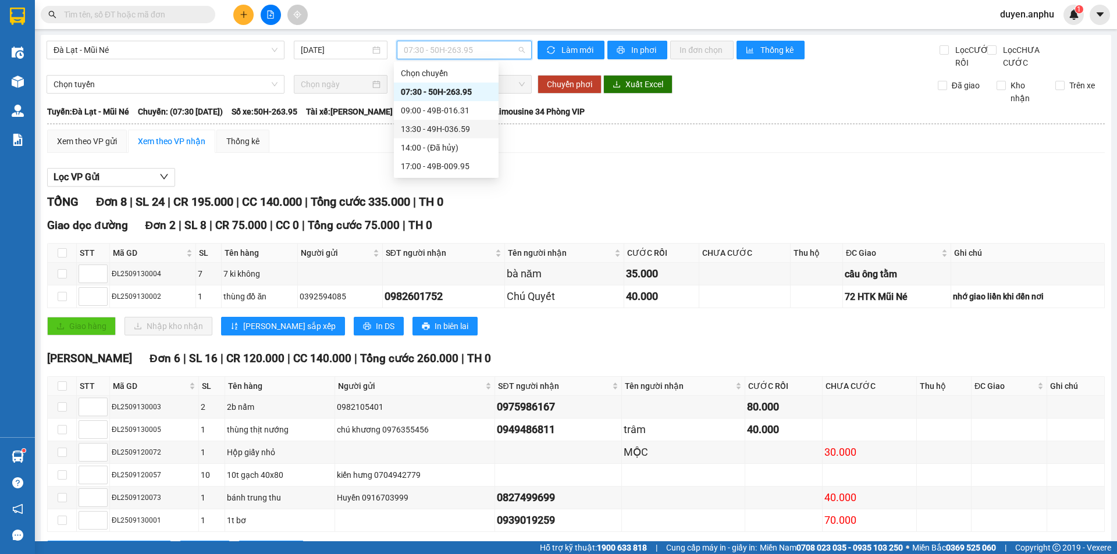
click at [425, 130] on div "13:30 - 49H-036.59" at bounding box center [446, 129] width 91 height 13
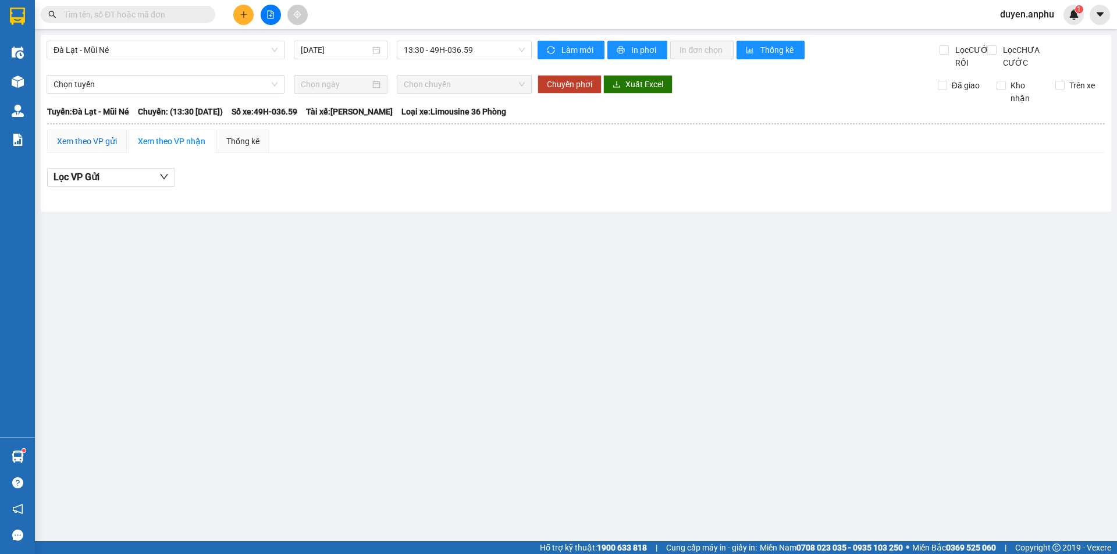
click at [101, 148] on div "Xem theo VP gửi" at bounding box center [87, 141] width 60 height 13
click at [318, 52] on input "[DATE]" at bounding box center [335, 50] width 69 height 13
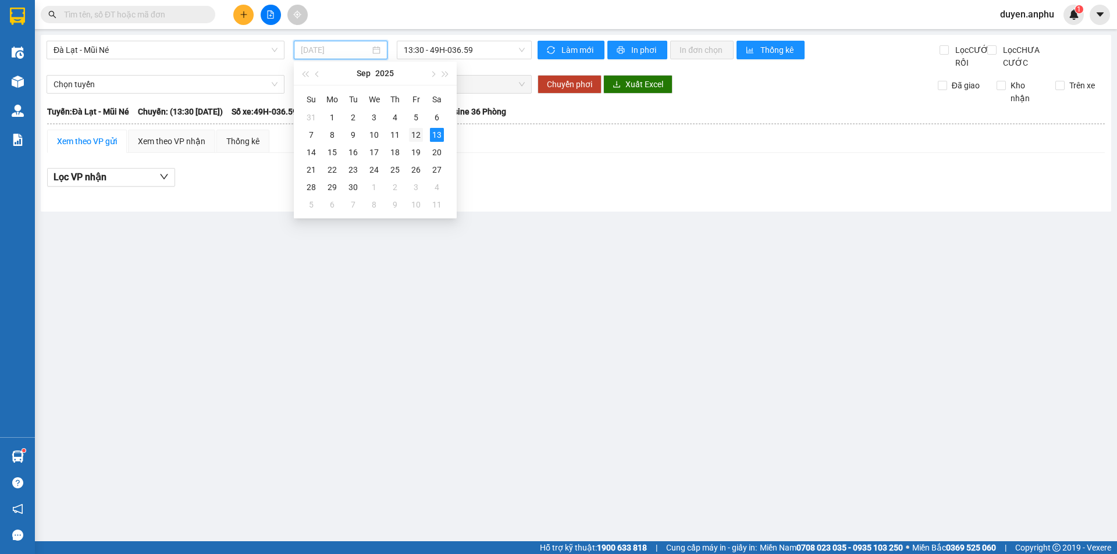
click at [415, 134] on div "12" at bounding box center [416, 135] width 14 height 14
type input "[DATE]"
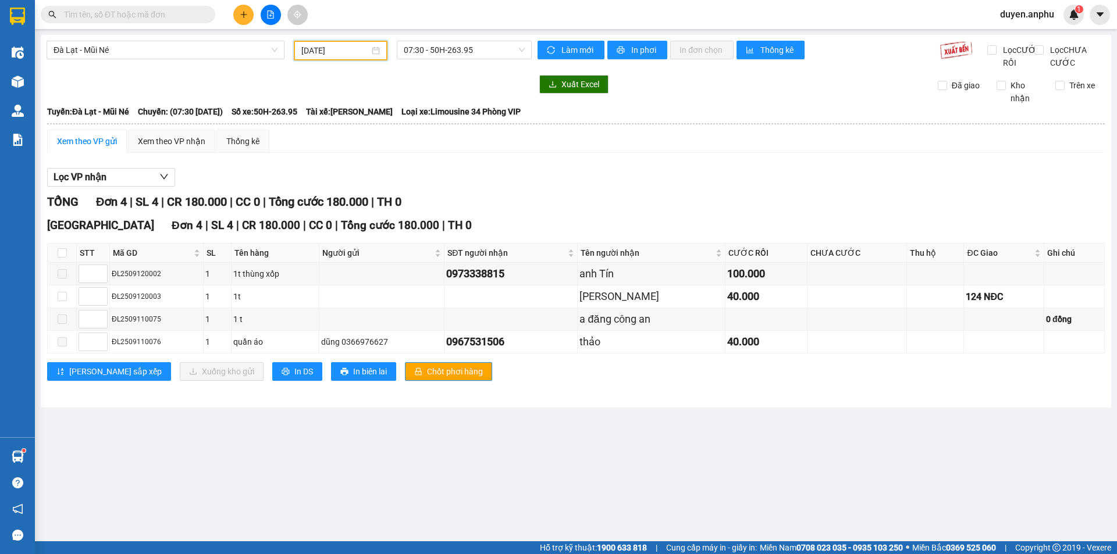
drag, startPoint x: 439, startPoint y: 55, endPoint x: 438, endPoint y: 65, distance: 9.9
click at [441, 56] on span "07:30 - 50H-263.95" at bounding box center [464, 49] width 121 height 17
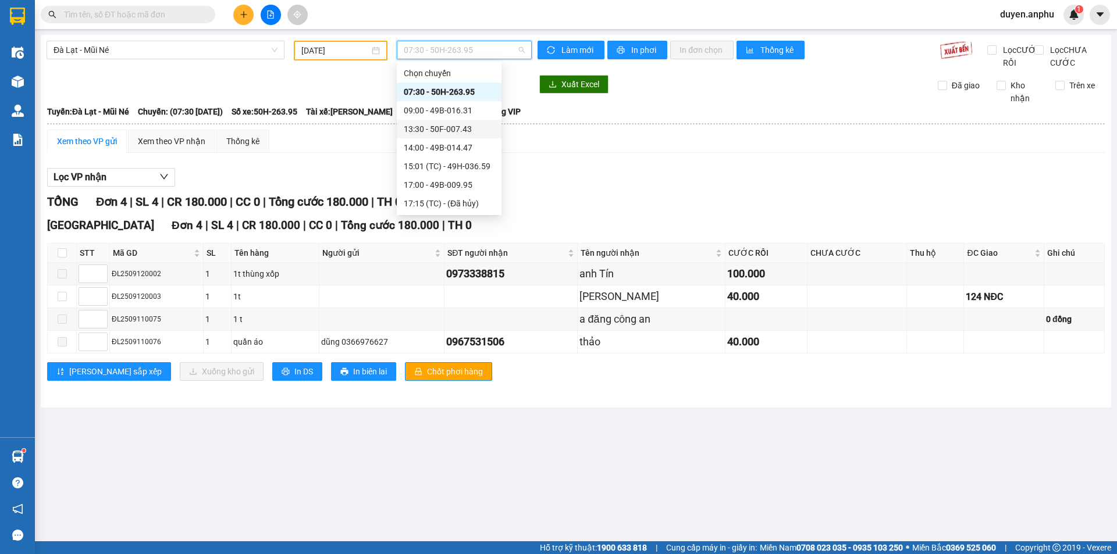
click at [433, 133] on div "13:30 - 50F-007.43" at bounding box center [449, 129] width 91 height 13
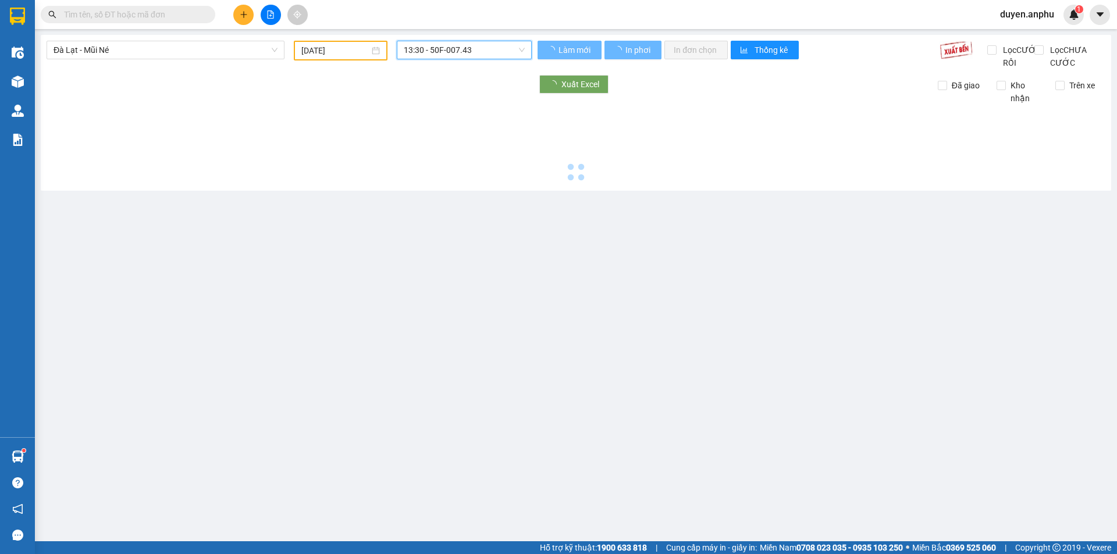
click at [433, 135] on div at bounding box center [576, 145] width 1058 height 80
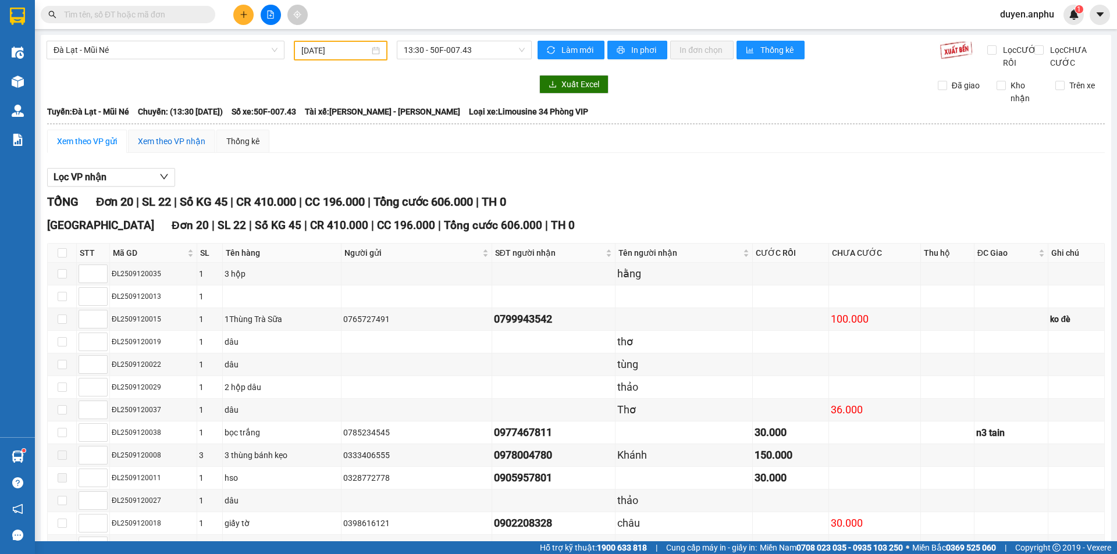
drag, startPoint x: 174, startPoint y: 151, endPoint x: 184, endPoint y: 170, distance: 21.3
click at [175, 148] on div "Xem theo VP nhận" at bounding box center [171, 141] width 67 height 13
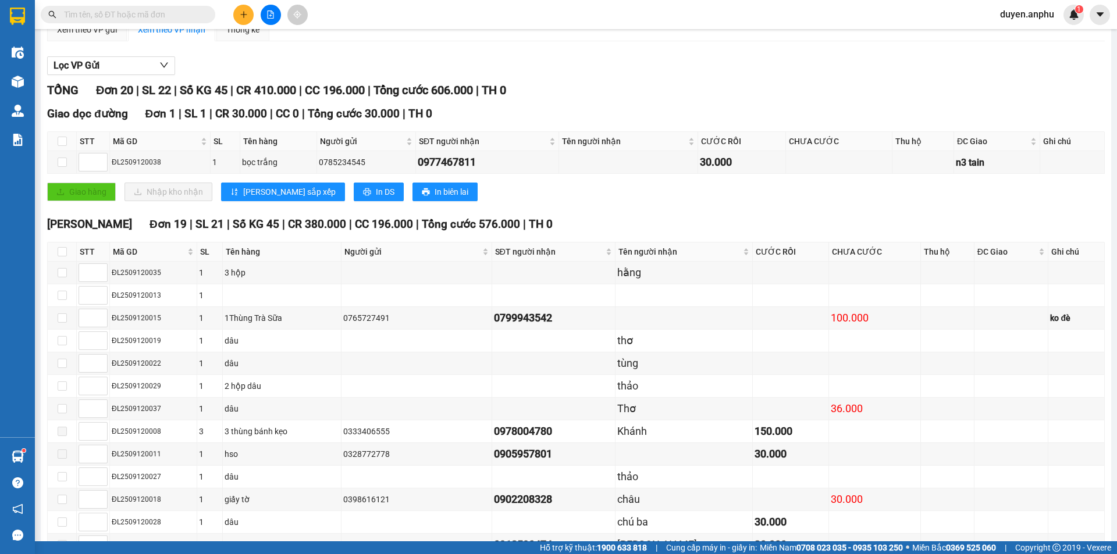
scroll to position [116, 0]
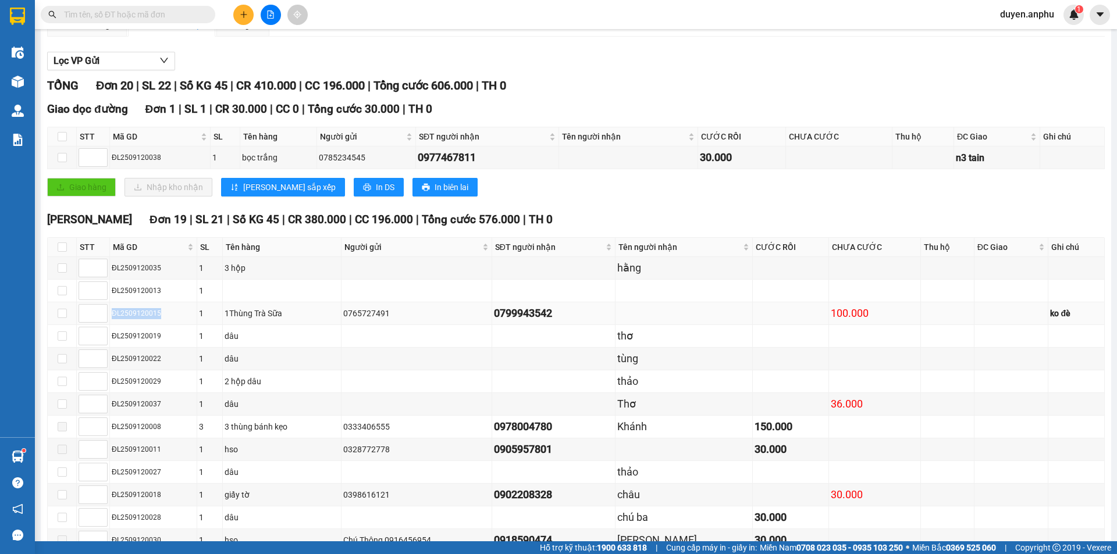
drag, startPoint x: 112, startPoint y: 326, endPoint x: 176, endPoint y: 327, distance: 64.0
click at [176, 319] on div "ĐL2509120015" at bounding box center [153, 313] width 83 height 11
copy div "ĐL2509120015"
paste input "ĐL2509120015"
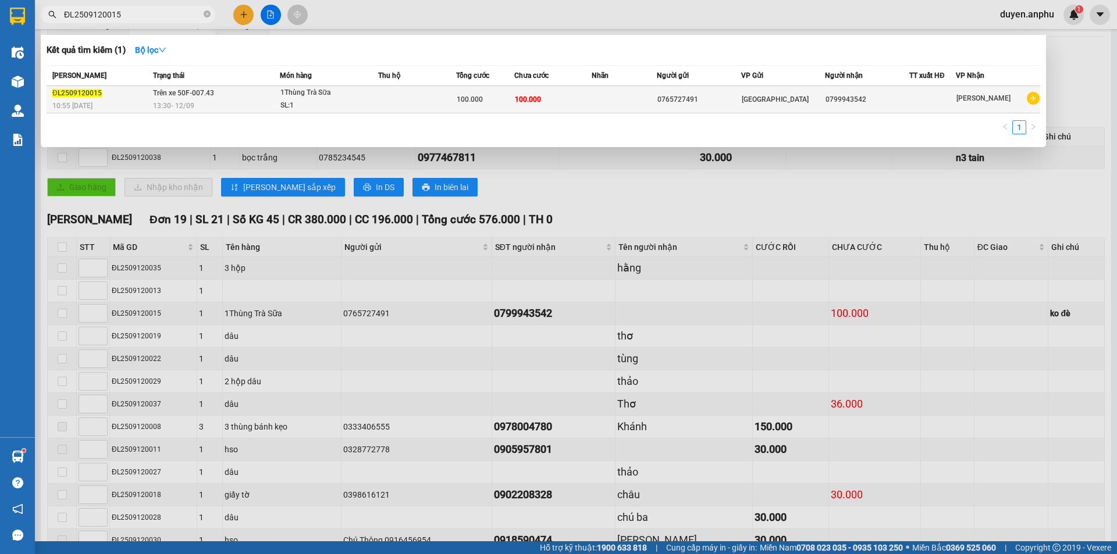
type input "ĐL2509120015"
click at [197, 101] on div "13:30 [DATE]" at bounding box center [216, 105] width 126 height 13
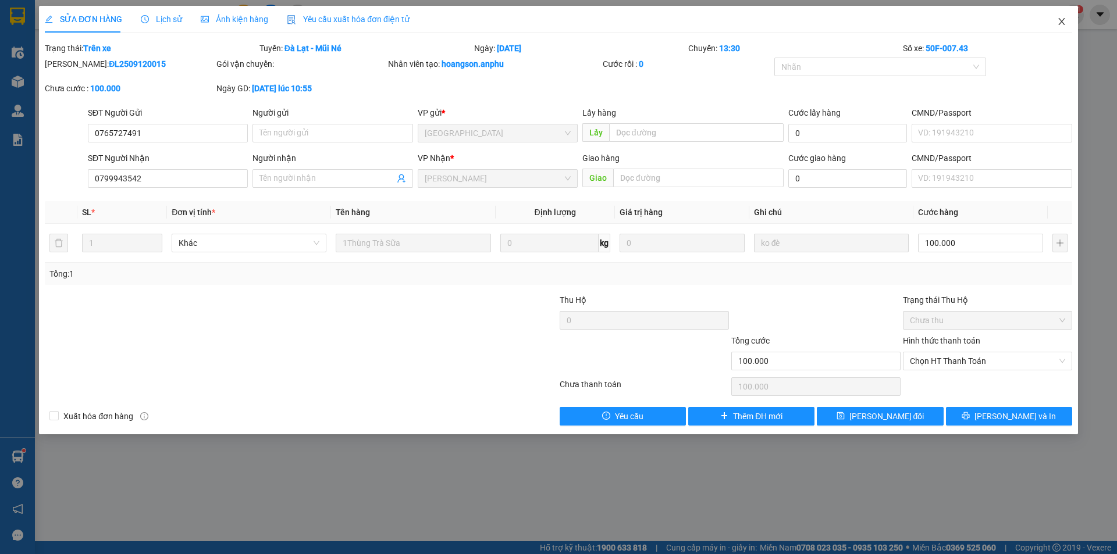
click at [1058, 23] on icon "close" at bounding box center [1061, 21] width 9 height 9
click at [1059, 23] on div "[PERSON_NAME].anphu 1" at bounding box center [1036, 15] width 93 height 20
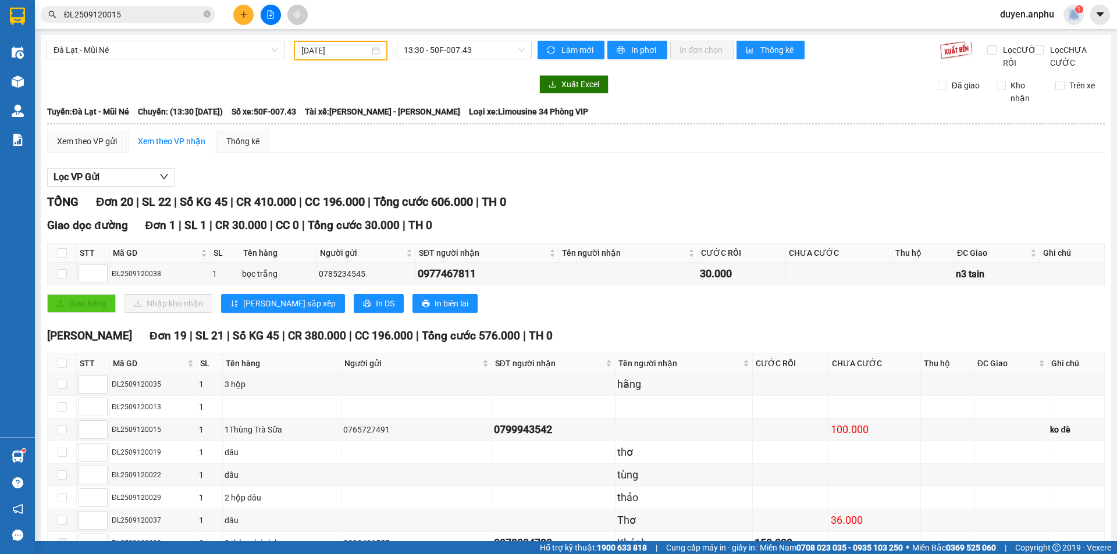
click at [247, 20] on button at bounding box center [243, 15] width 20 height 20
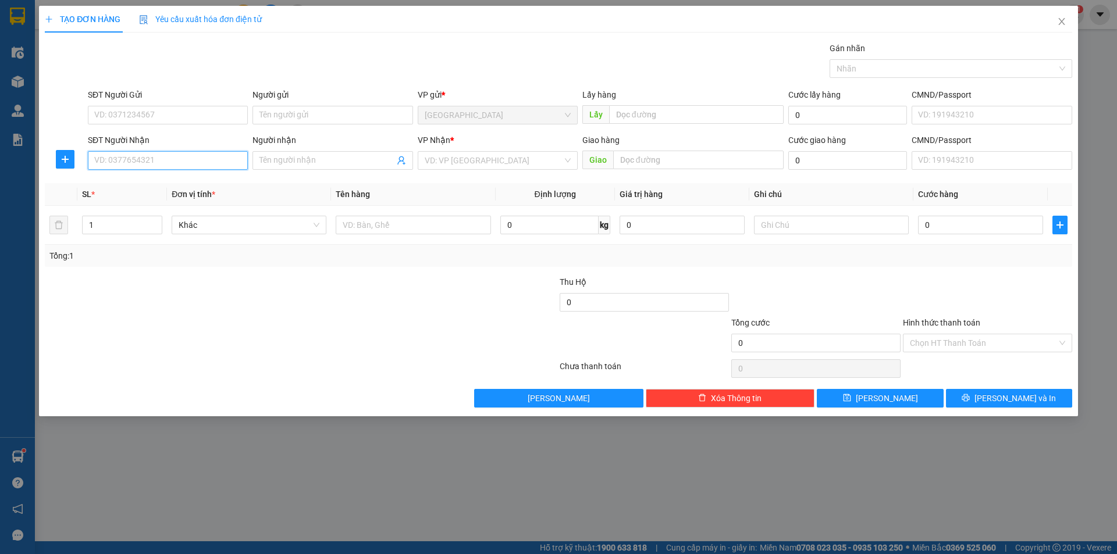
drag, startPoint x: 156, startPoint y: 163, endPoint x: 159, endPoint y: 158, distance: 6.5
click at [159, 159] on input "SĐT Người Nhận" at bounding box center [168, 160] width 160 height 19
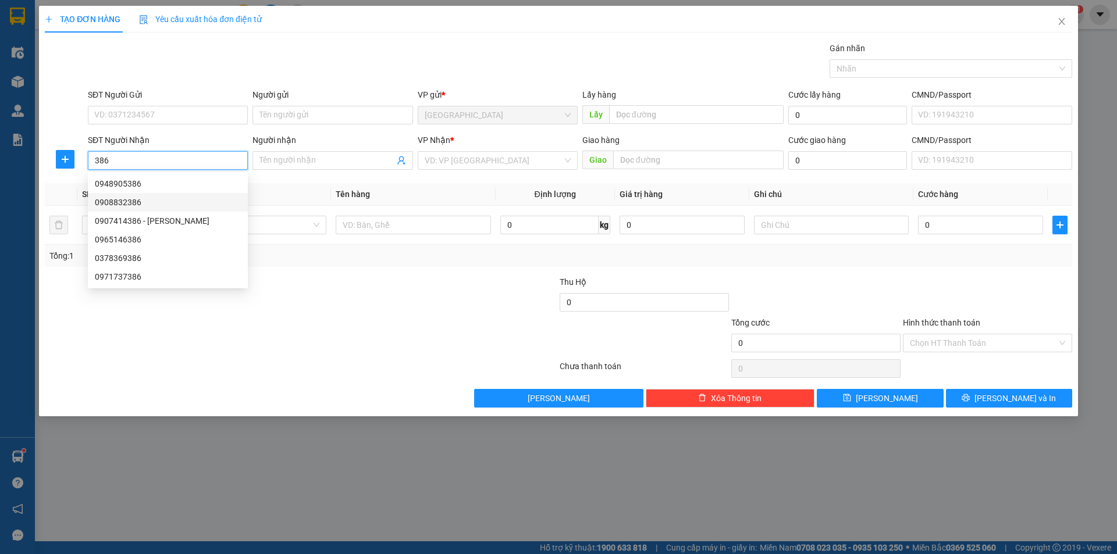
click at [140, 204] on div "0908832386" at bounding box center [168, 202] width 146 height 13
type input "0908832386"
type input "cây xăng số 9"
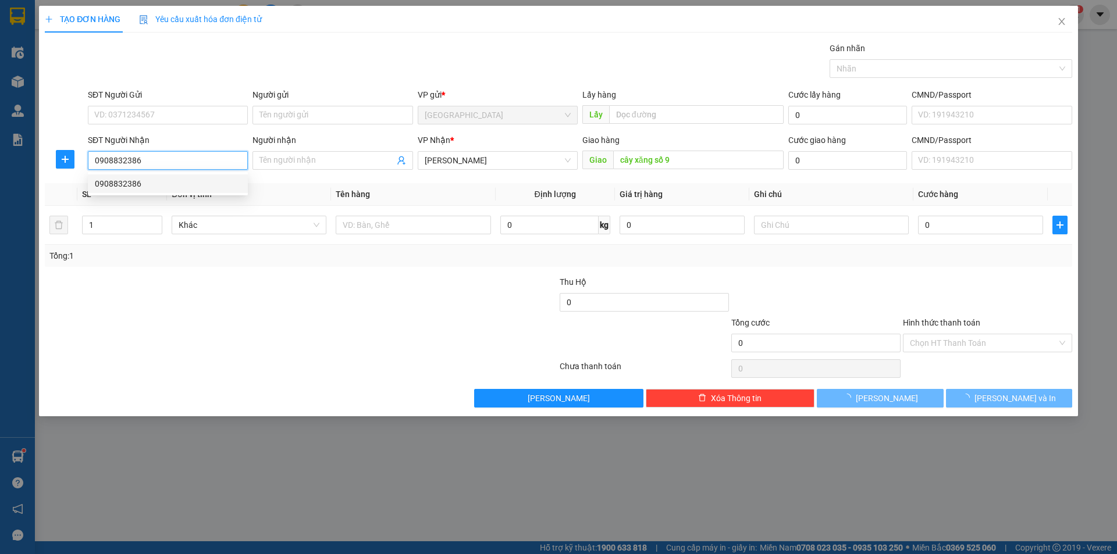
type input "50.000"
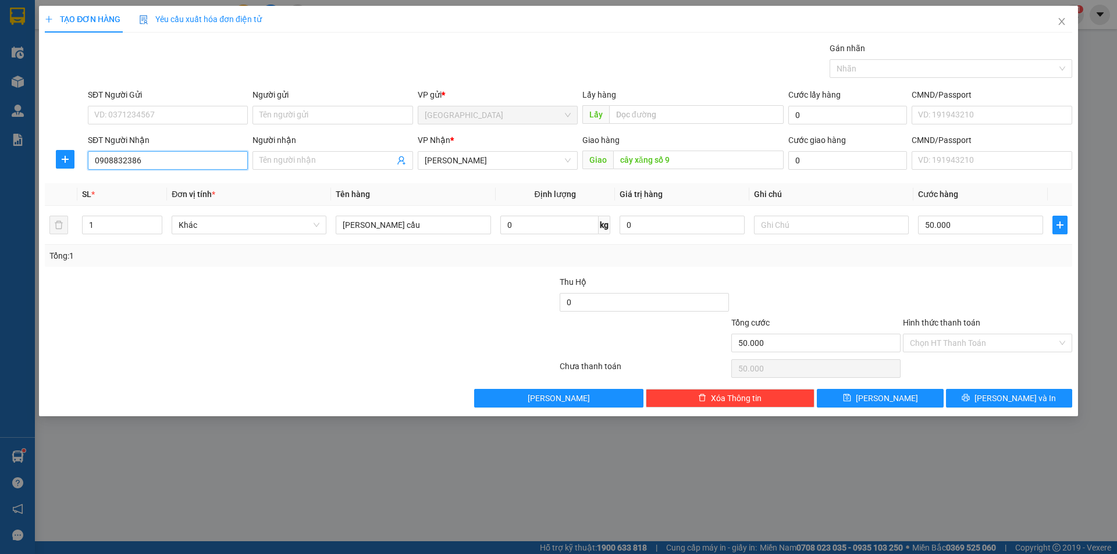
drag, startPoint x: 163, startPoint y: 165, endPoint x: 0, endPoint y: 179, distance: 164.0
click at [0, 179] on div "TẠO ĐƠN HÀNG Yêu cầu xuất [PERSON_NAME] điện tử Transit Pickup Surcharge Ids Tr…" at bounding box center [558, 277] width 1117 height 554
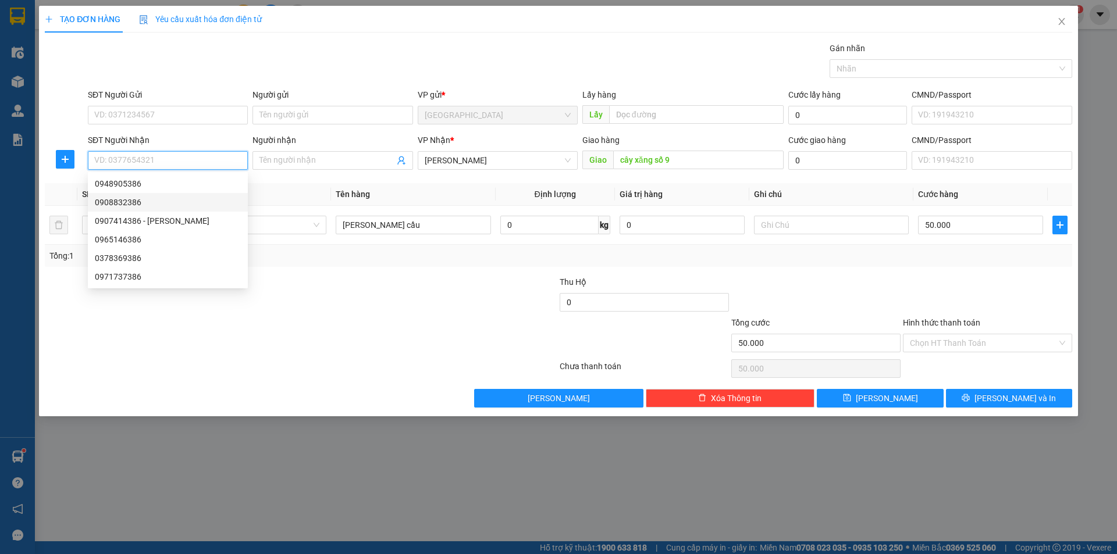
click at [144, 199] on div "0908832386" at bounding box center [168, 202] width 146 height 13
type input "0908832386"
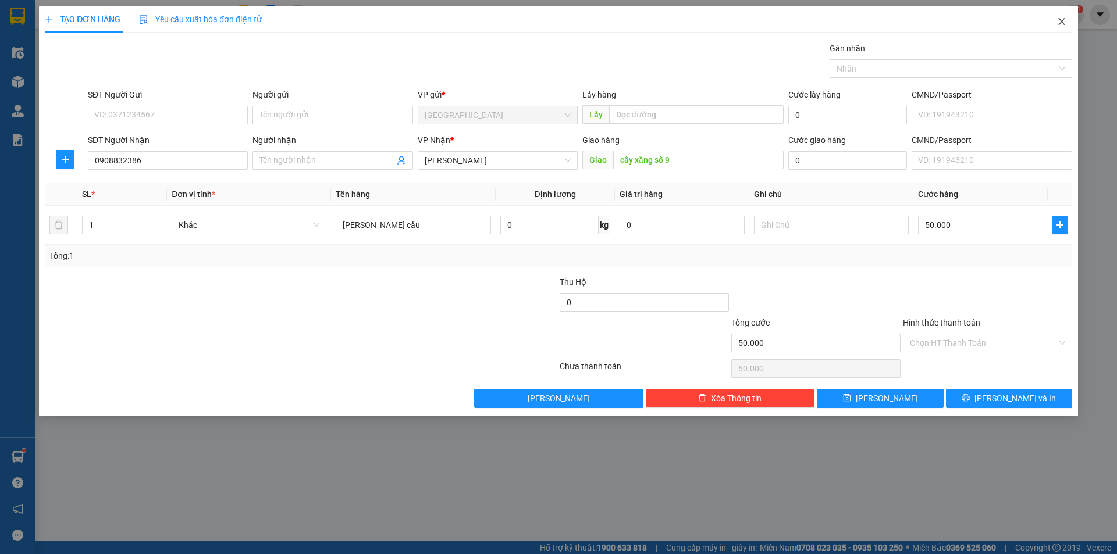
click at [1059, 19] on icon "close" at bounding box center [1061, 21] width 6 height 7
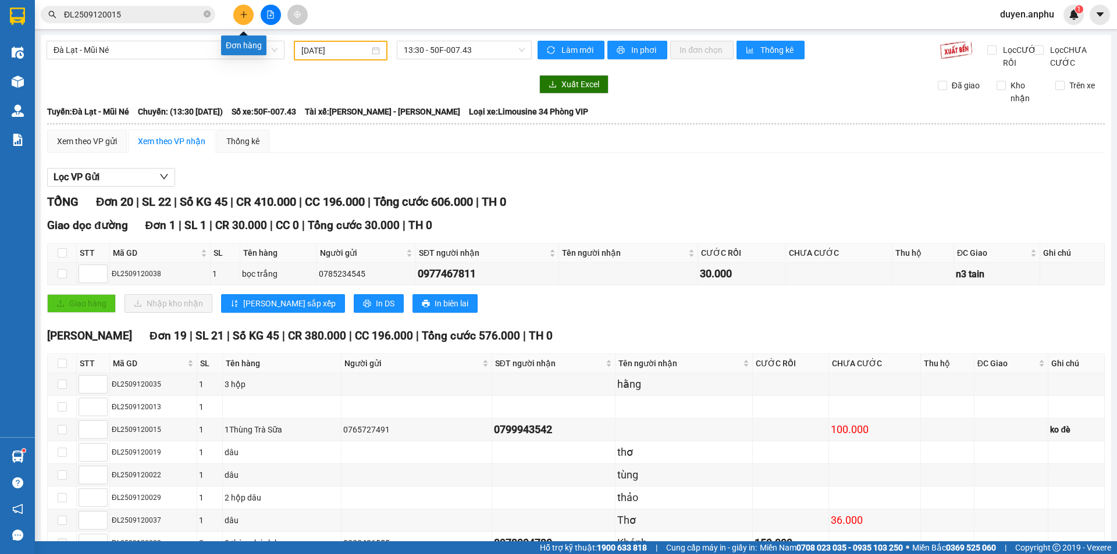
click at [242, 14] on icon "plus" at bounding box center [244, 14] width 8 height 8
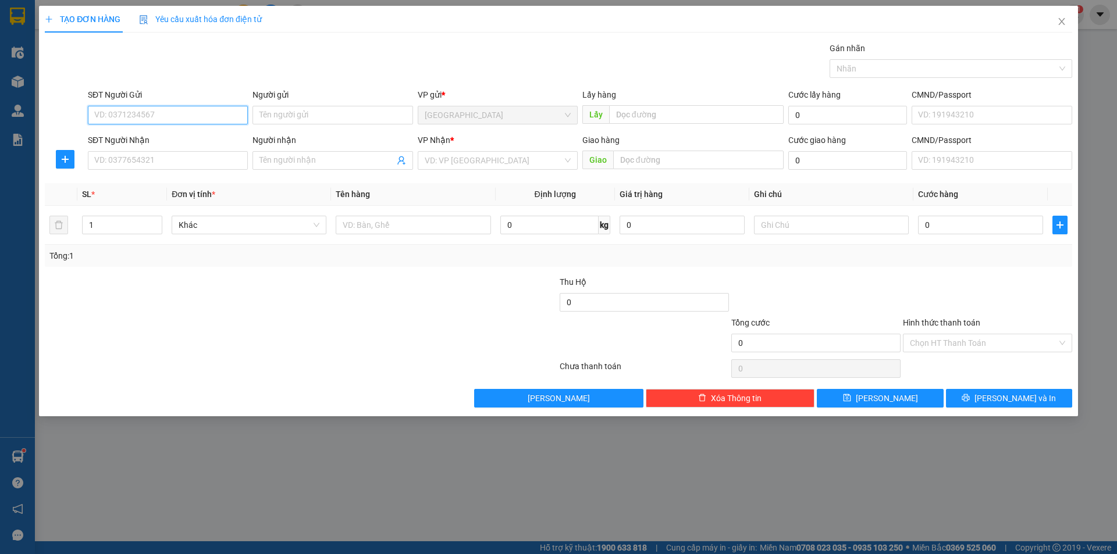
click at [179, 119] on input "SĐT Người Gửi" at bounding box center [168, 115] width 160 height 19
drag, startPoint x: 274, startPoint y: 309, endPoint x: 273, endPoint y: 296, distance: 13.4
click at [274, 304] on div at bounding box center [215, 296] width 343 height 41
click at [213, 156] on input "SĐT Người Nhận" at bounding box center [168, 160] width 160 height 19
click at [170, 164] on input "0832312" at bounding box center [168, 160] width 160 height 19
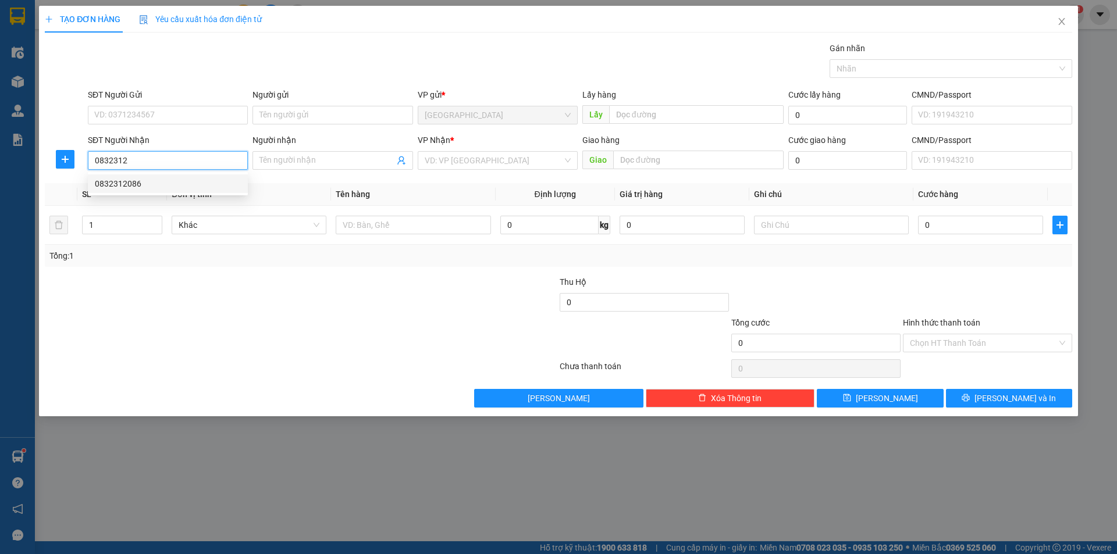
click at [147, 180] on div "0832312086" at bounding box center [168, 183] width 146 height 13
type input "0832312086"
type input "90.000"
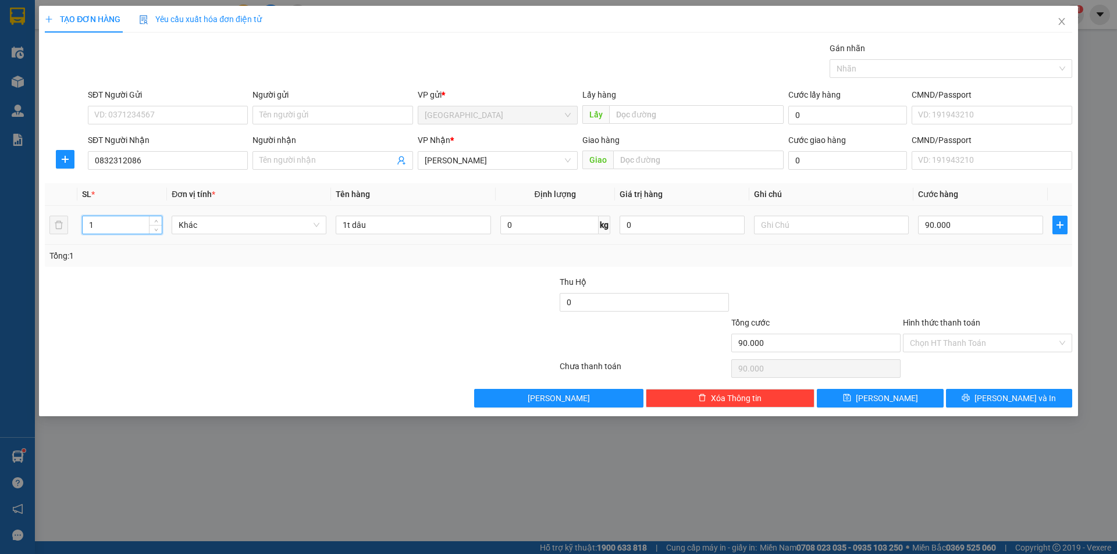
drag, startPoint x: 108, startPoint y: 226, endPoint x: 12, endPoint y: 221, distance: 96.7
click at [12, 221] on div "TẠO ĐƠN HÀNG Yêu cầu xuất [PERSON_NAME] điện tử Transit Pickup Surcharge Ids Tr…" at bounding box center [558, 277] width 1117 height 554
type input "2"
drag, startPoint x: 347, startPoint y: 224, endPoint x: 363, endPoint y: 225, distance: 16.3
click at [363, 224] on input "1t dâu" at bounding box center [413, 225] width 155 height 19
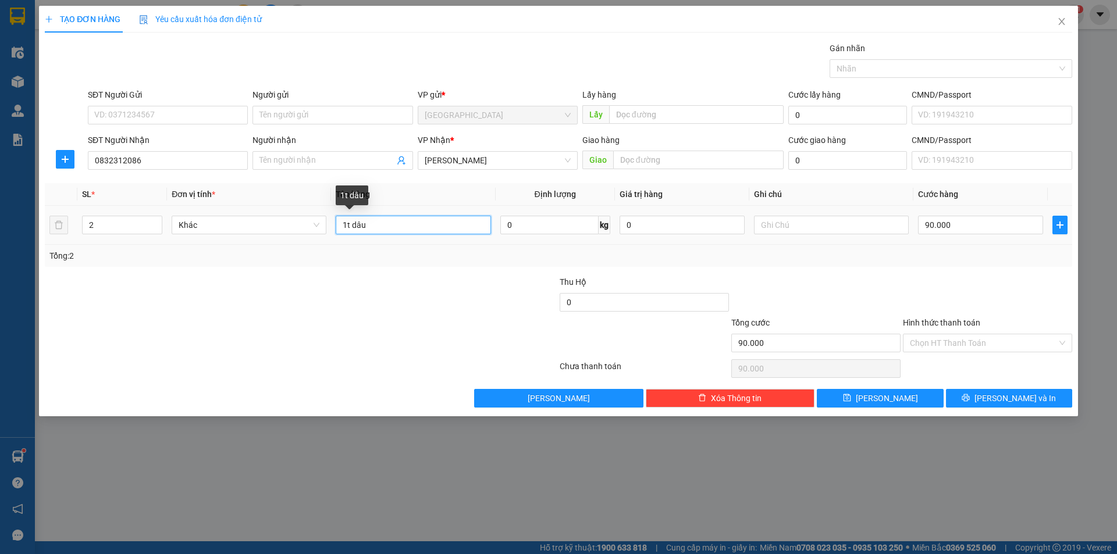
click at [340, 224] on input "1t dâu" at bounding box center [413, 225] width 155 height 19
drag, startPoint x: 338, startPoint y: 223, endPoint x: 436, endPoint y: 225, distance: 98.3
click at [436, 225] on input "1t dâu" at bounding box center [413, 225] width 155 height 19
type input "2t bơ"
type input "1"
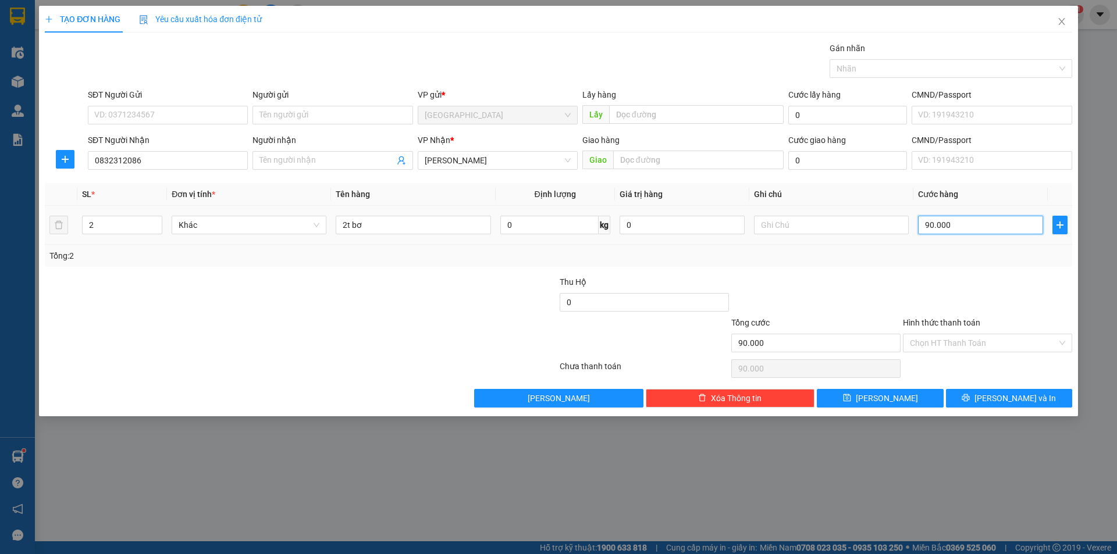
type input "1"
type input "14"
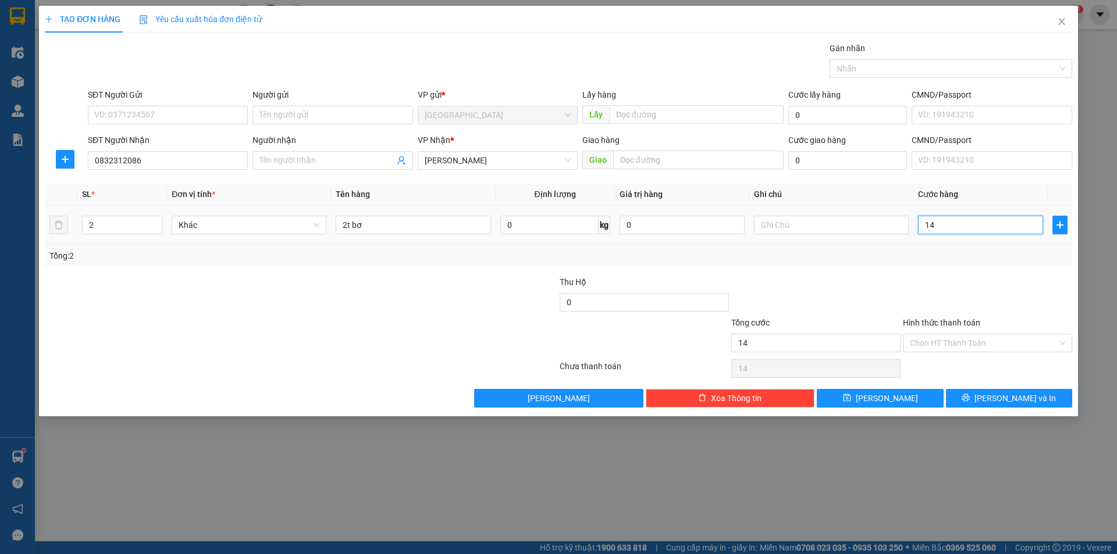
type input "140"
type input "140.000"
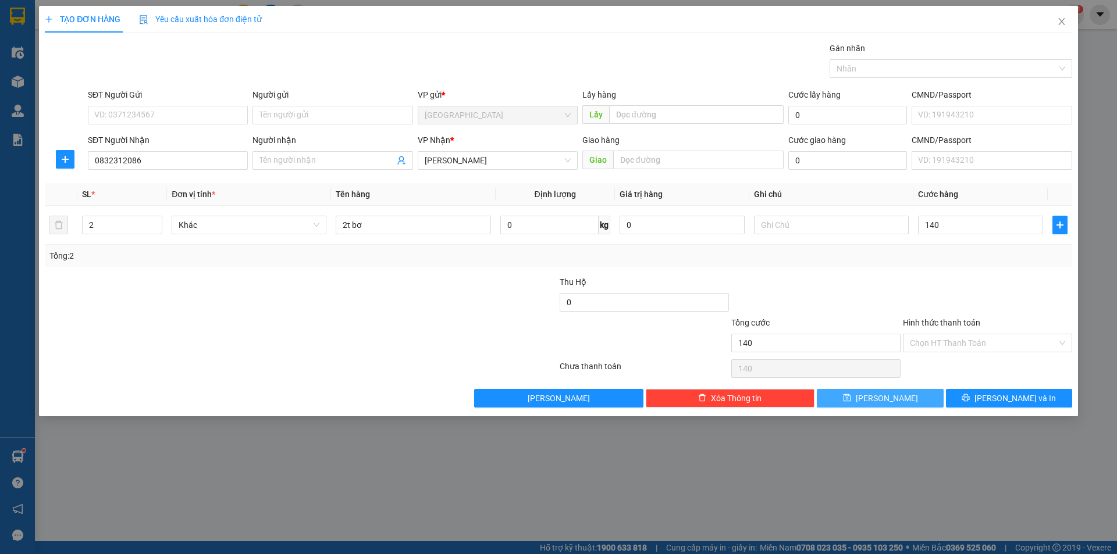
type input "140.000"
click at [875, 405] on button "[PERSON_NAME]" at bounding box center [879, 398] width 126 height 19
type input "0"
click at [1061, 22] on icon "close" at bounding box center [1061, 21] width 9 height 9
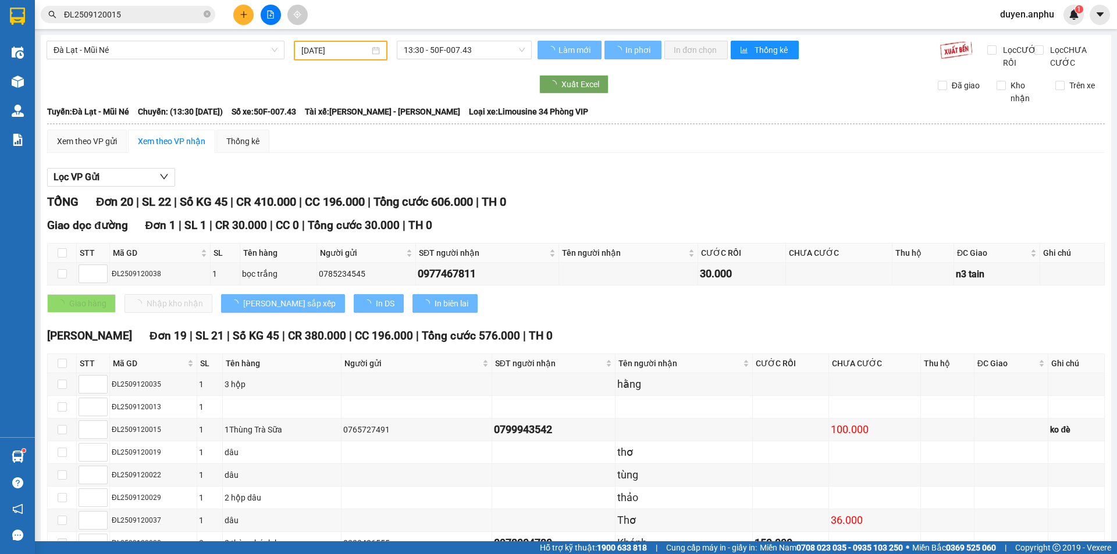
click at [145, 13] on input "ĐL2509120015" at bounding box center [132, 14] width 137 height 13
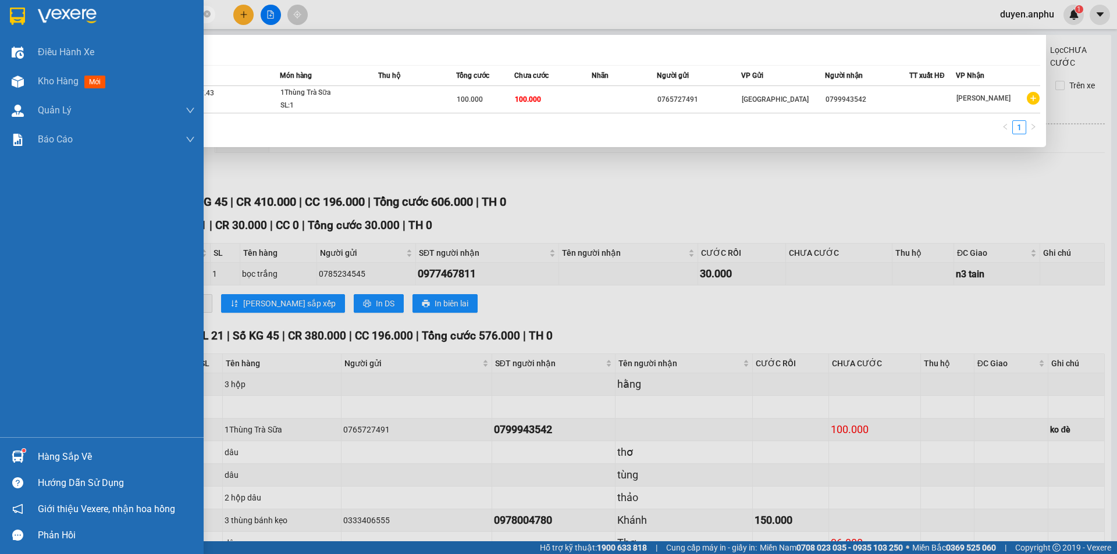
drag, startPoint x: 144, startPoint y: 14, endPoint x: 0, endPoint y: -1, distance: 144.4
click at [0, 0] on html "Kết quả [PERSON_NAME] ( 1 ) Bộ lọc Mã ĐH Trạng thái Món hàng Thu hộ Tổng [PERSO…" at bounding box center [558, 277] width 1117 height 554
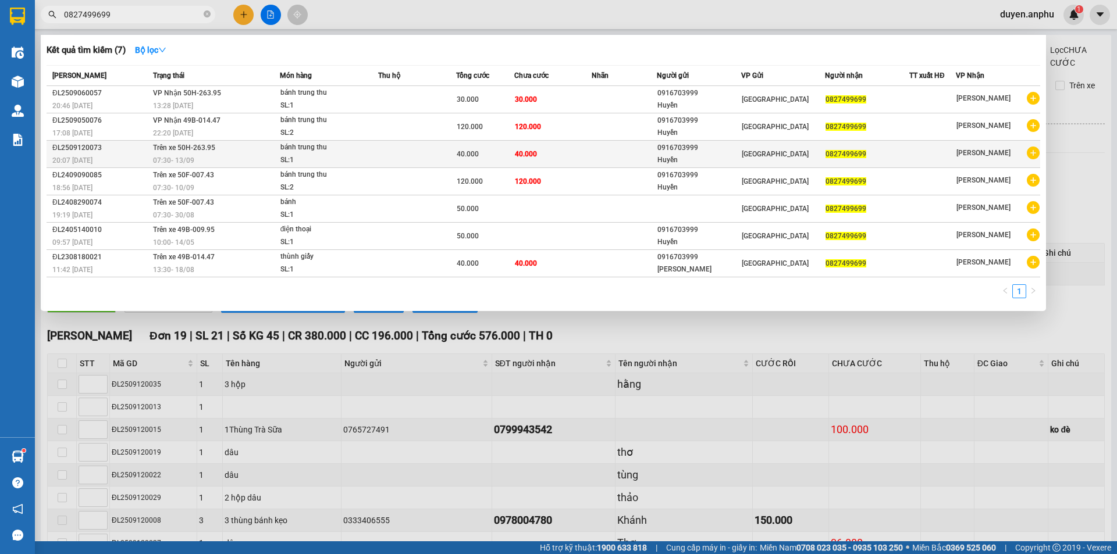
type input "0827499699"
click at [204, 152] on span "Trên xe 50H-263.95" at bounding box center [184, 148] width 62 height 8
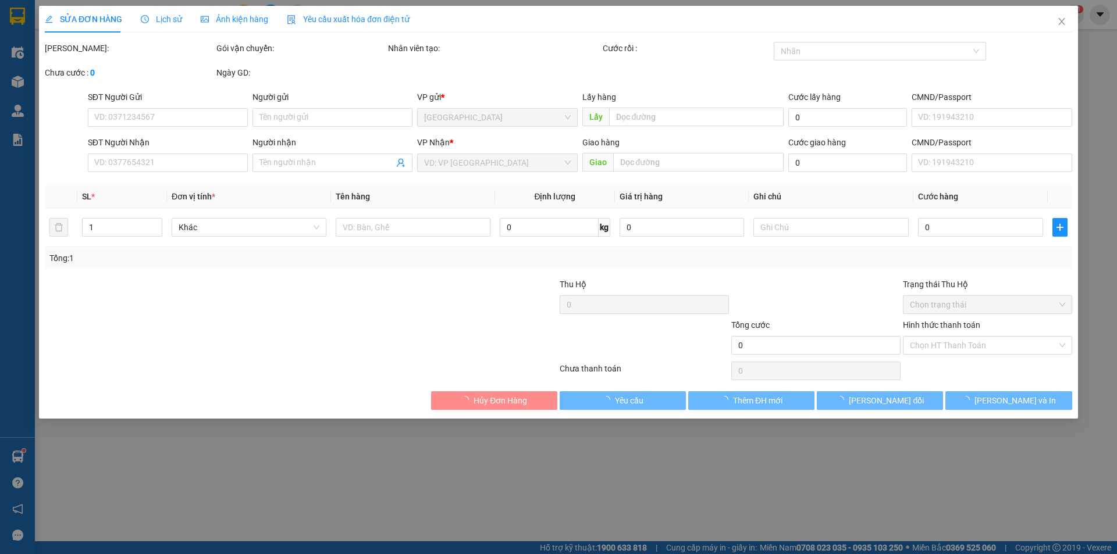
type input "0916703999"
type input "Huyền"
type input "0827499699"
type input "40.000"
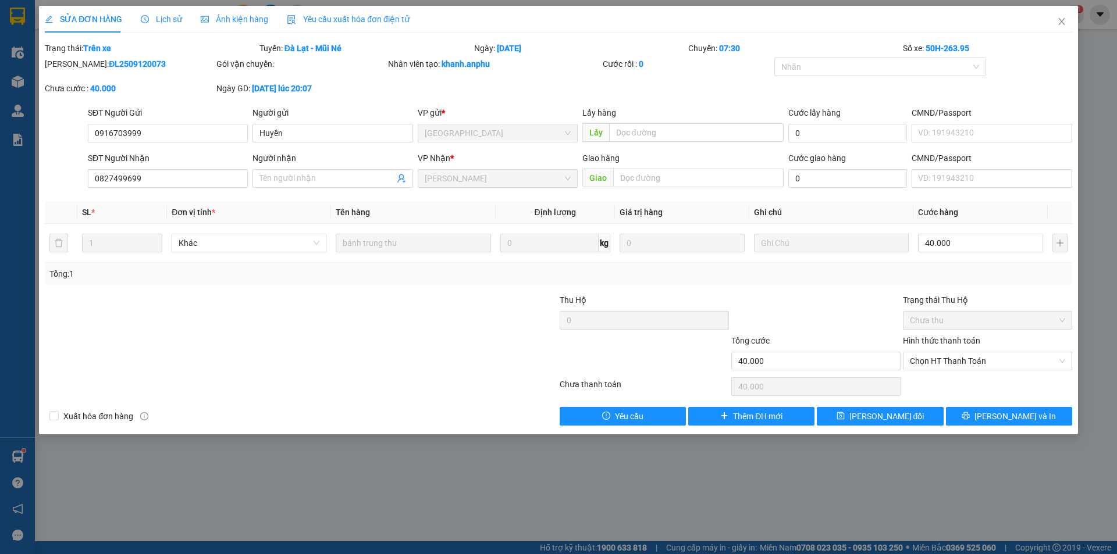
click at [161, 19] on span "Lịch sử" at bounding box center [161, 19] width 41 height 9
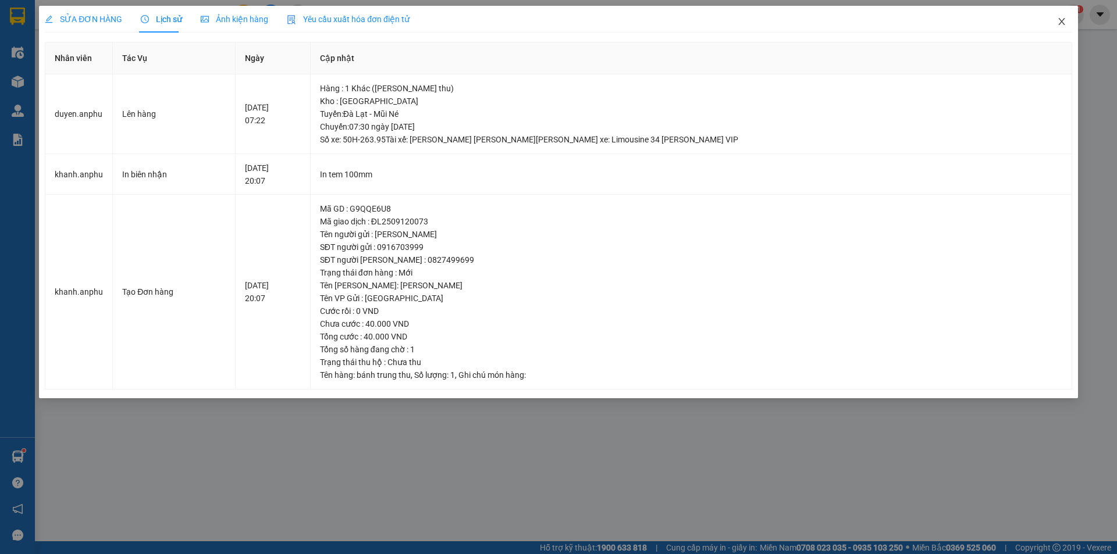
click at [1061, 27] on span "Close" at bounding box center [1061, 22] width 33 height 33
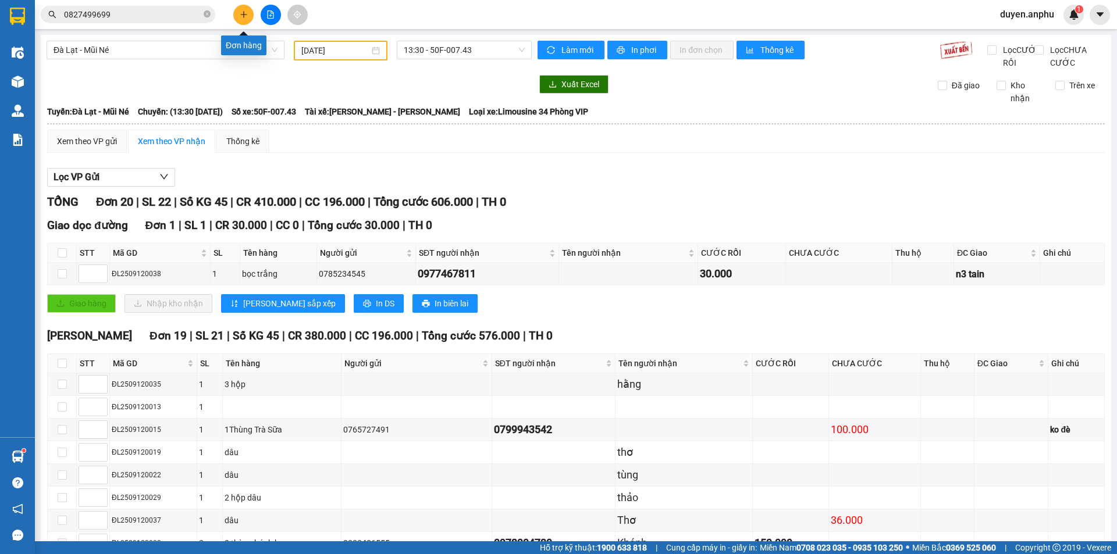
click at [248, 17] on button at bounding box center [243, 15] width 20 height 20
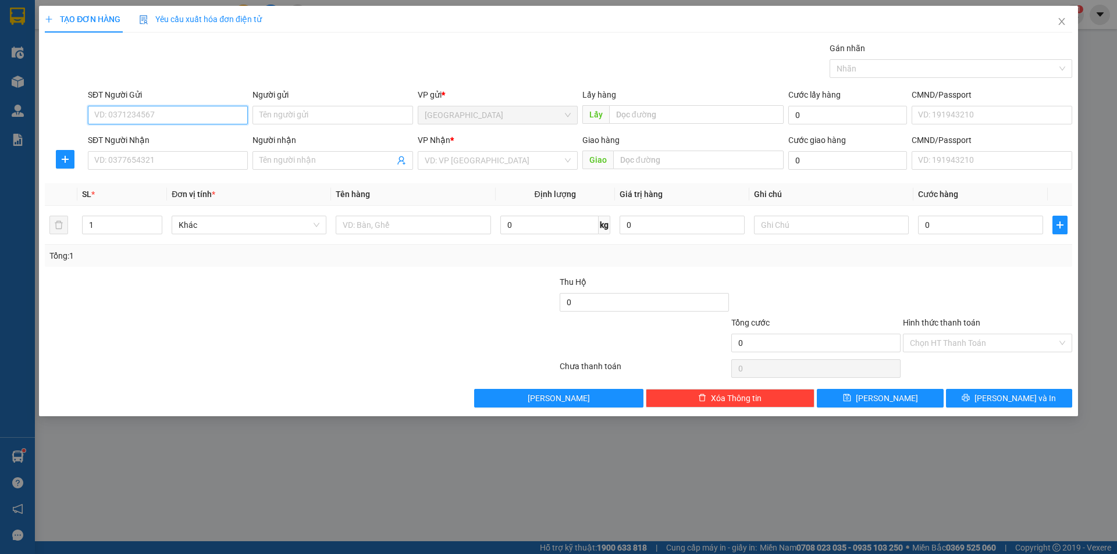
click at [176, 117] on input "SĐT Người Gửi" at bounding box center [168, 115] width 160 height 19
click at [135, 140] on div "0384370370" at bounding box center [168, 138] width 146 height 13
type input "0384370370"
type input "0964774235"
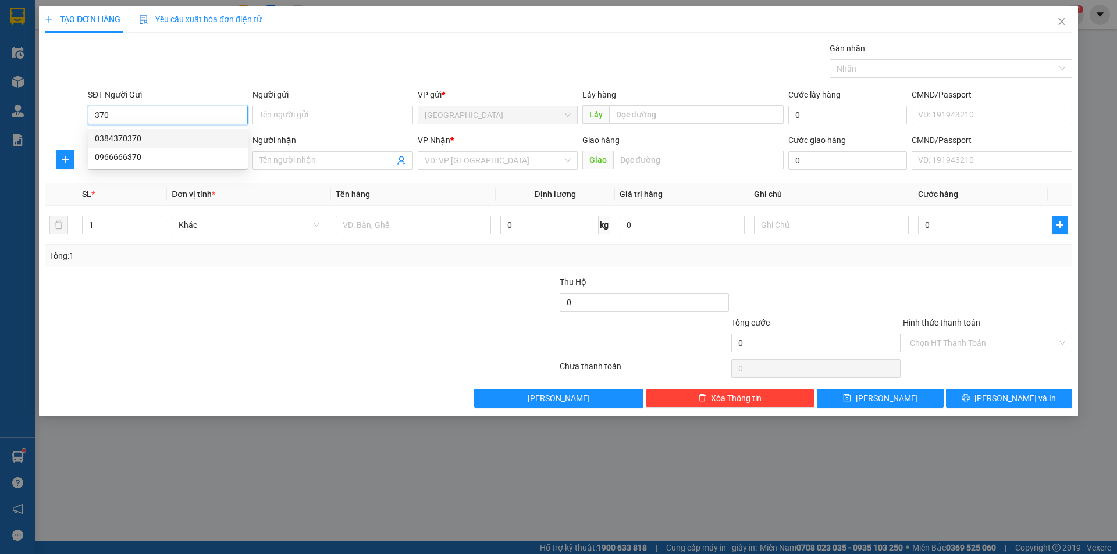
type input "giàu"
type input "277 NĐC"
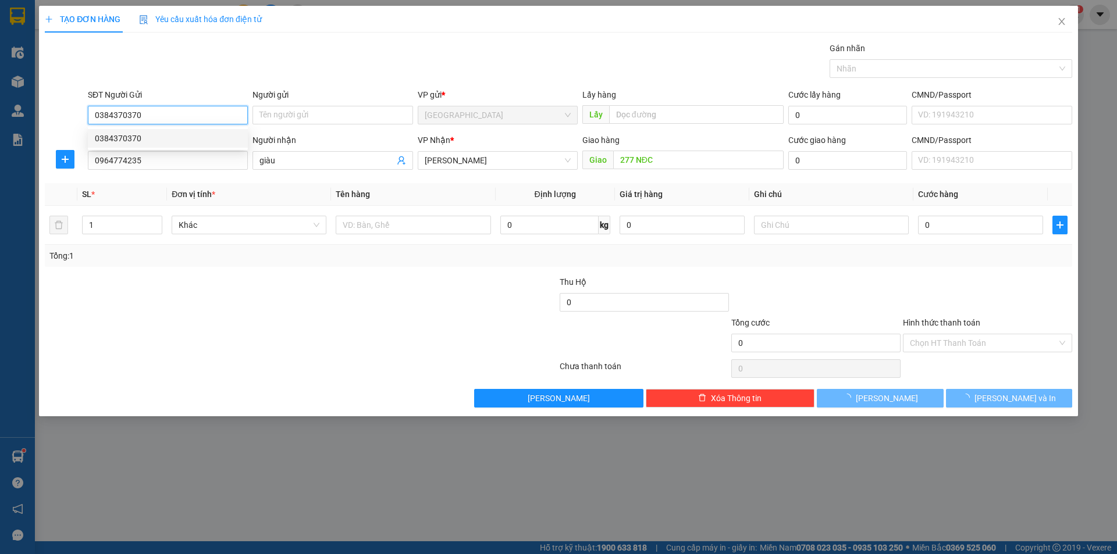
type input "120.000"
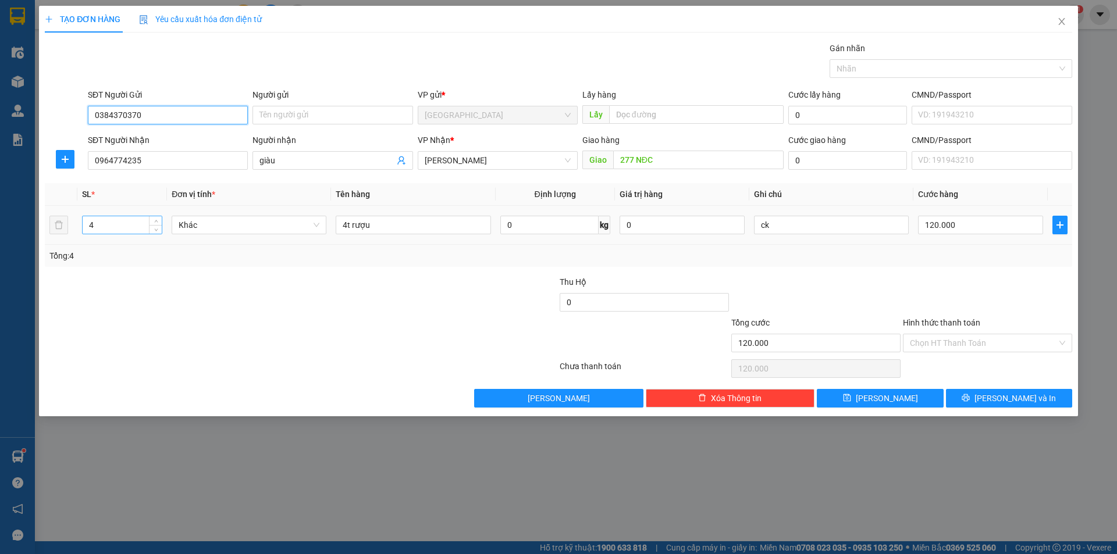
type input "0384370370"
drag, startPoint x: 119, startPoint y: 230, endPoint x: 0, endPoint y: 191, distance: 124.9
click at [0, 195] on div "TẠO ĐƠN HÀNG Yêu cầu xuất [PERSON_NAME] điện tử Transit Pickup Surcharge Ids Tr…" at bounding box center [558, 277] width 1117 height 554
type input "1"
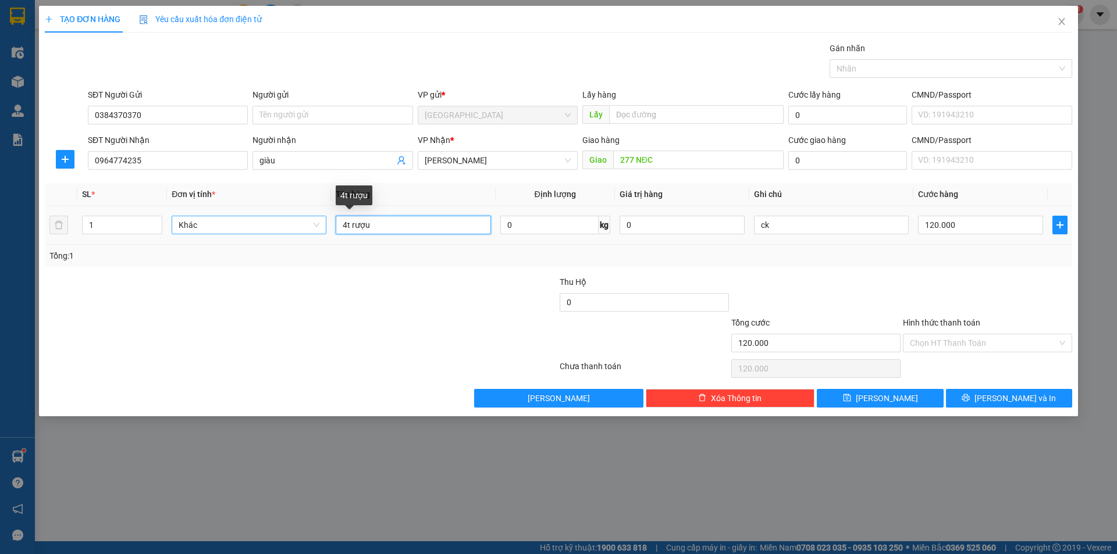
drag, startPoint x: 347, startPoint y: 225, endPoint x: 248, endPoint y: 229, distance: 98.9
click at [248, 230] on tr "1 Khác 4t rượu 0 kg 0 ck 120.000" at bounding box center [558, 225] width 1027 height 39
drag, startPoint x: 387, startPoint y: 223, endPoint x: 0, endPoint y: 228, distance: 386.7
click at [191, 229] on tr "1 Khác 4t rượu 0 kg 0 ck 120.000" at bounding box center [558, 225] width 1027 height 39
drag, startPoint x: 0, startPoint y: 228, endPoint x: 0, endPoint y: 221, distance: 7.0
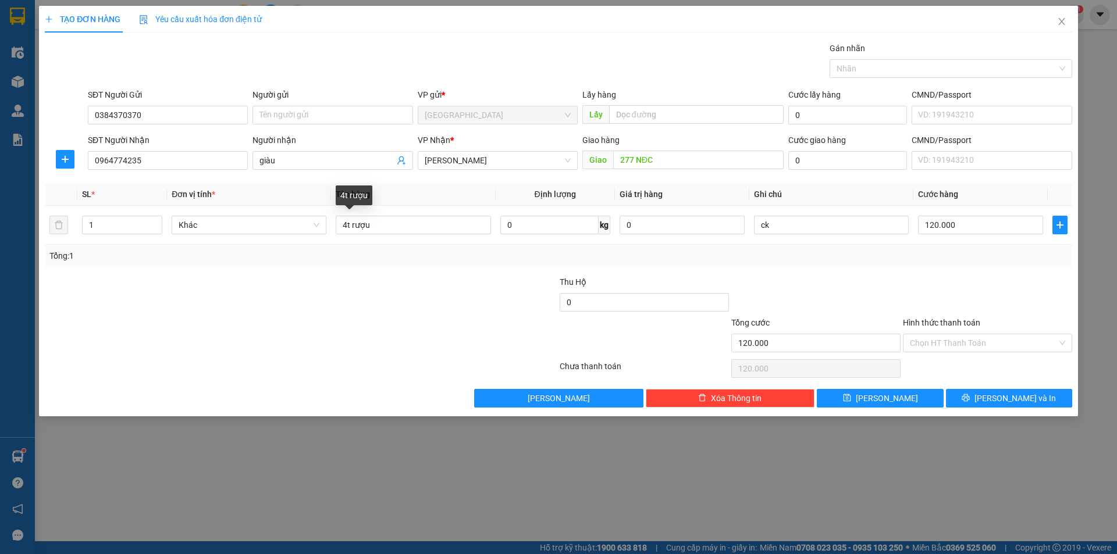
click at [0, 217] on div "TẠO ĐƠN HÀNG Yêu cầu xuất [PERSON_NAME] điện tử Transit Pickup Surcharge Ids Tr…" at bounding box center [558, 277] width 1117 height 554
drag, startPoint x: 395, startPoint y: 226, endPoint x: 82, endPoint y: 245, distance: 313.4
click at [82, 245] on div "SL * Đơn vị tính * Tên hàng Định [PERSON_NAME] trị hàng Ghi [PERSON_NAME] hàng …" at bounding box center [558, 225] width 1027 height 84
type input "1t rau"
click at [953, 229] on input "120.000" at bounding box center [980, 225] width 125 height 19
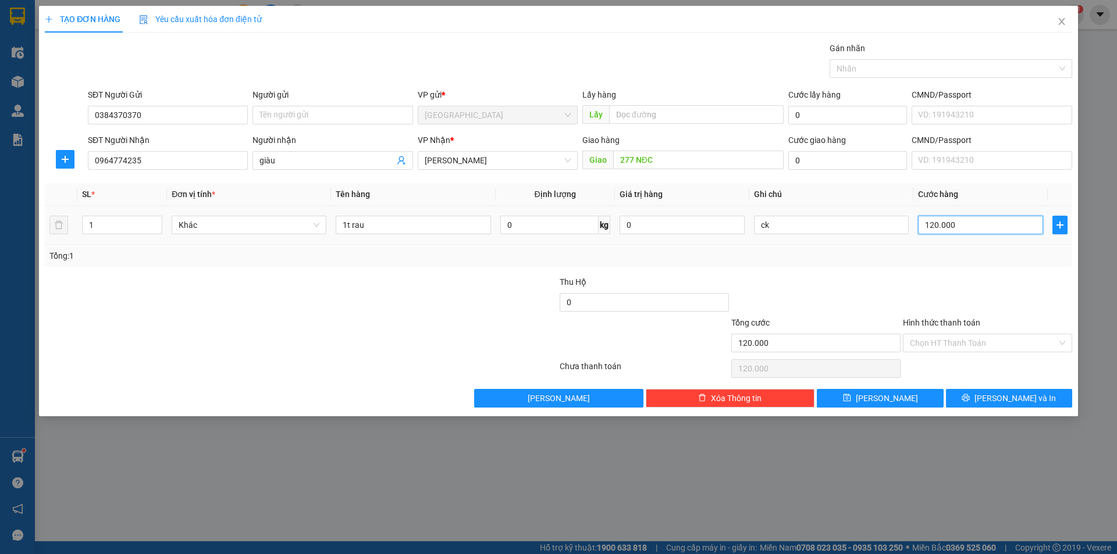
type input "5"
type input "50"
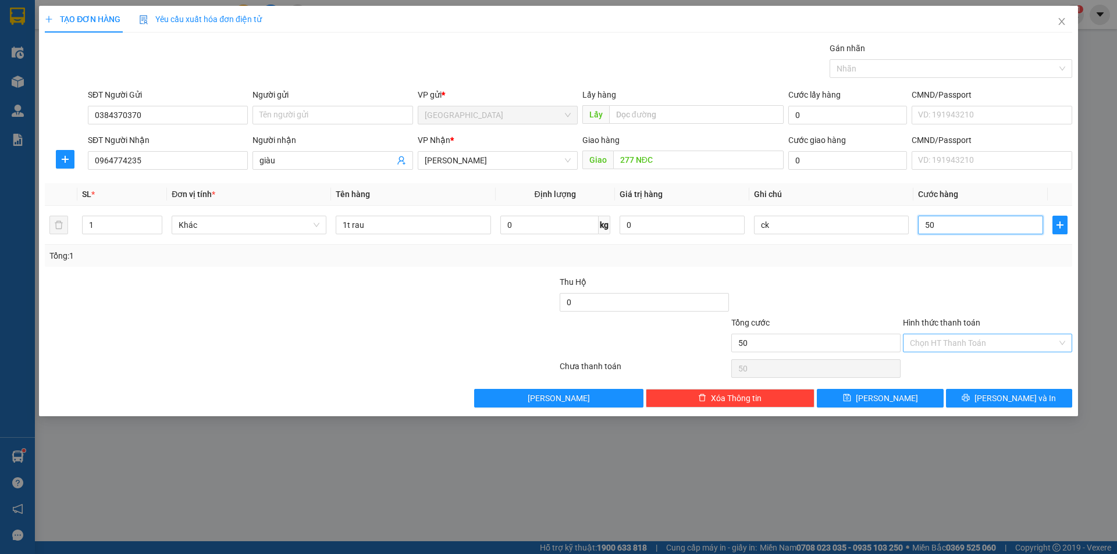
type input "50"
type input "50.000"
click at [974, 343] on input "Hình thức thanh toán" at bounding box center [982, 342] width 147 height 17
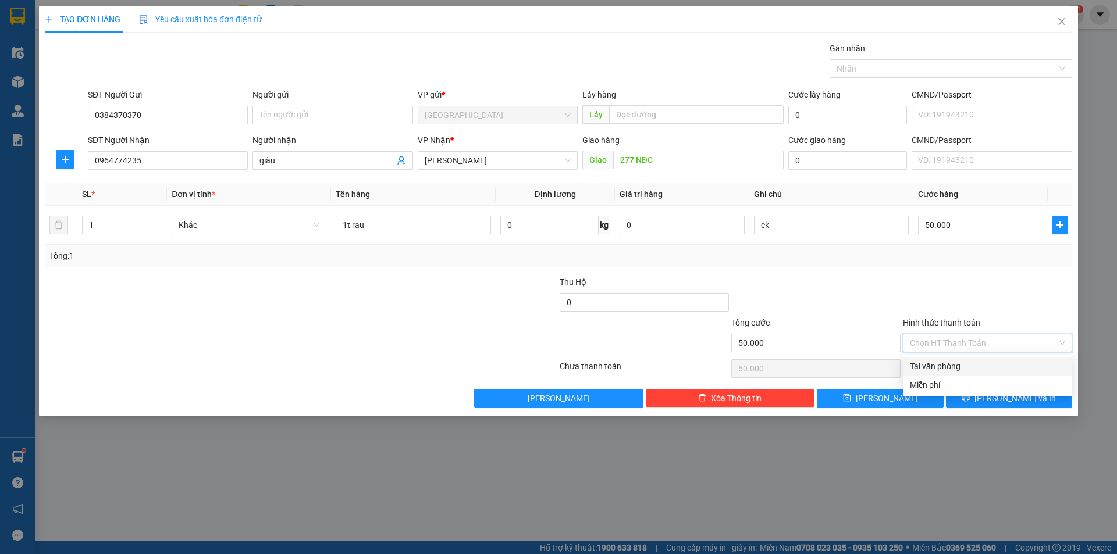
drag, startPoint x: 938, startPoint y: 368, endPoint x: 934, endPoint y: 392, distance: 24.1
click at [939, 368] on div "Tại văn phòng" at bounding box center [986, 366] width 155 height 13
type input "0"
click at [979, 395] on button "[PERSON_NAME] và In" at bounding box center [1009, 398] width 126 height 19
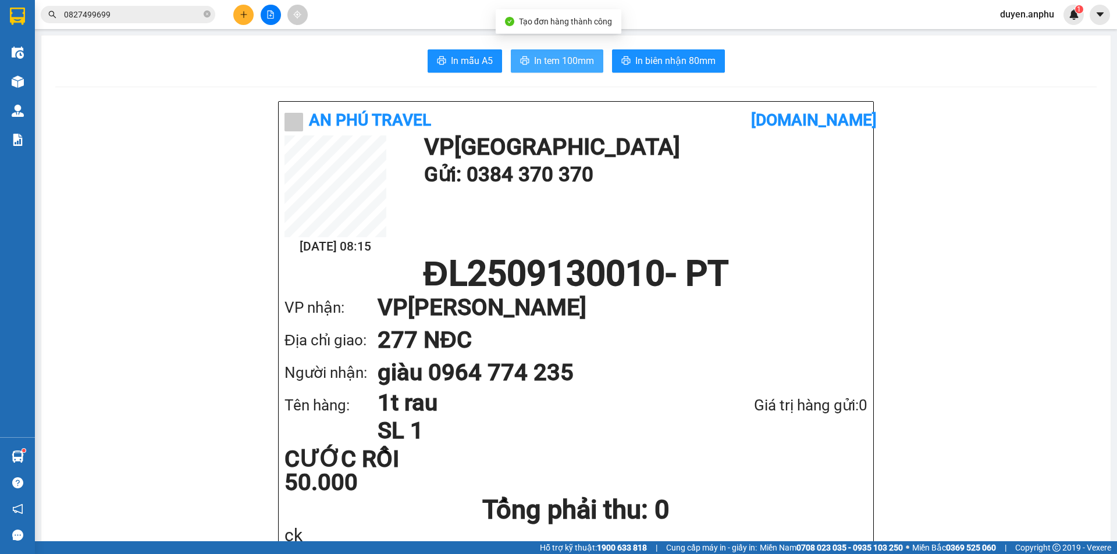
click at [548, 59] on span "In tem 100mm" at bounding box center [564, 60] width 60 height 15
click at [534, 57] on span "In tem 100mm" at bounding box center [564, 60] width 60 height 15
click at [243, 15] on icon "plus" at bounding box center [244, 14] width 8 height 8
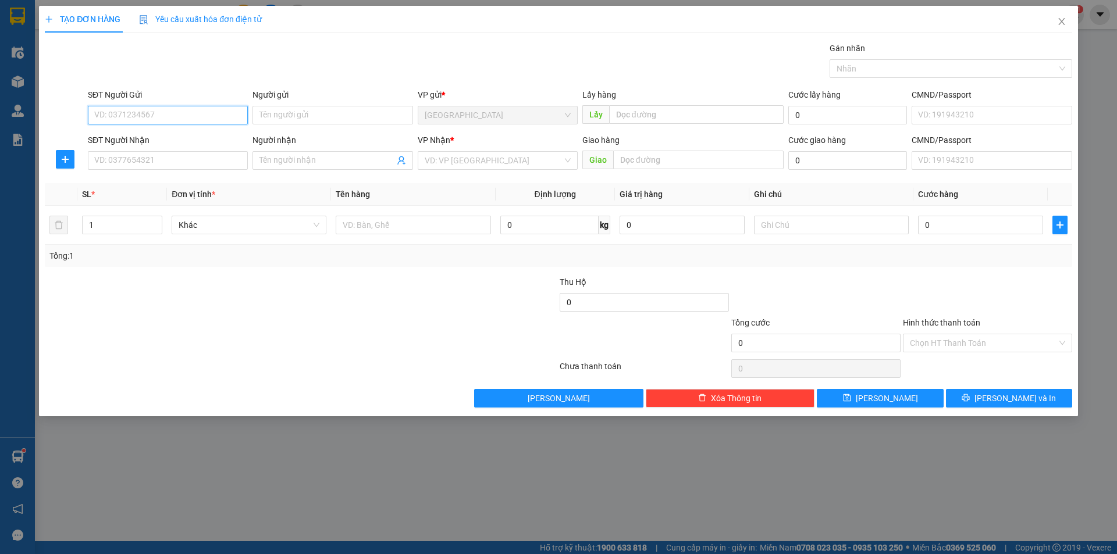
click at [188, 118] on input "SĐT Người Gửi" at bounding box center [168, 115] width 160 height 19
type input "0918438034"
click at [154, 138] on div "0918438034" at bounding box center [168, 138] width 146 height 13
type input "0972346175"
type input "[PERSON_NAME]"
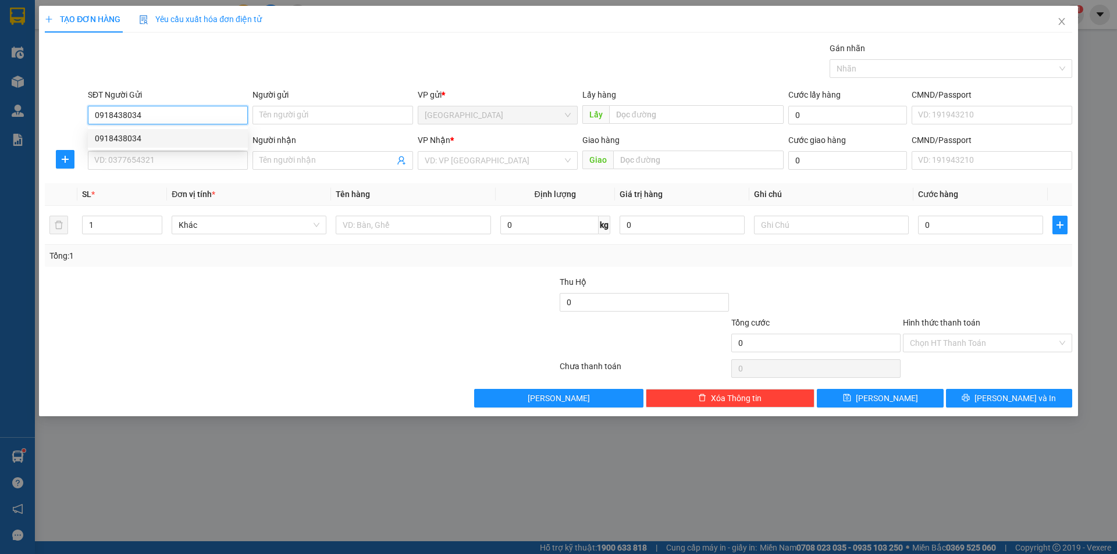
type input "72A HTK"
type input "30.000"
type input "0918438034"
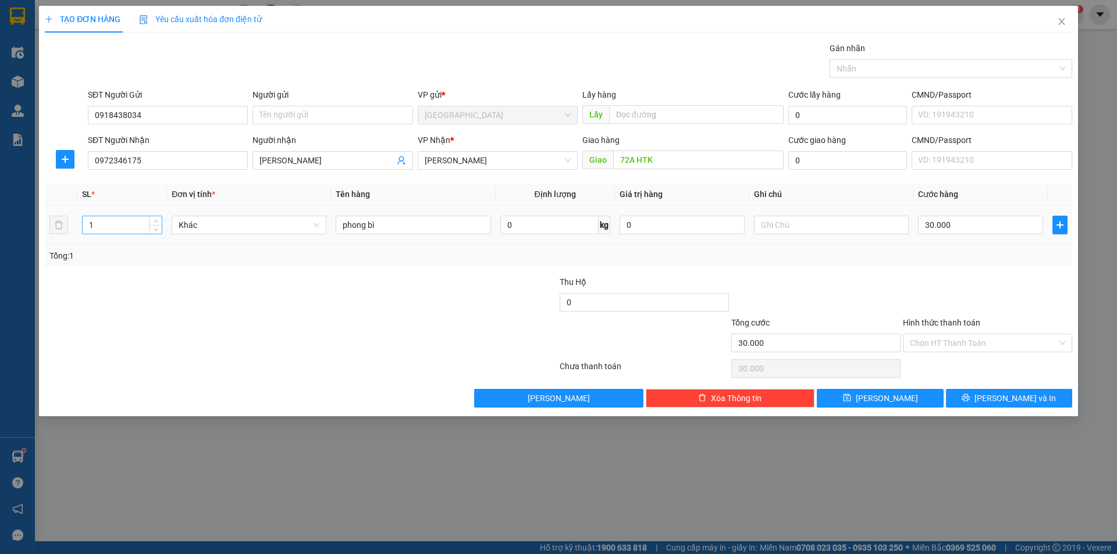
click at [119, 227] on input "1" at bounding box center [122, 224] width 79 height 17
drag, startPoint x: 119, startPoint y: 227, endPoint x: 0, endPoint y: 231, distance: 118.7
click at [0, 231] on div "TẠO ĐƠN HÀNG Yêu cầu xuất [PERSON_NAME] điện tử Transit Pickup Surcharge Ids Tr…" at bounding box center [558, 277] width 1117 height 554
type input "2"
drag, startPoint x: 393, startPoint y: 229, endPoint x: 0, endPoint y: 220, distance: 392.6
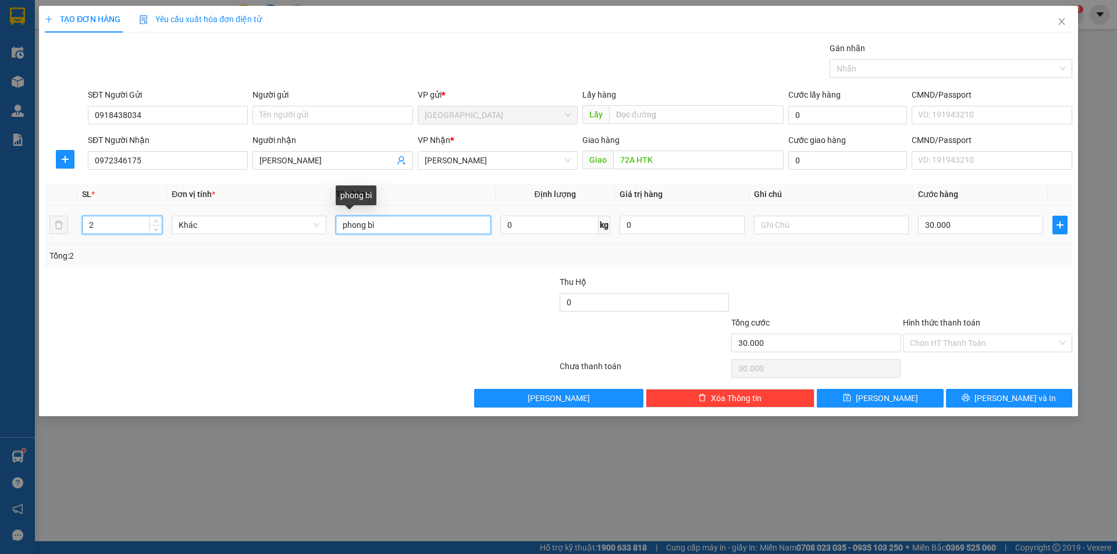
click at [0, 220] on div "TẠO ĐƠN HÀNG Yêu cầu xuất [PERSON_NAME] điện tử Transit Pickup Surcharge Ids Tr…" at bounding box center [558, 277] width 1117 height 554
type input "2t sơn"
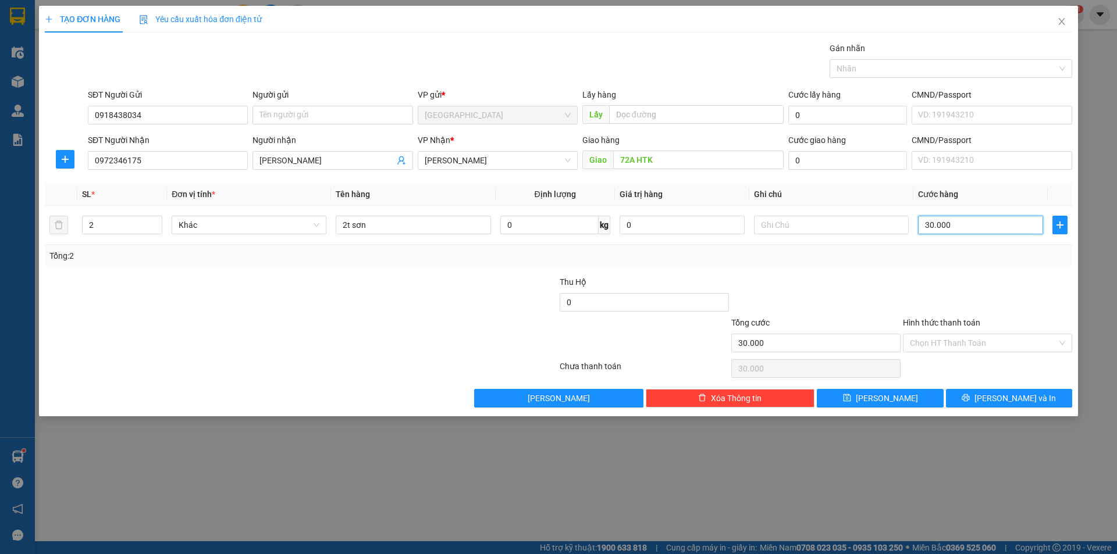
type input "1"
type input "10"
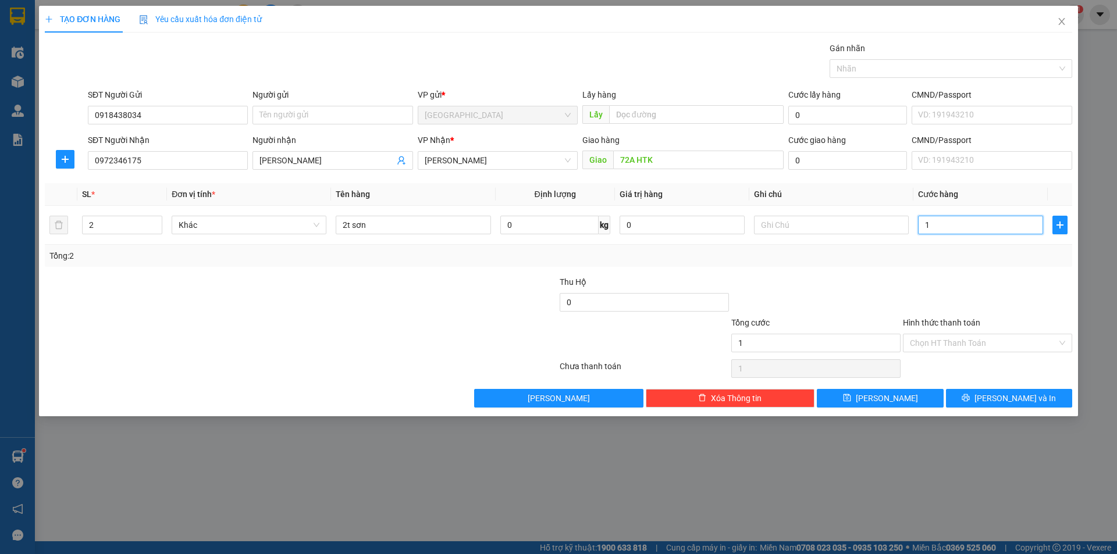
type input "10"
type input "100"
type input "100.000"
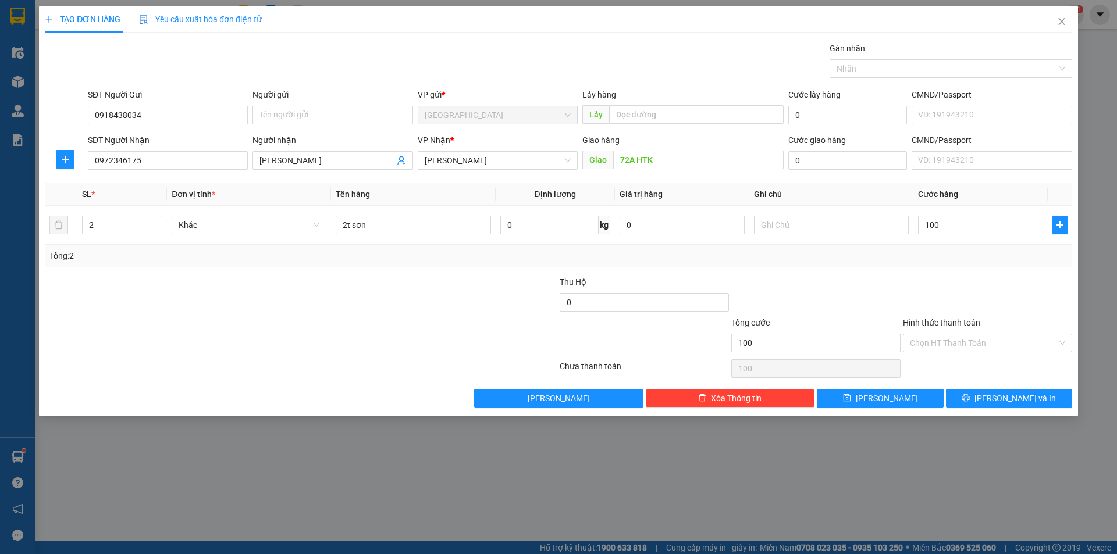
type input "100.000"
drag, startPoint x: 931, startPoint y: 340, endPoint x: 924, endPoint y: 352, distance: 14.6
click at [932, 340] on input "Hình thức thanh toán" at bounding box center [982, 342] width 147 height 17
click at [923, 365] on div "Tại văn phòng" at bounding box center [986, 366] width 155 height 13
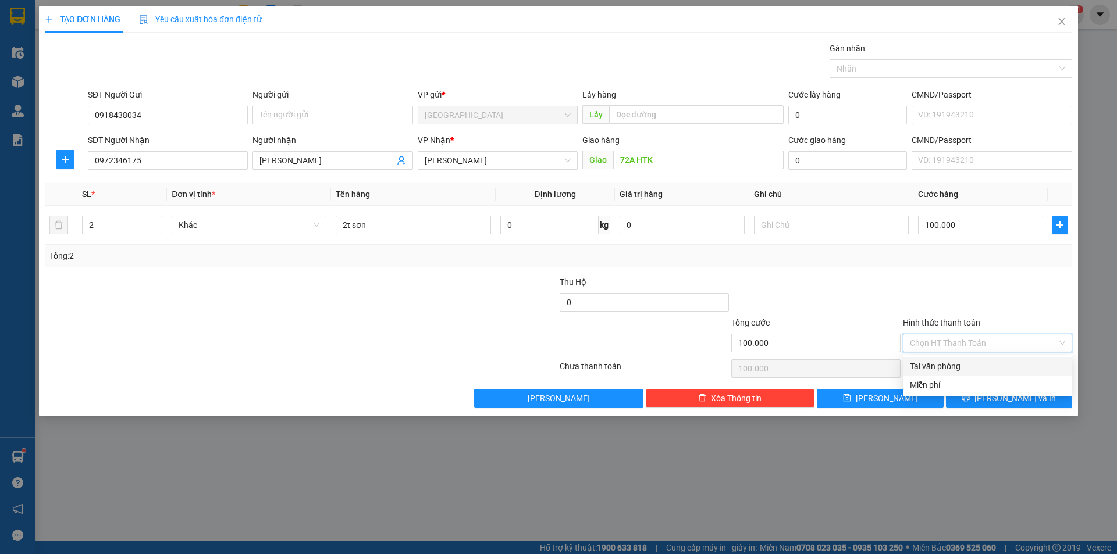
type input "0"
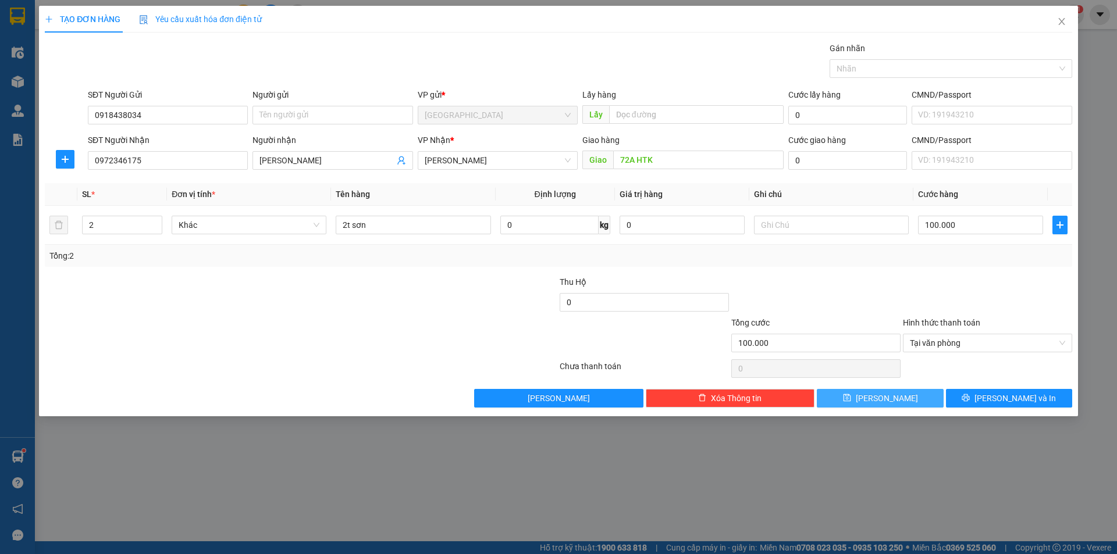
click at [851, 399] on icon "save" at bounding box center [847, 398] width 8 height 8
type input "0"
click at [1065, 23] on icon "close" at bounding box center [1061, 21] width 9 height 9
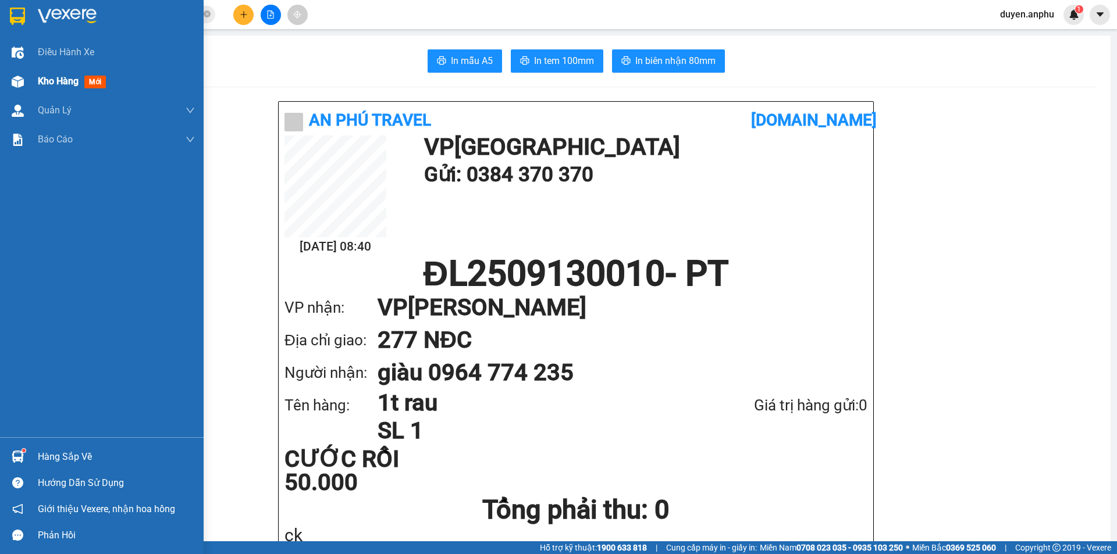
click at [41, 79] on span "Kho hàng" at bounding box center [58, 81] width 41 height 11
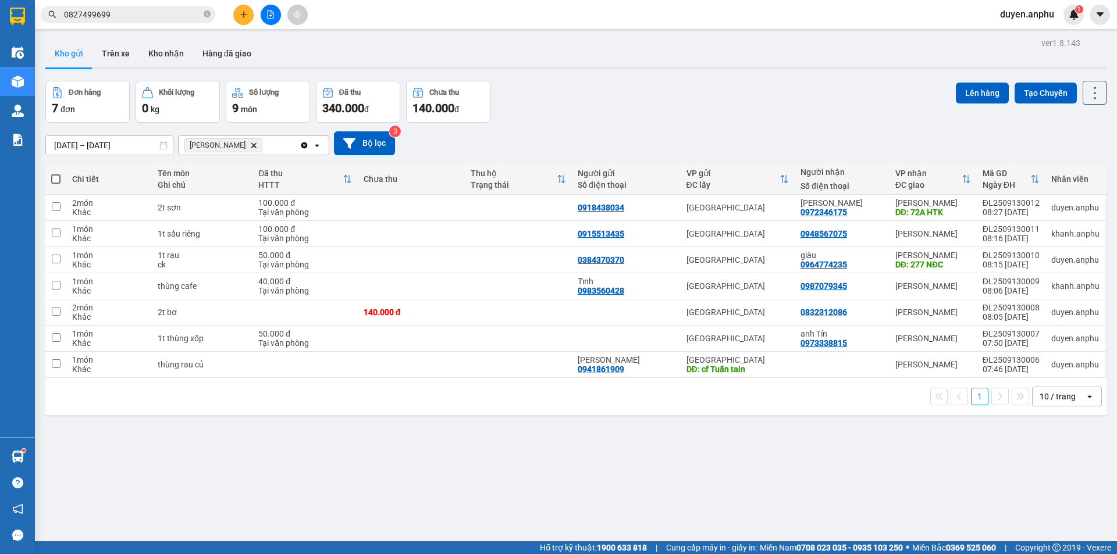
click at [1056, 393] on div "10 / trang" at bounding box center [1057, 397] width 36 height 12
click at [1051, 526] on span "100 / trang" at bounding box center [1053, 526] width 42 height 12
click at [55, 179] on span at bounding box center [55, 178] width 9 height 9
click at [56, 173] on input "checkbox" at bounding box center [56, 173] width 0 height 0
checkbox input "true"
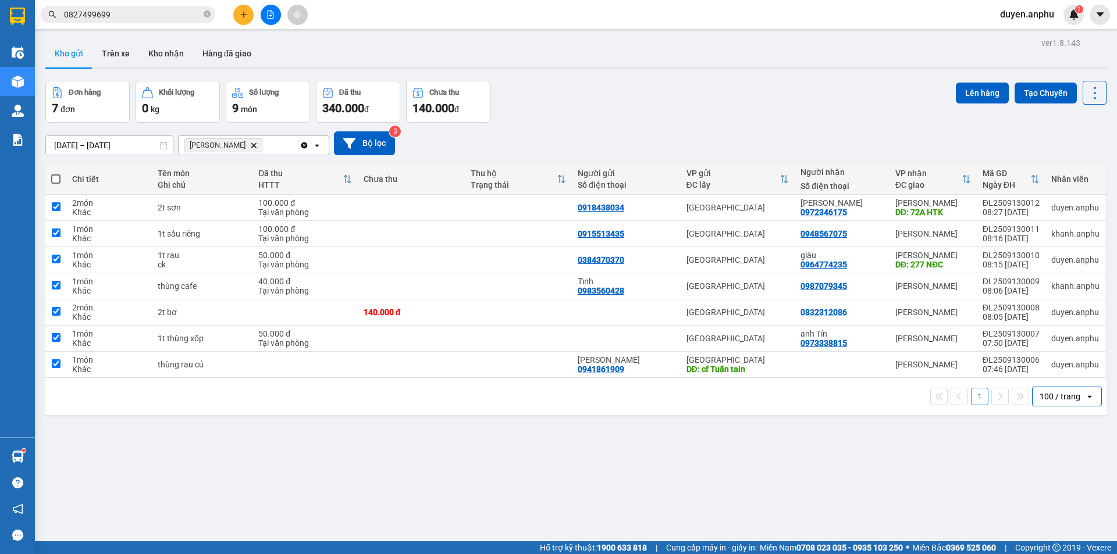
checkbox input "true"
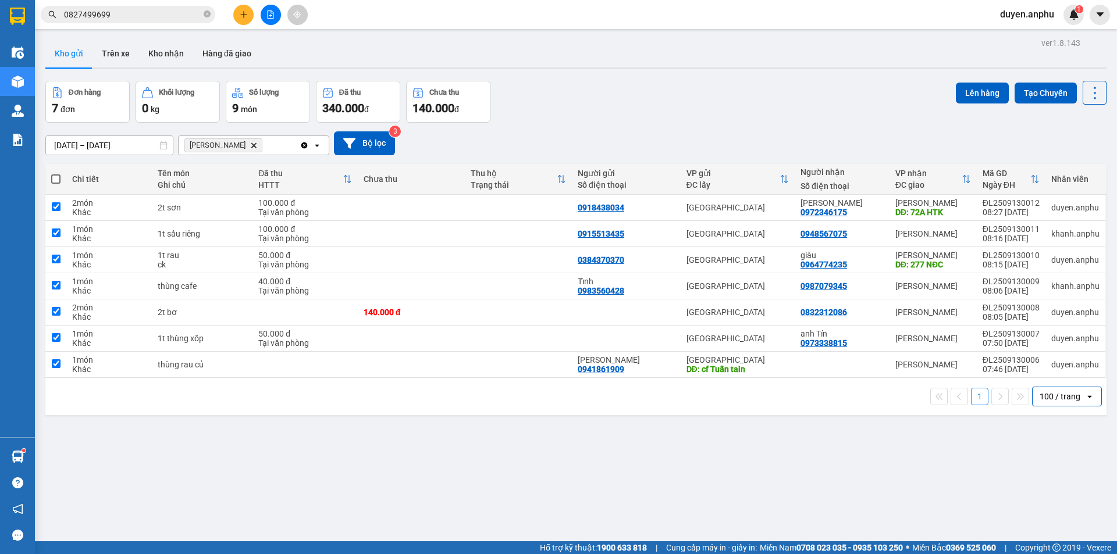
checkbox input "true"
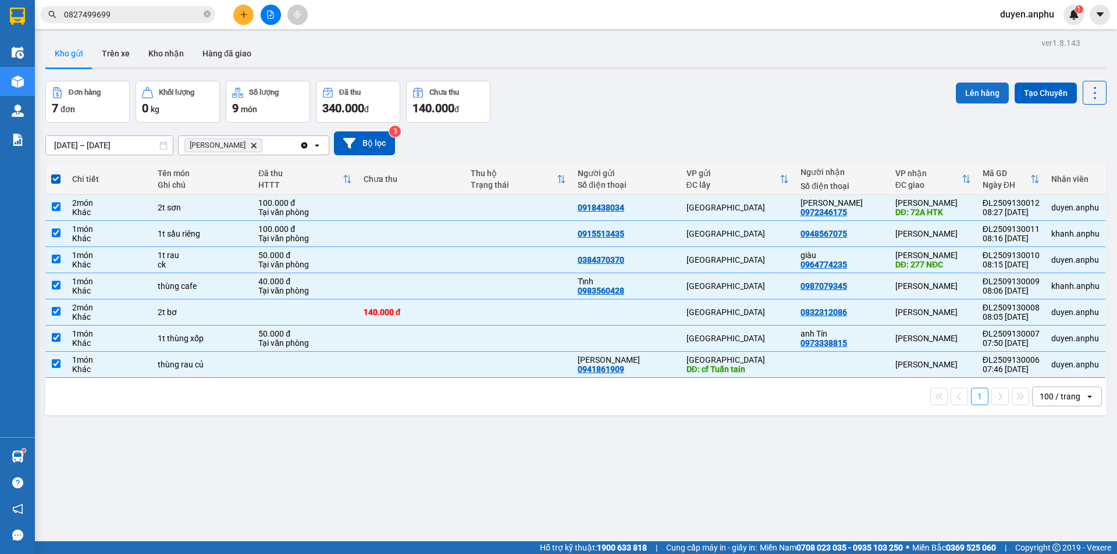
click at [966, 91] on button "Lên hàng" at bounding box center [981, 93] width 53 height 21
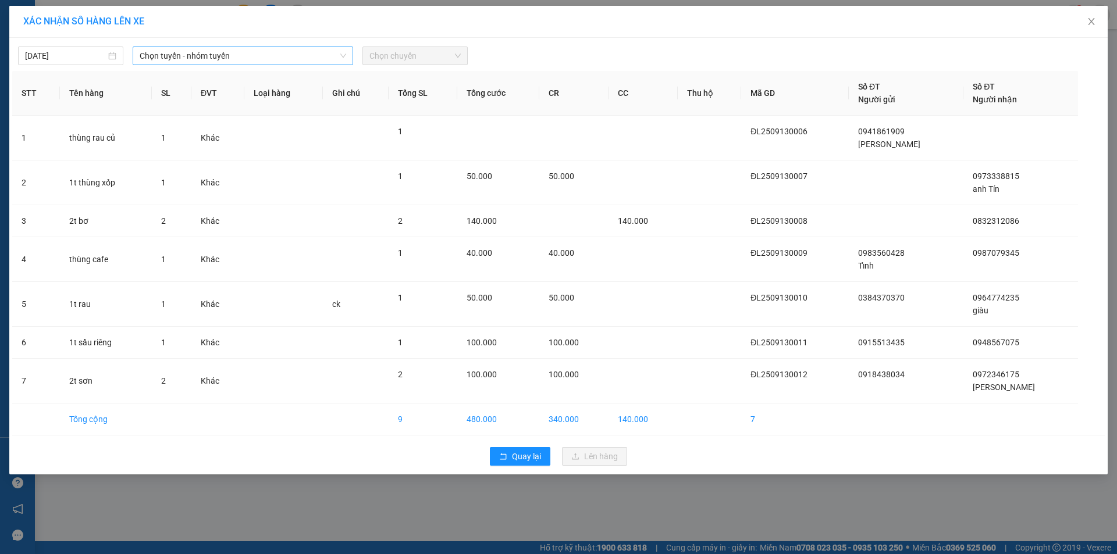
click at [199, 50] on span "Chọn tuyến - nhóm tuyến" at bounding box center [243, 55] width 206 height 17
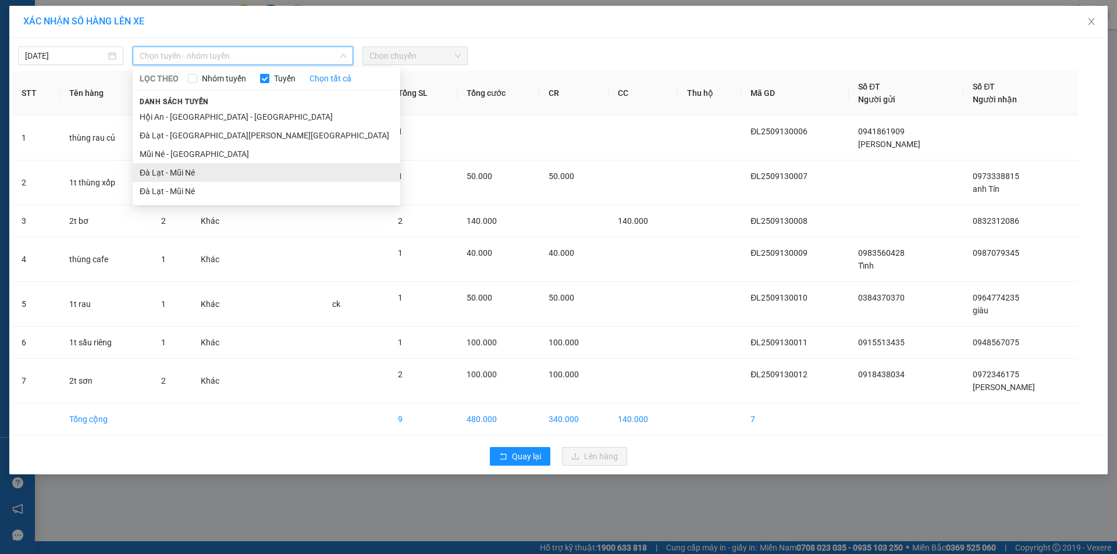
click at [187, 171] on li "Đà Lạt - Mũi Né" at bounding box center [266, 172] width 267 height 19
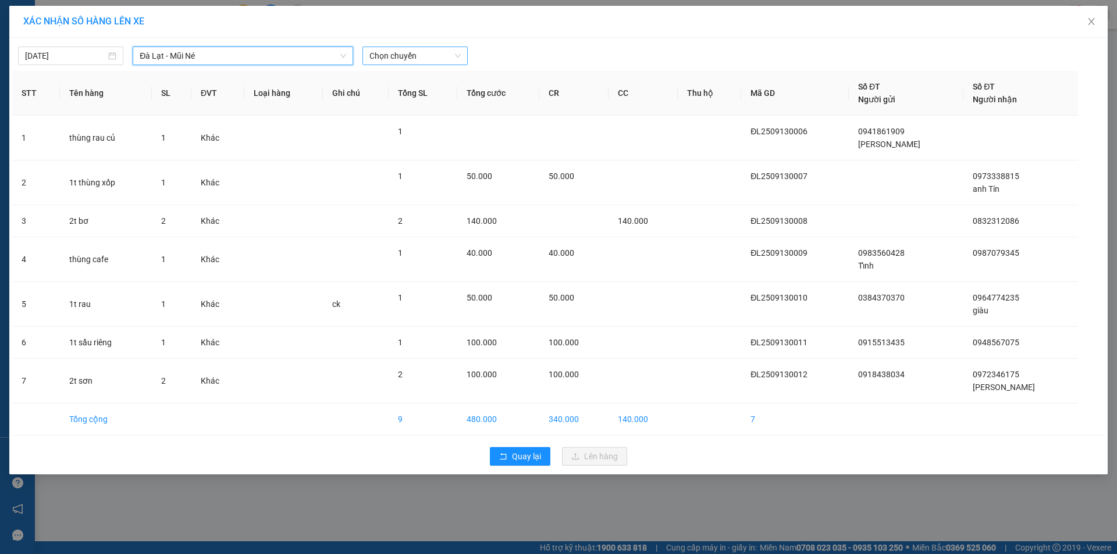
click at [427, 52] on span "Chọn chuyến" at bounding box center [414, 55] width 91 height 17
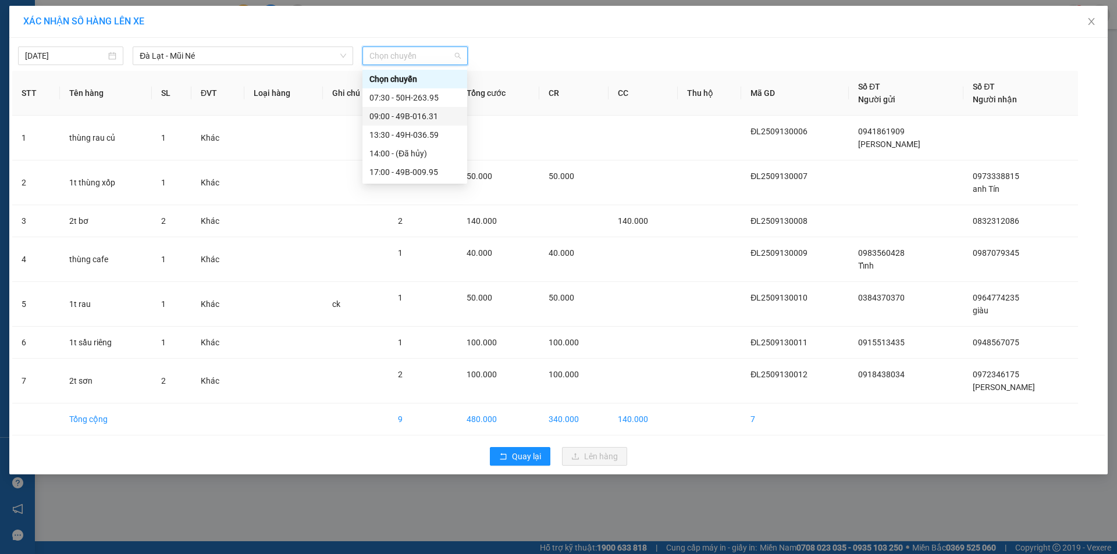
click at [390, 115] on div "09:00 - 49B-016.31" at bounding box center [414, 116] width 91 height 13
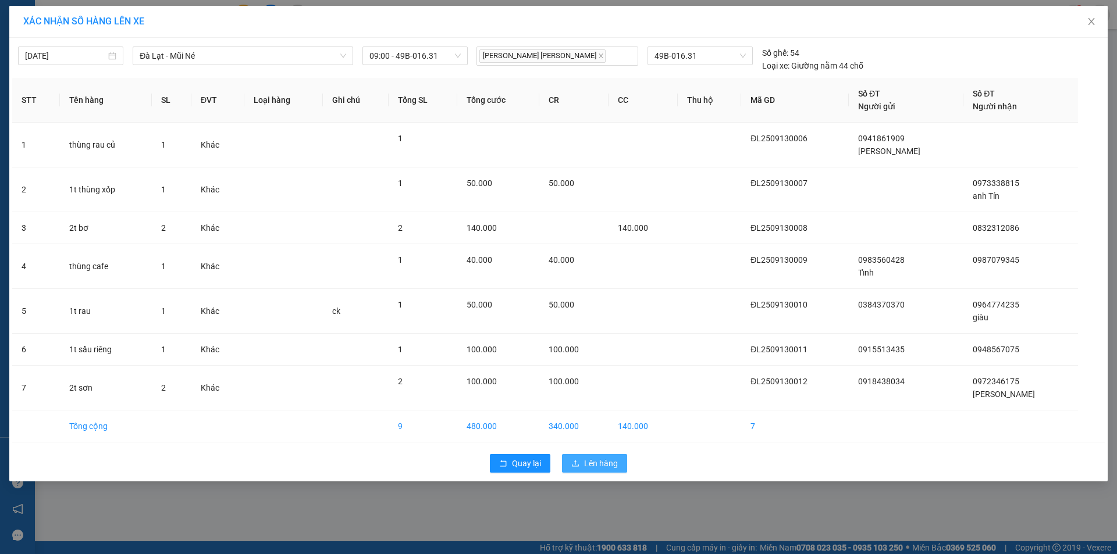
click at [596, 463] on span "Lên hàng" at bounding box center [601, 463] width 34 height 13
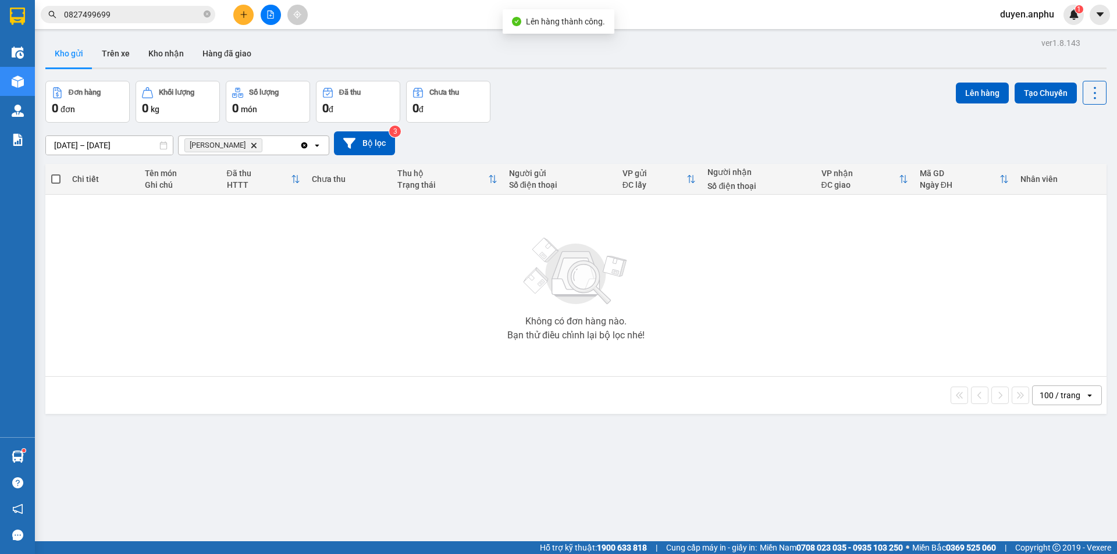
click at [269, 19] on button at bounding box center [271, 15] width 20 height 20
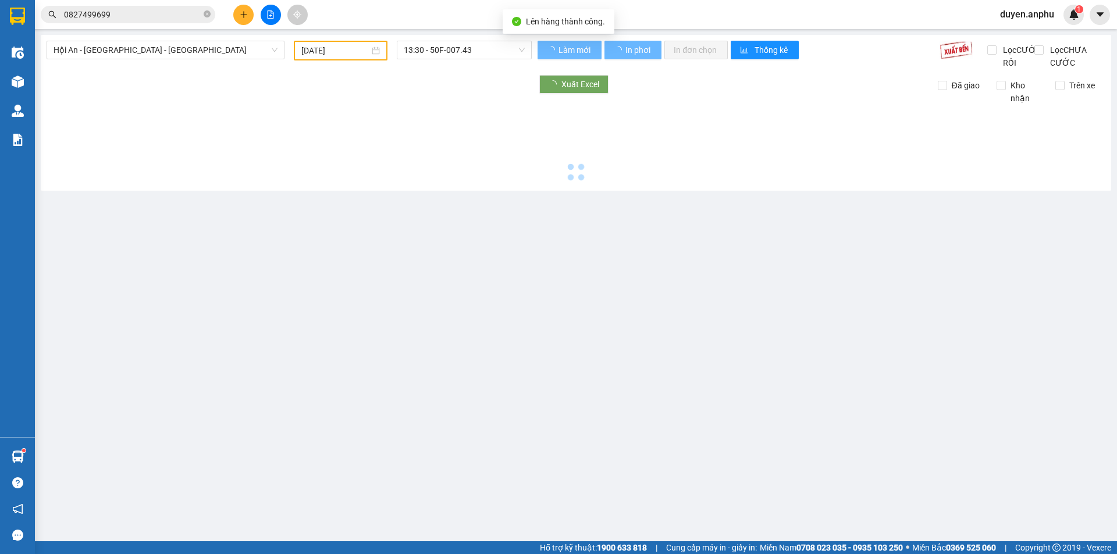
type input "[DATE]"
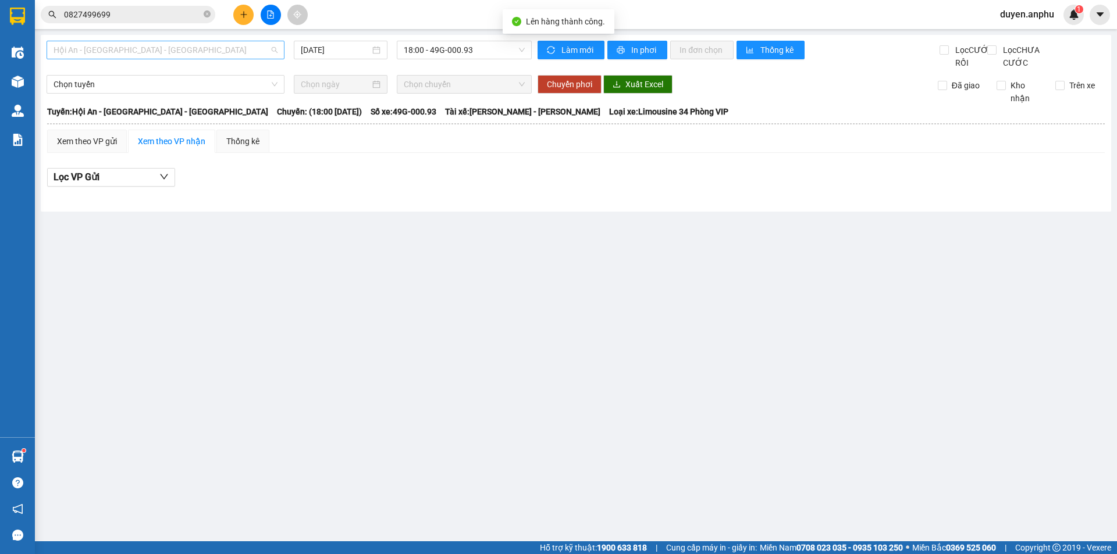
click at [155, 55] on span "Hội An - [GEOGRAPHIC_DATA] - [GEOGRAPHIC_DATA]" at bounding box center [165, 49] width 224 height 17
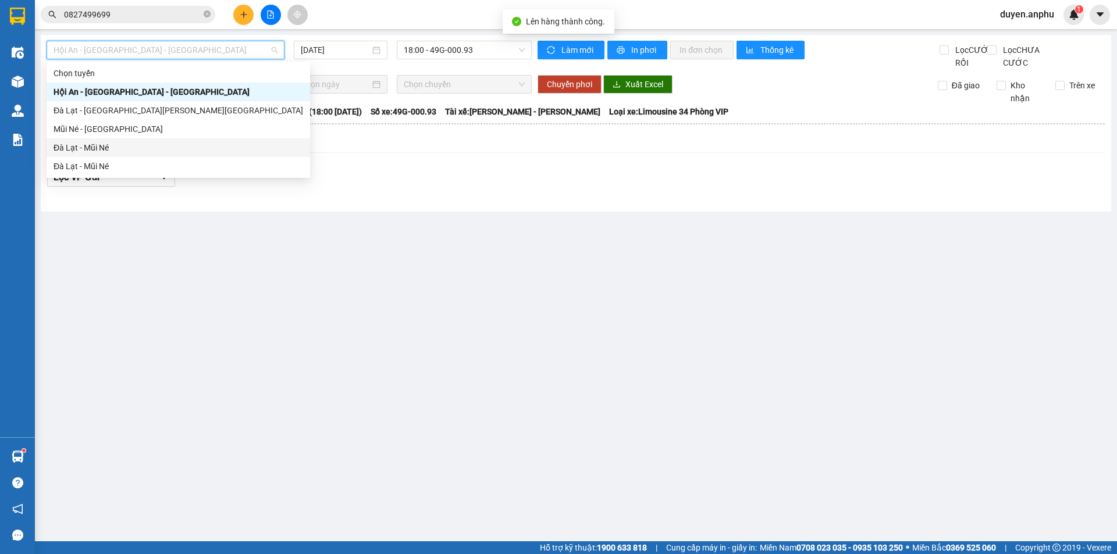
click at [128, 145] on div "Đà Lạt - Mũi Né" at bounding box center [177, 147] width 249 height 13
type input "[DATE]"
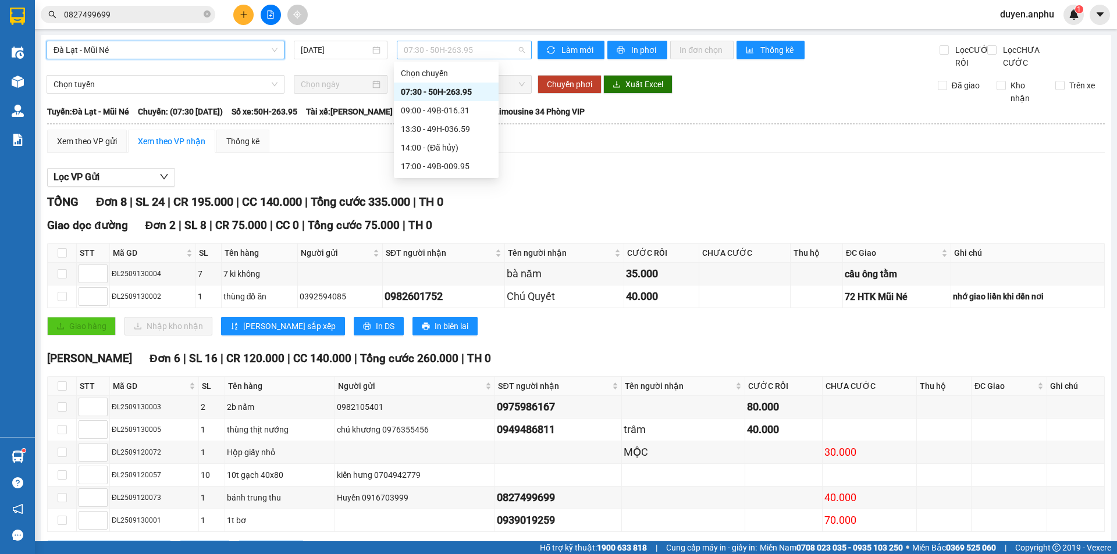
click at [467, 49] on span "07:30 - 50H-263.95" at bounding box center [464, 49] width 121 height 17
click at [425, 113] on div "09:00 - 49B-016.31" at bounding box center [446, 110] width 91 height 13
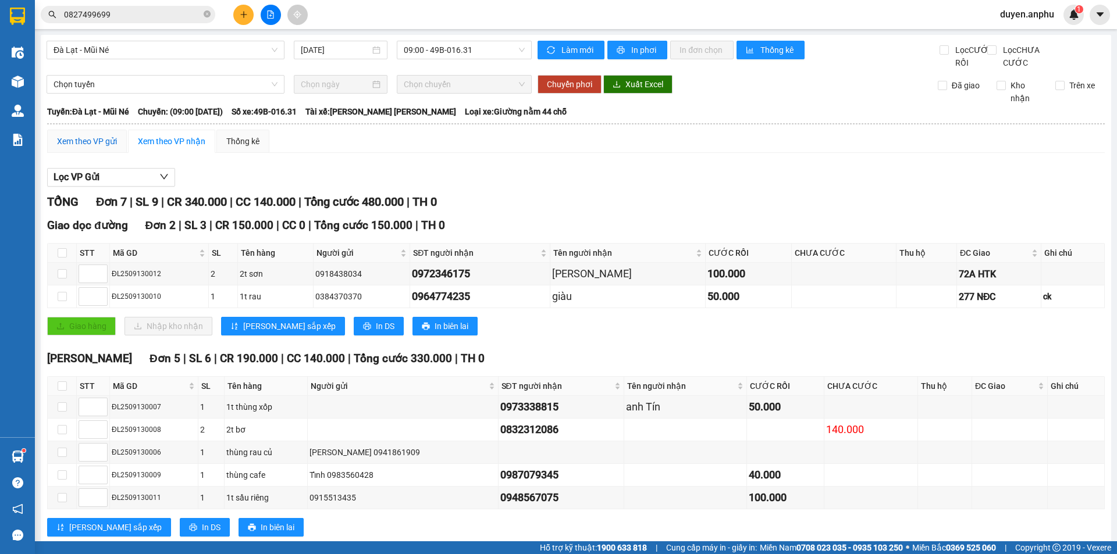
click at [81, 148] on div "Xem theo VP gửi" at bounding box center [87, 141] width 60 height 13
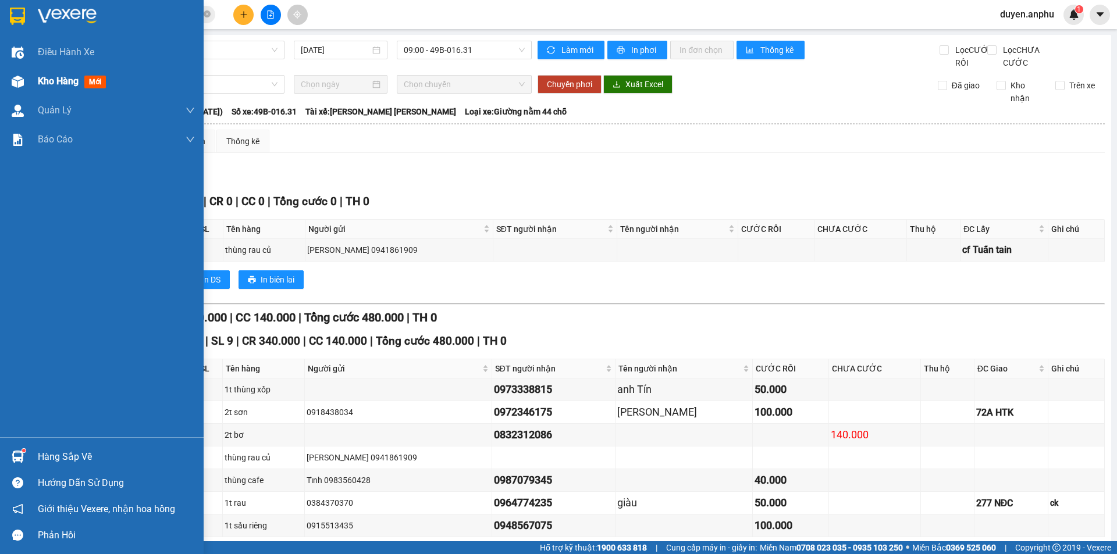
click at [42, 86] on span "Kho hàng" at bounding box center [58, 81] width 41 height 11
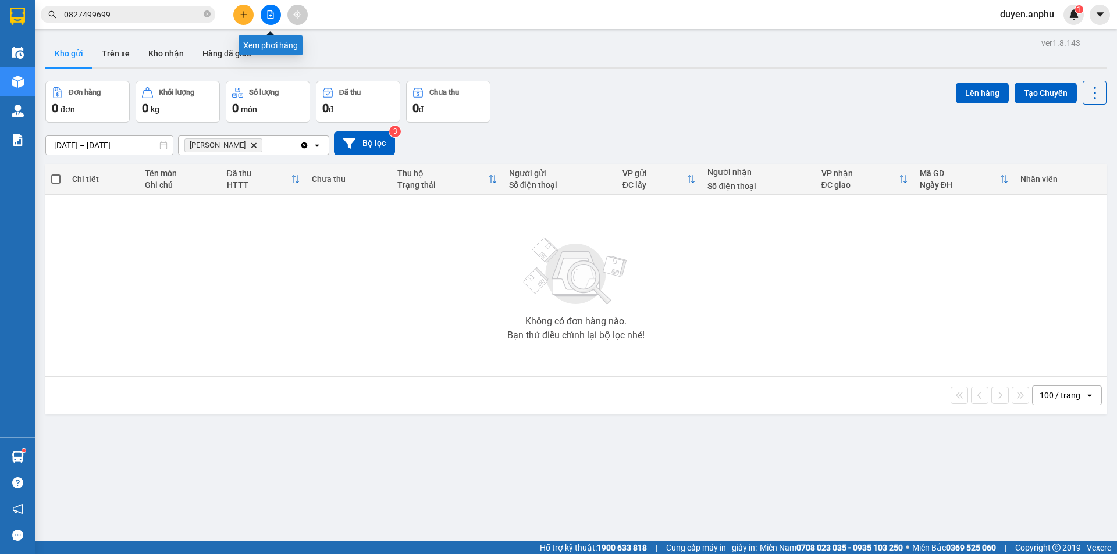
click at [265, 16] on button at bounding box center [271, 15] width 20 height 20
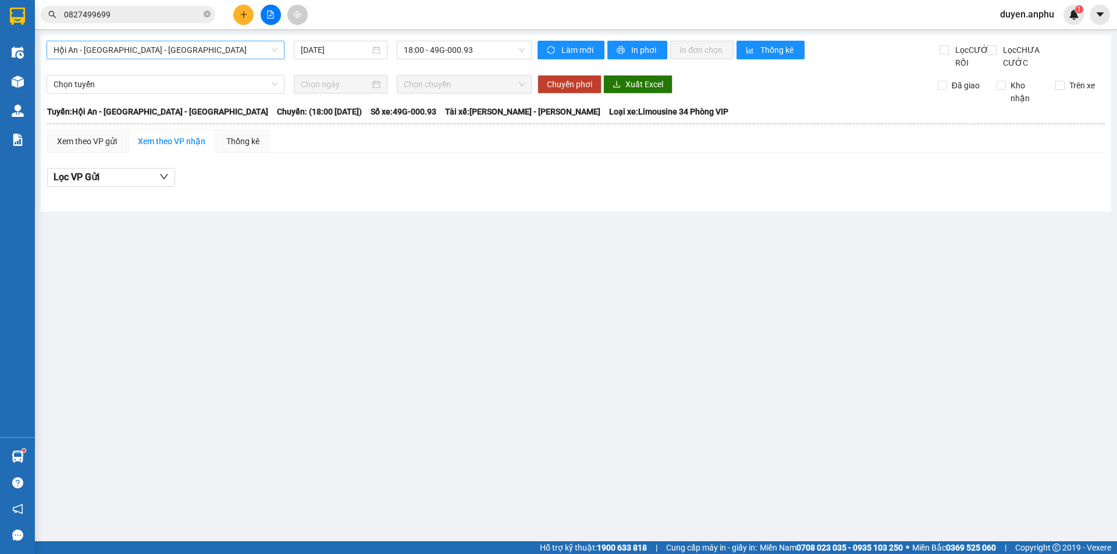
click at [180, 56] on span "Hội An - [GEOGRAPHIC_DATA] - [GEOGRAPHIC_DATA]" at bounding box center [165, 49] width 224 height 17
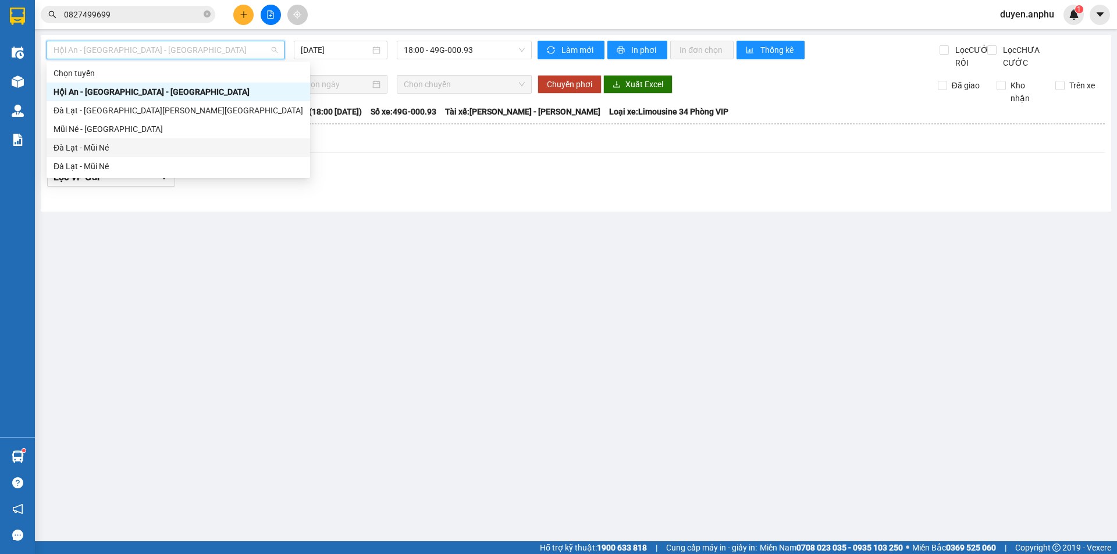
click at [126, 145] on div "Đà Lạt - Mũi Né" at bounding box center [177, 147] width 249 height 13
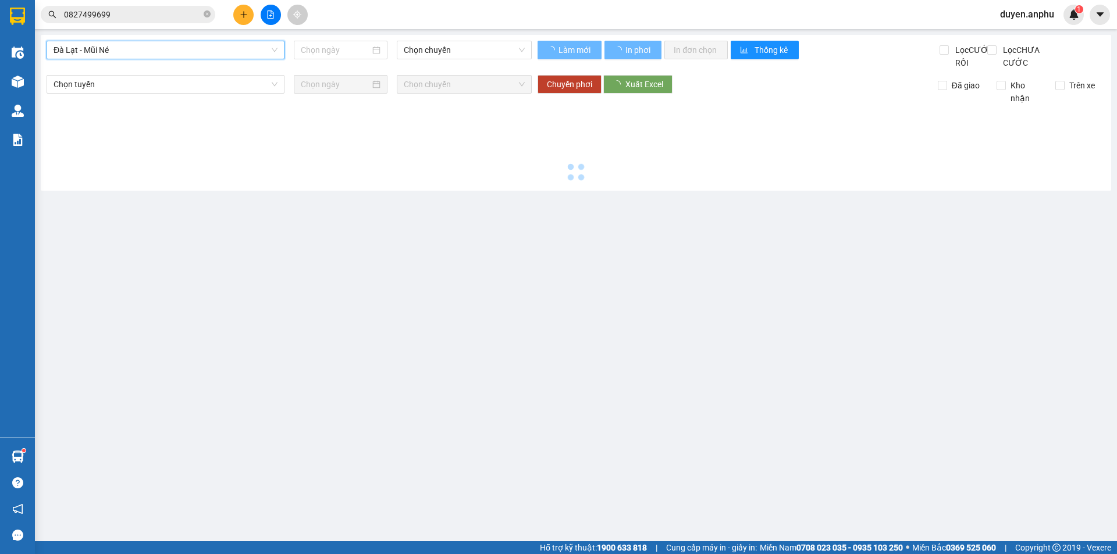
type input "[DATE]"
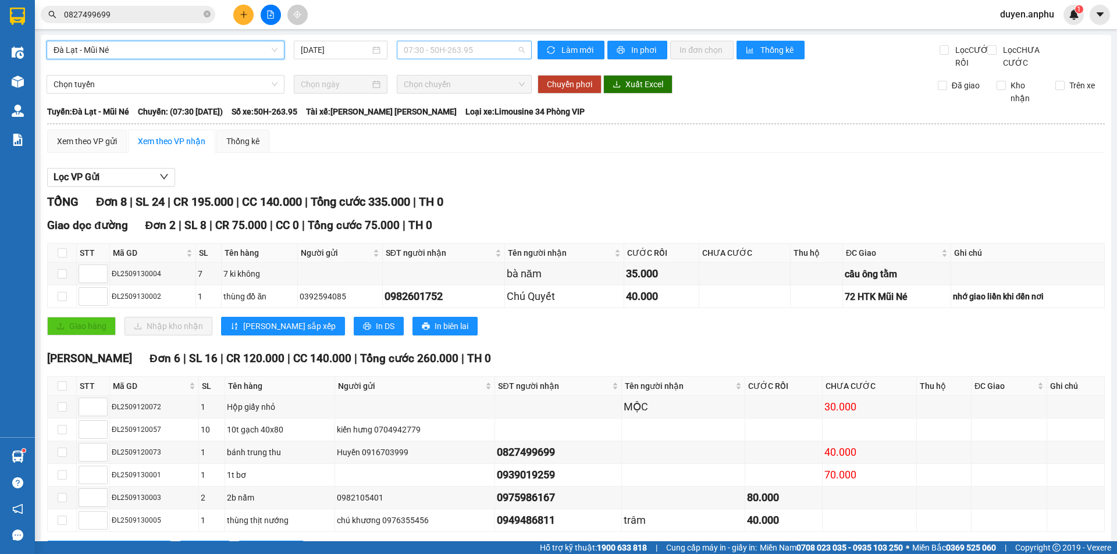
click at [461, 41] on span "07:30 - 50H-263.95" at bounding box center [464, 49] width 121 height 17
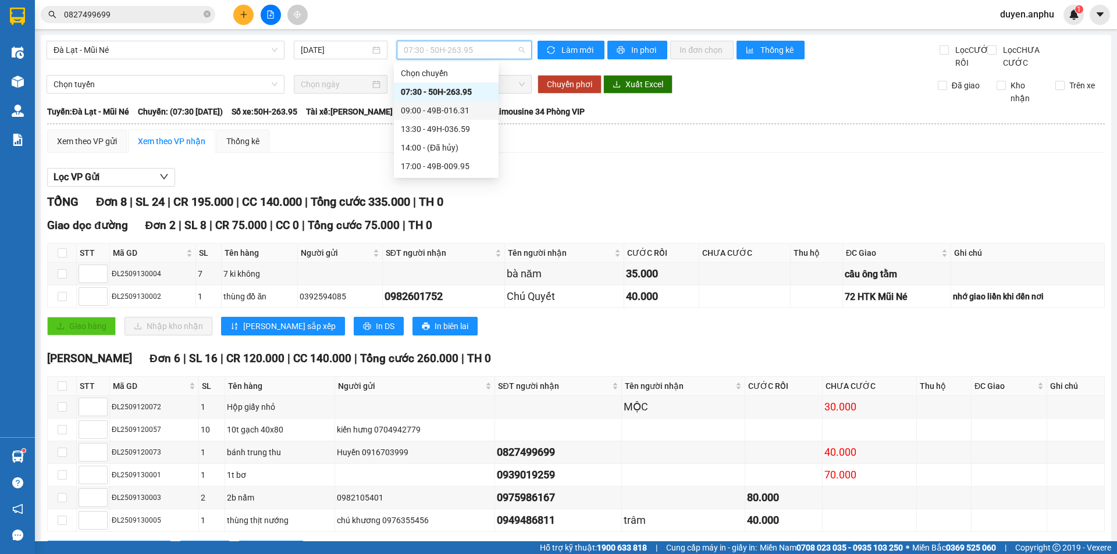
click at [427, 105] on div "09:00 - 49B-016.31" at bounding box center [446, 110] width 91 height 13
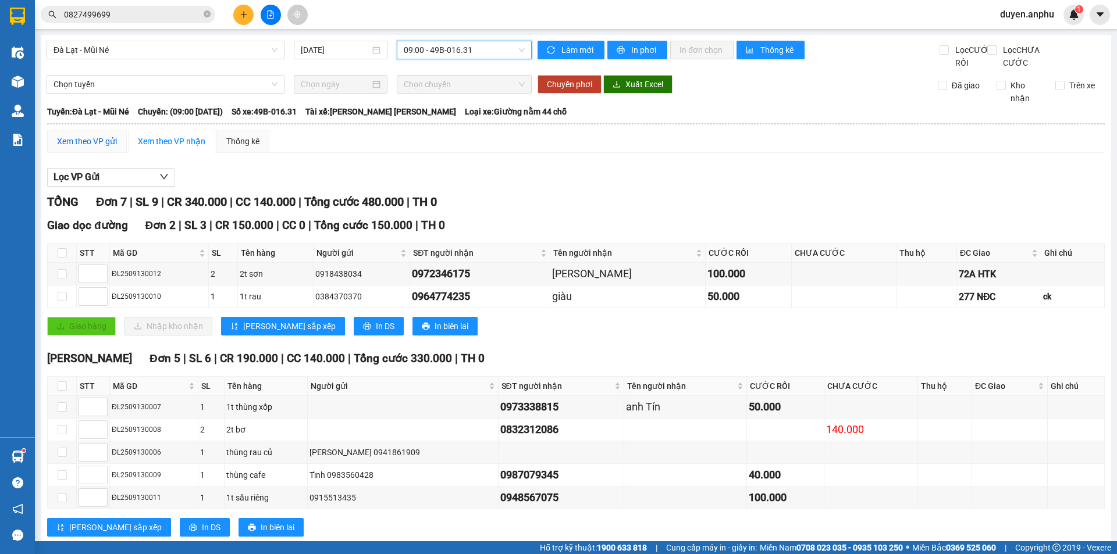
click at [70, 148] on div "Xem theo VP gửi" at bounding box center [87, 141] width 60 height 13
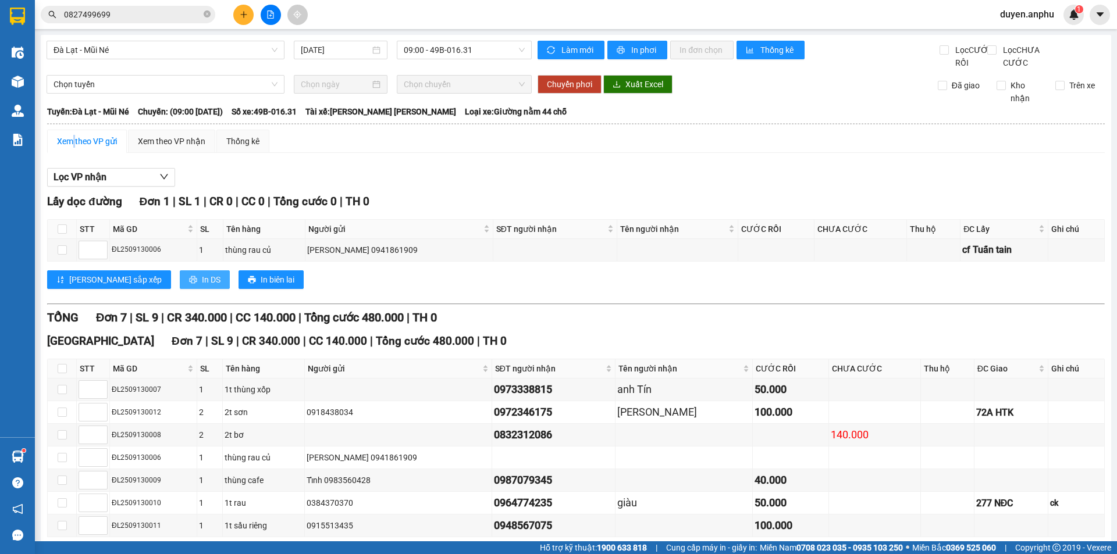
click at [202, 286] on span "In DS" at bounding box center [211, 279] width 19 height 13
click at [171, 148] on div "Xem theo VP nhận" at bounding box center [171, 141] width 67 height 13
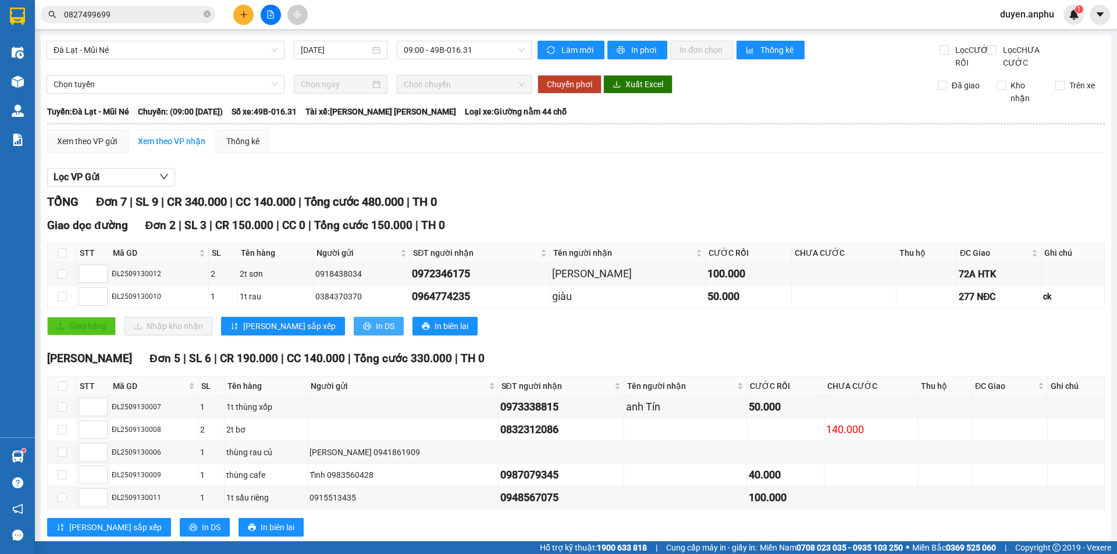
click at [376, 333] on span "In DS" at bounding box center [385, 326] width 19 height 13
click at [242, 16] on icon "plus" at bounding box center [244, 14] width 8 height 8
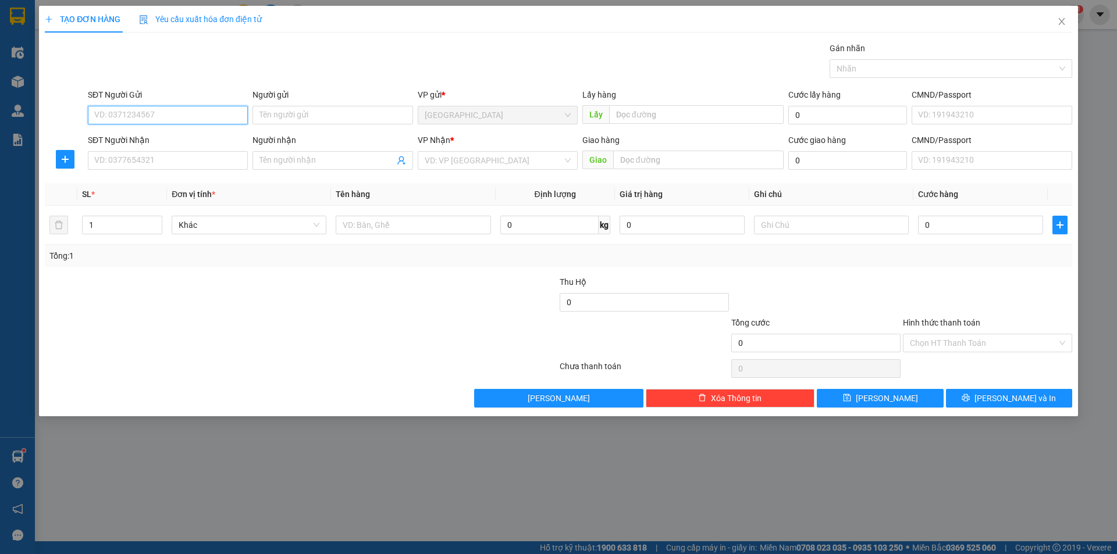
click at [180, 120] on input "SĐT Người Gửi" at bounding box center [168, 115] width 160 height 19
click at [148, 114] on input "SĐT Người Gửi" at bounding box center [168, 115] width 160 height 19
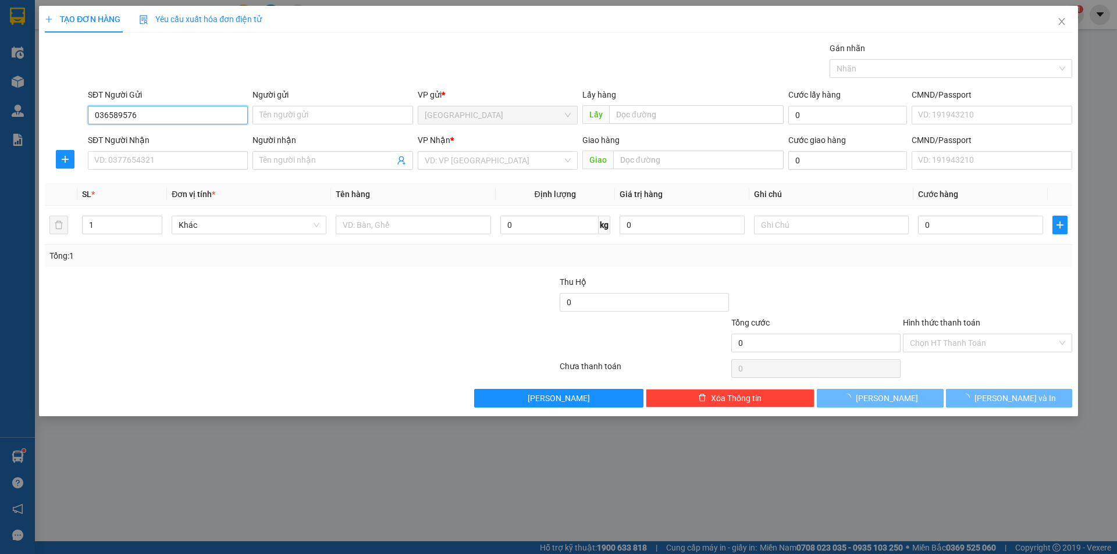
type input "0365895767"
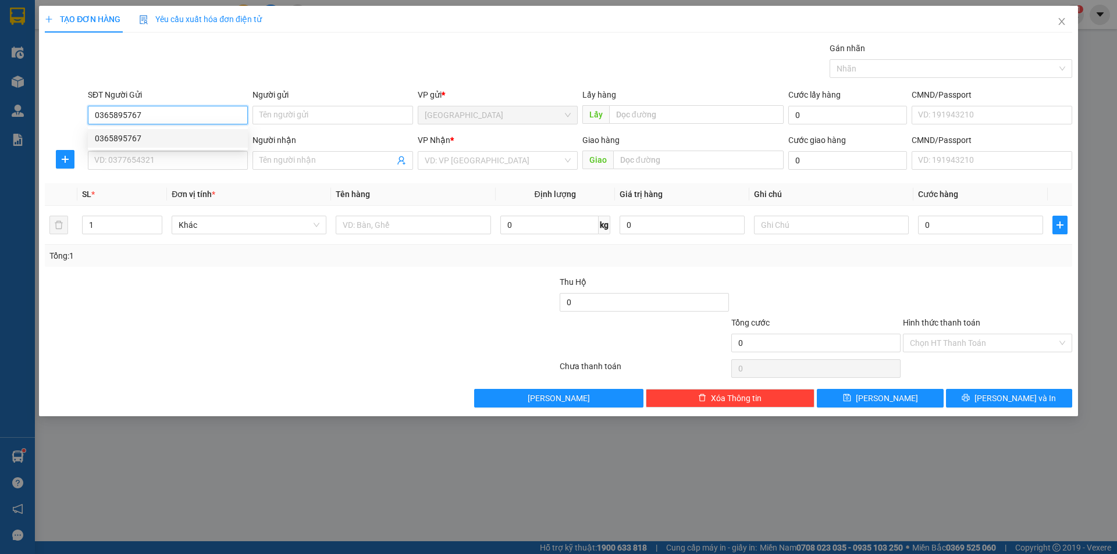
click at [142, 140] on div "0365895767" at bounding box center [168, 138] width 146 height 13
type input "0914202000"
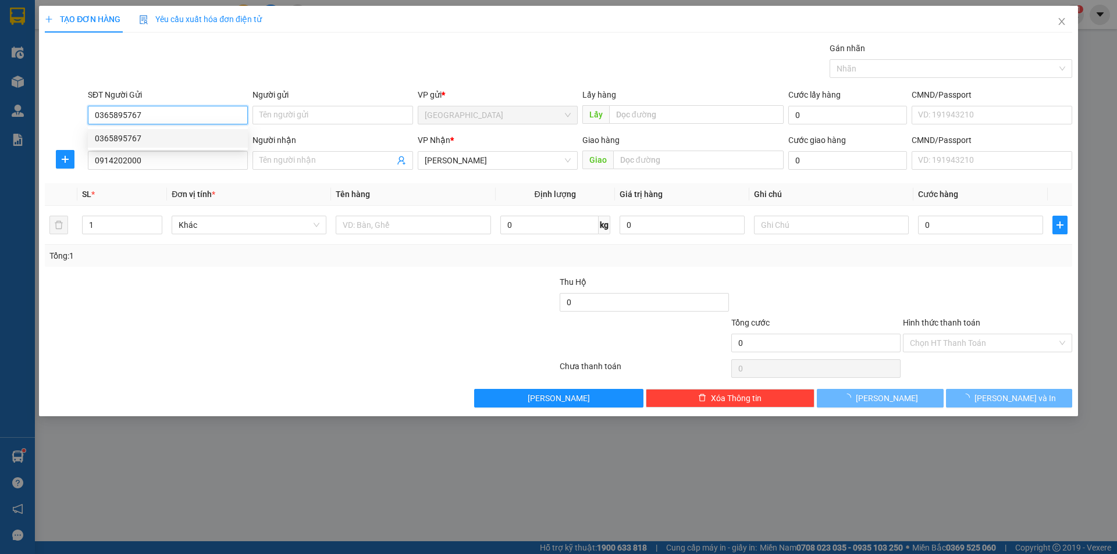
type input "30.000"
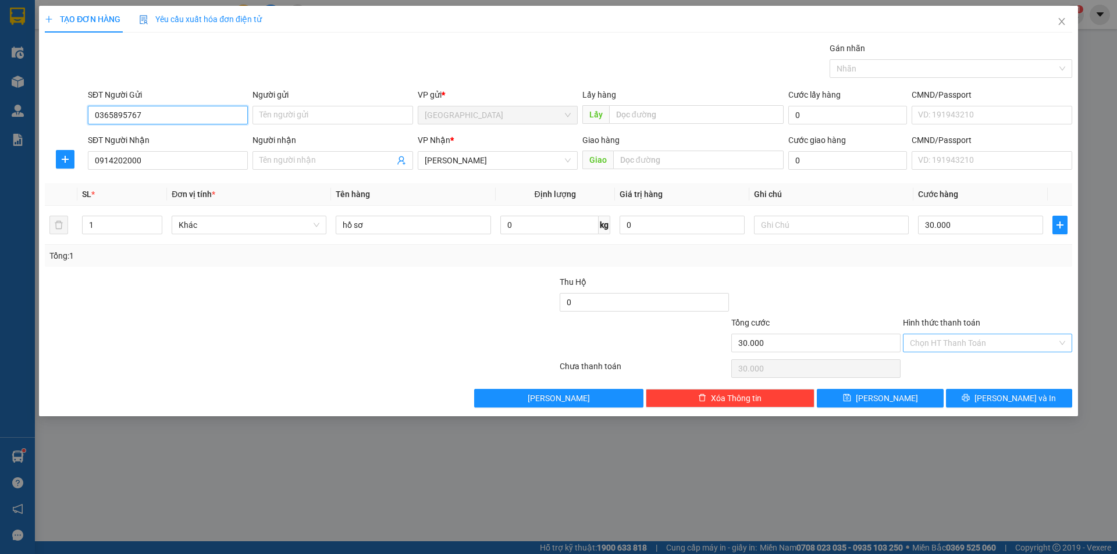
type input "0365895767"
click at [956, 345] on input "Hình thức thanh toán" at bounding box center [982, 342] width 147 height 17
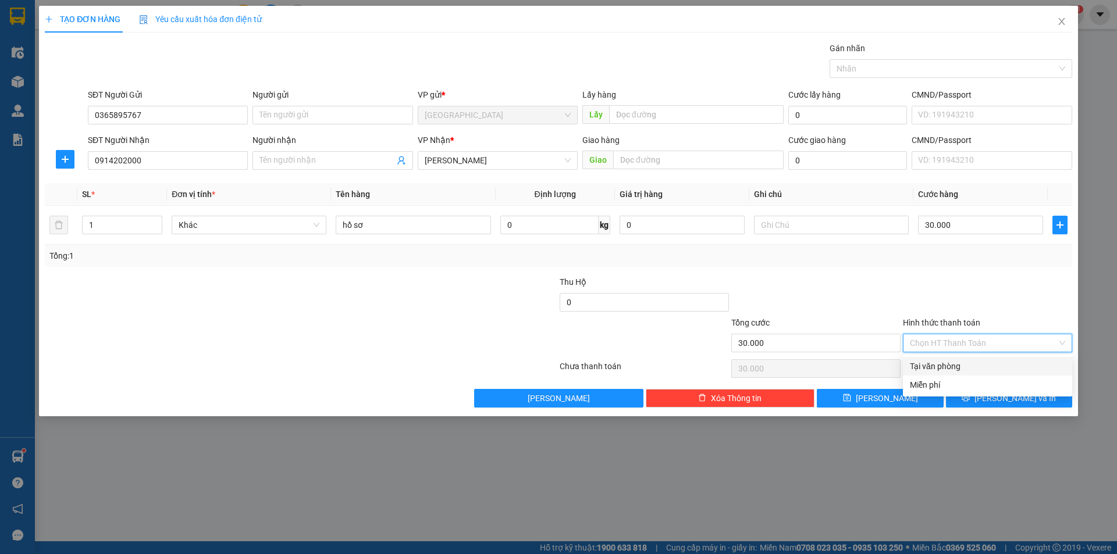
click at [944, 363] on div "Tại văn phòng" at bounding box center [986, 366] width 155 height 13
type input "0"
click at [1001, 399] on span "[PERSON_NAME] và In" at bounding box center [1014, 398] width 81 height 13
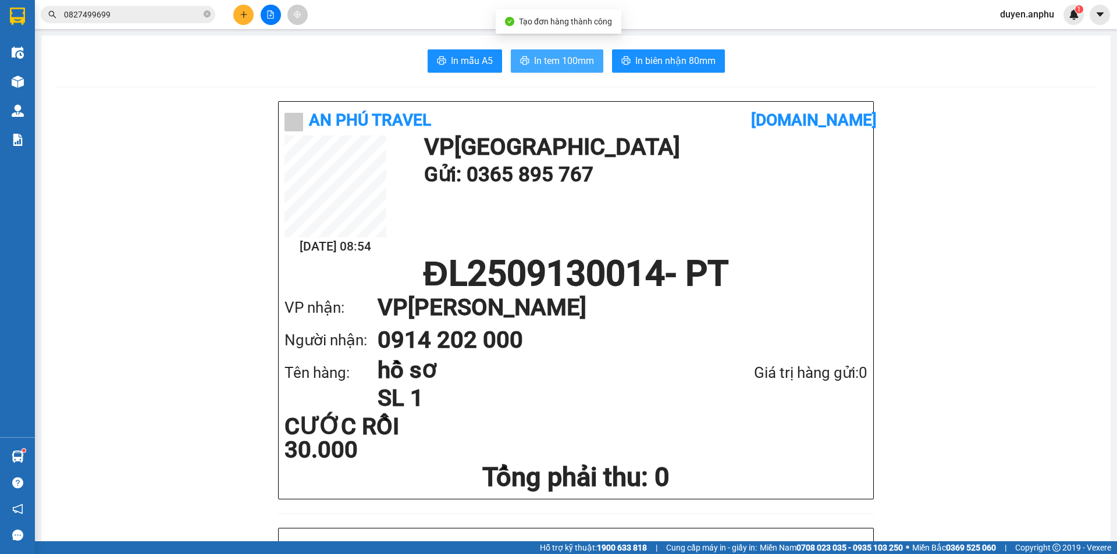
click at [550, 57] on span "In tem 100mm" at bounding box center [564, 60] width 60 height 15
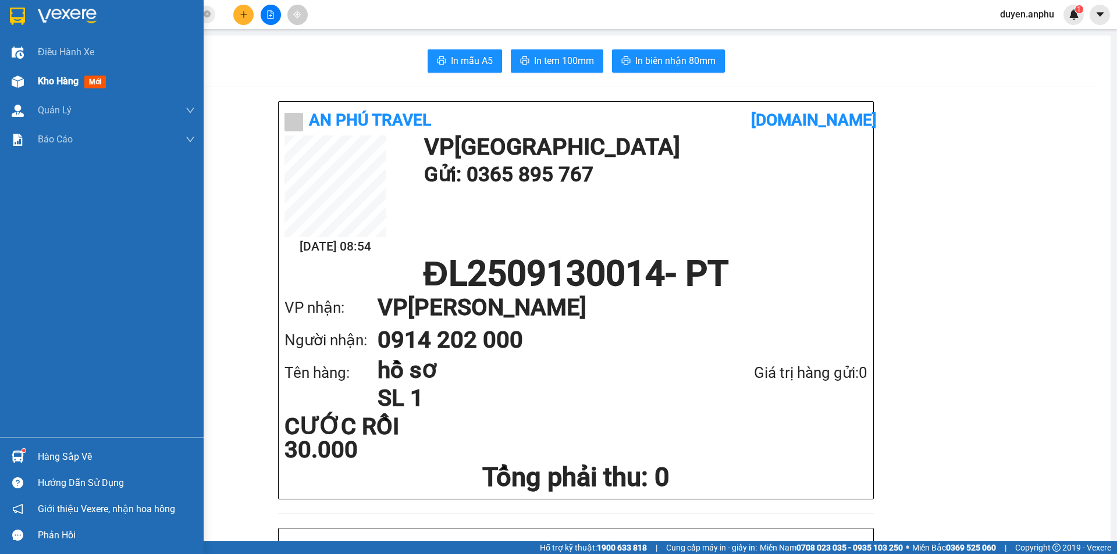
click at [68, 79] on span "Kho hàng" at bounding box center [58, 81] width 41 height 11
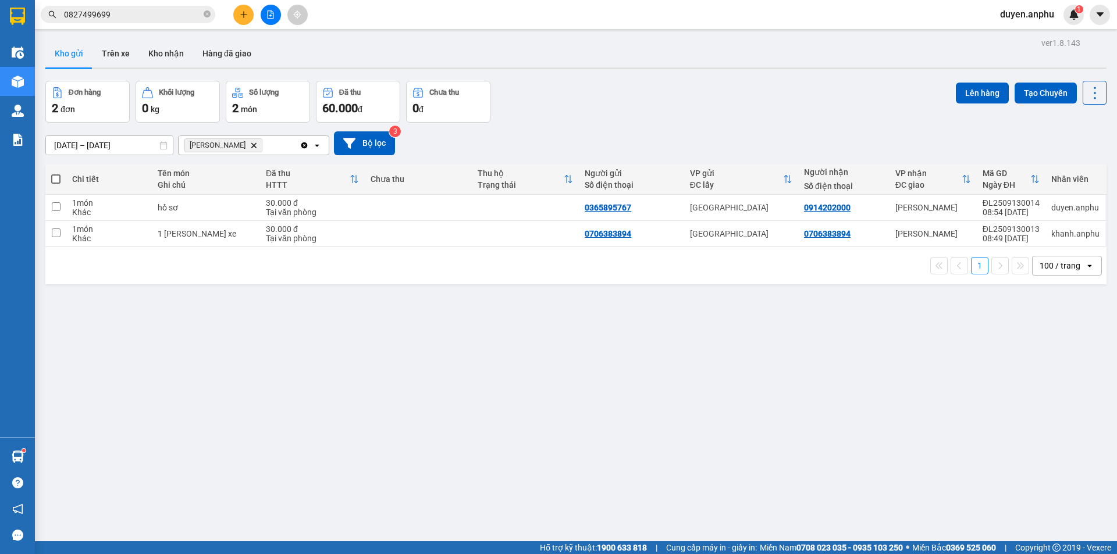
click at [56, 179] on span at bounding box center [55, 178] width 9 height 9
click at [56, 173] on input "checkbox" at bounding box center [56, 173] width 0 height 0
checkbox input "true"
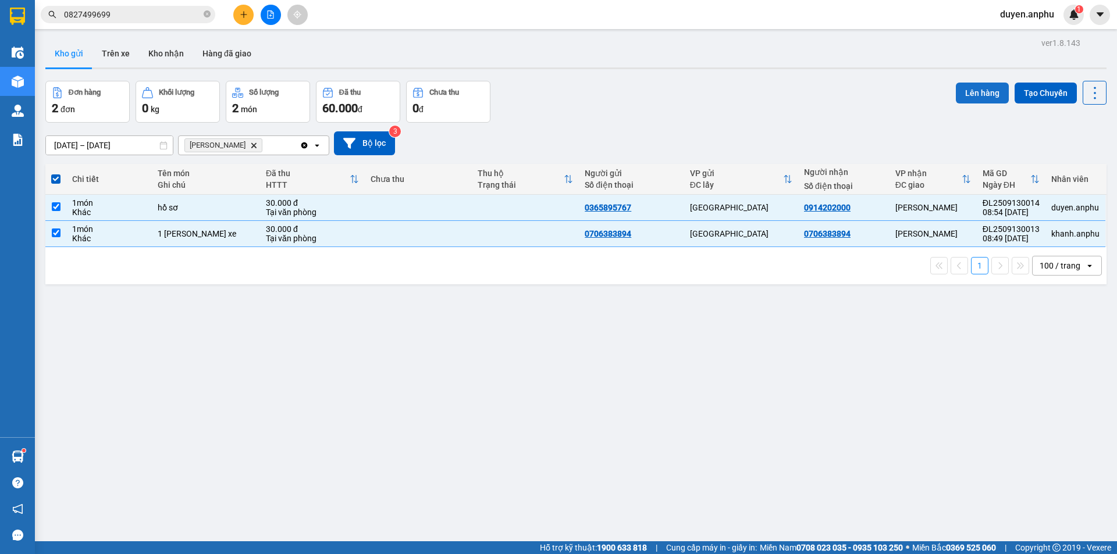
click at [968, 90] on button "Lên hàng" at bounding box center [981, 93] width 53 height 21
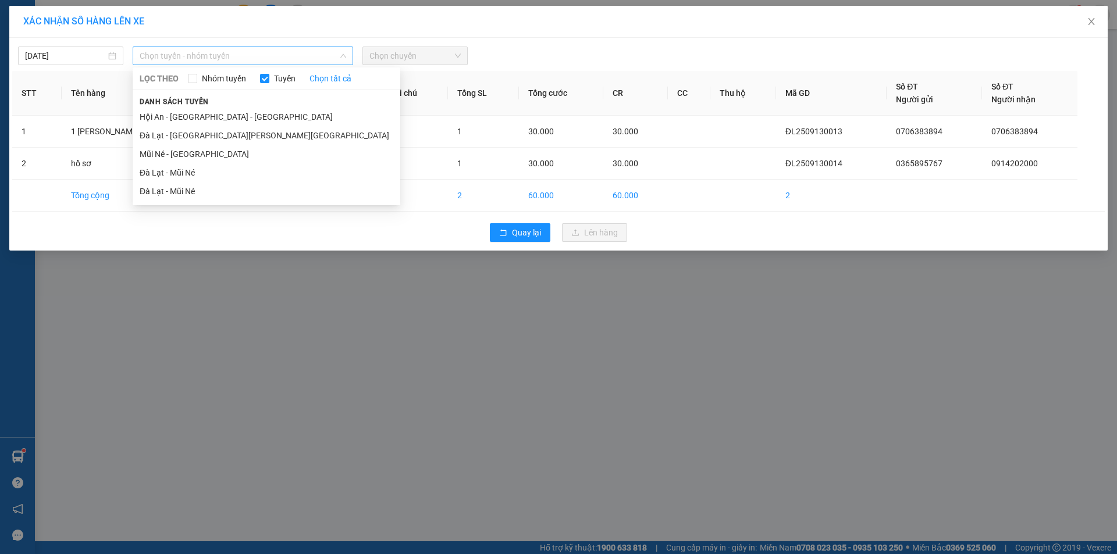
click at [218, 60] on span "Chọn tuyến - nhóm tuyến" at bounding box center [243, 55] width 206 height 17
click at [180, 173] on li "Đà Lạt - Mũi Né" at bounding box center [266, 172] width 267 height 19
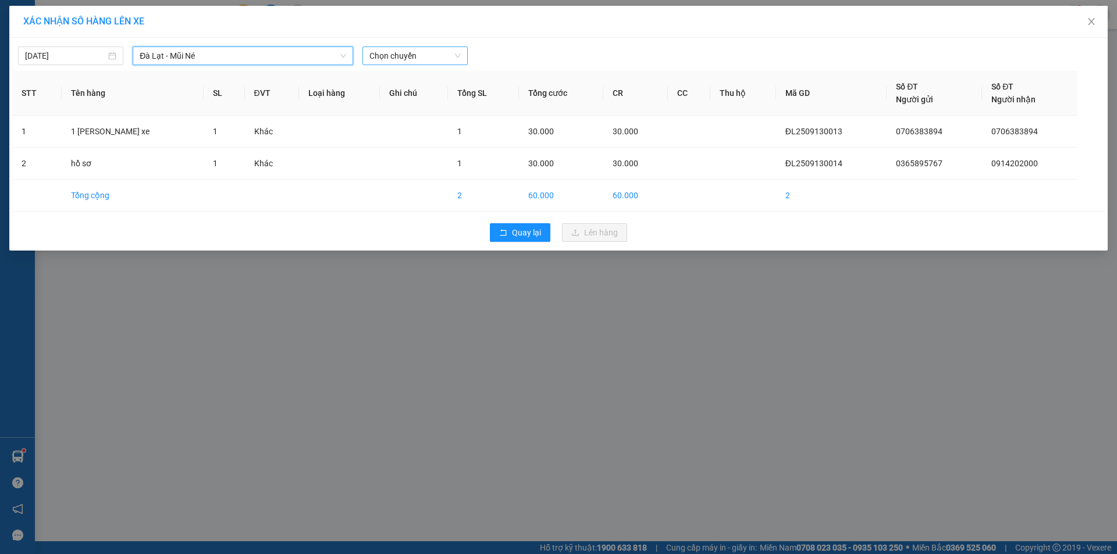
click at [412, 57] on span "Chọn chuyến" at bounding box center [414, 55] width 91 height 17
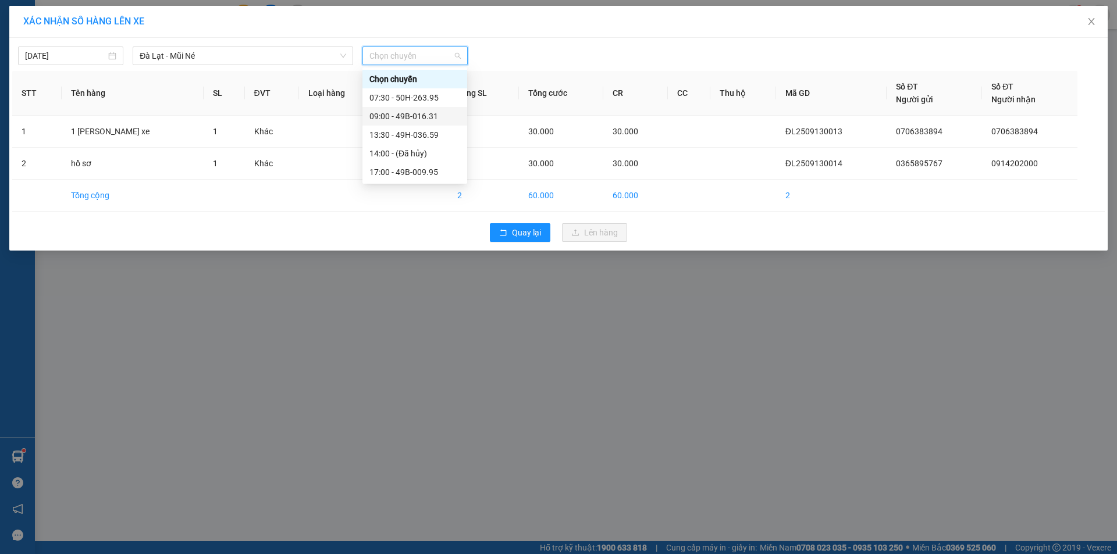
click at [393, 115] on div "09:00 - 49B-016.31" at bounding box center [414, 116] width 91 height 13
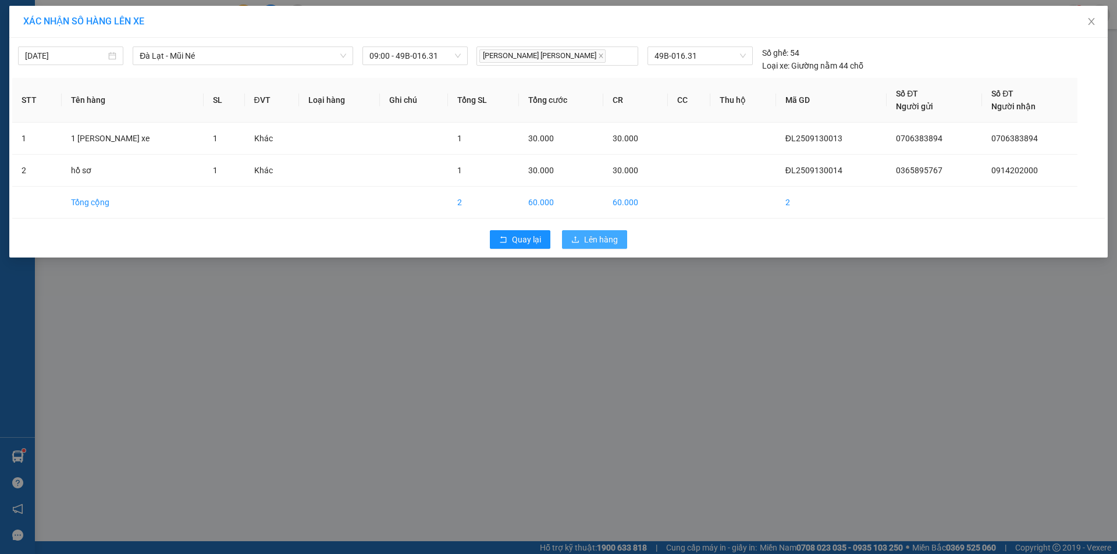
click at [594, 233] on span "Lên hàng" at bounding box center [601, 239] width 34 height 13
